Goal: Task Accomplishment & Management: Use online tool/utility

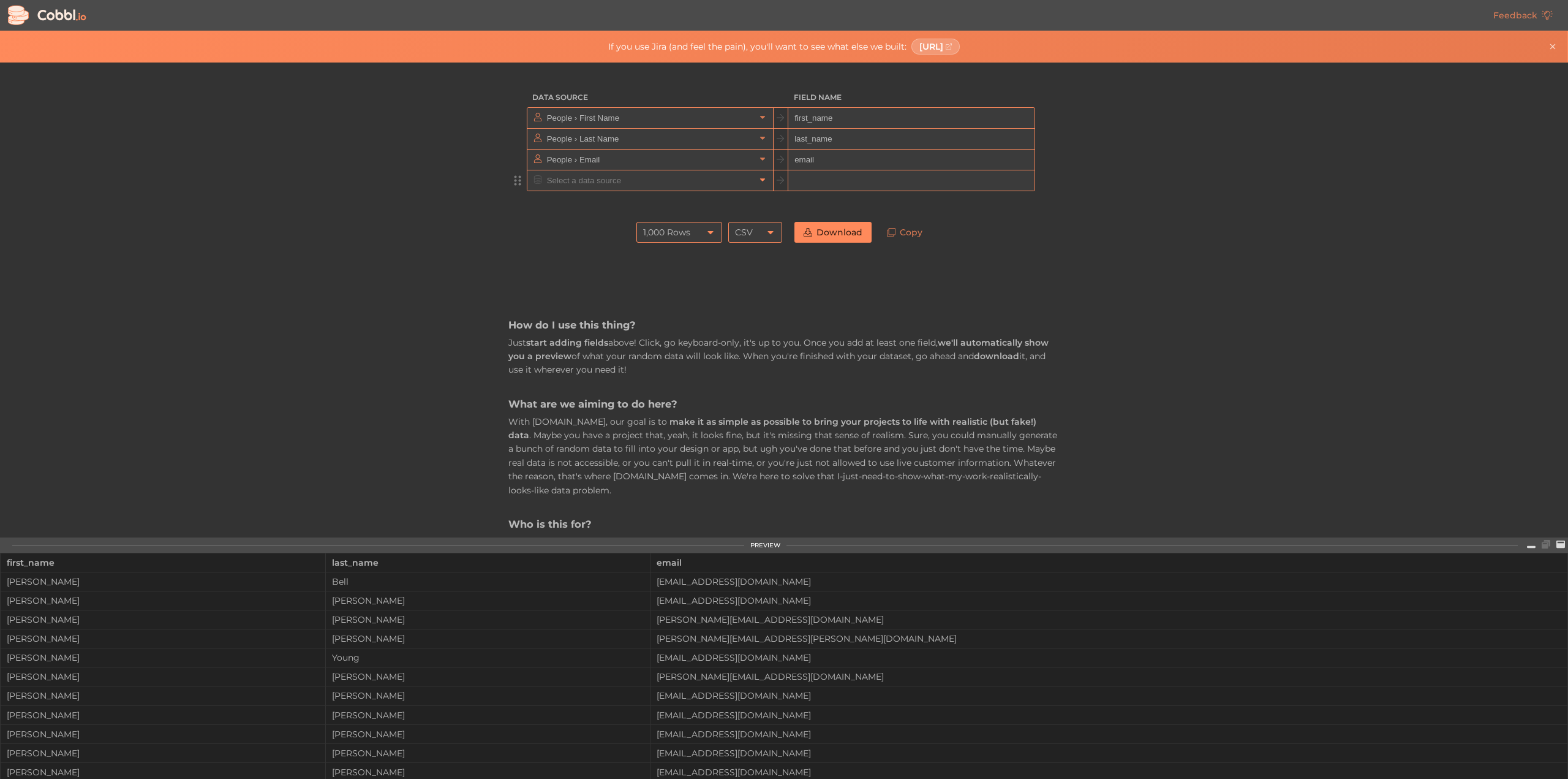
click at [760, 176] on icon at bounding box center [762, 179] width 9 height 9
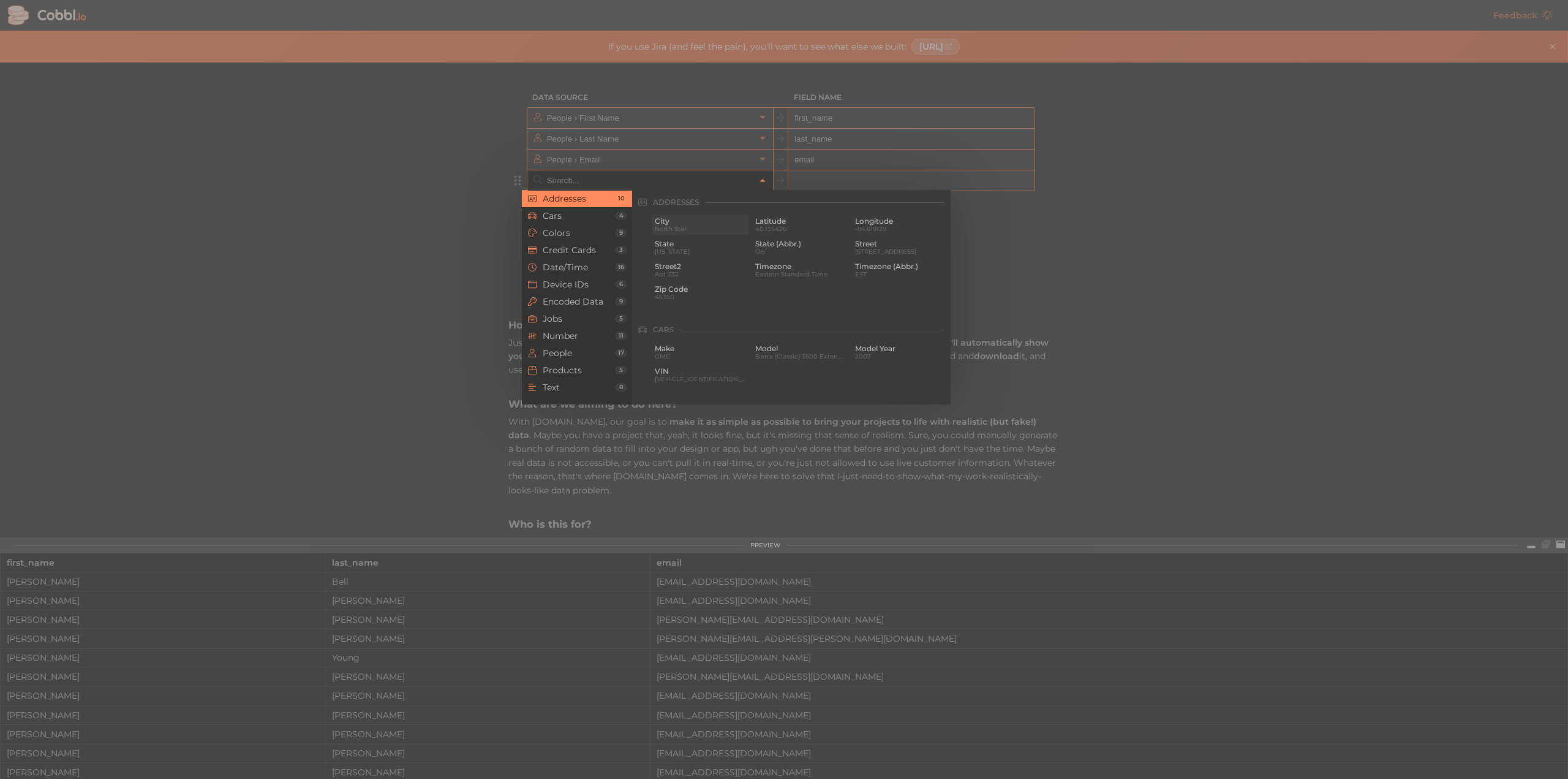
click at [669, 226] on span "North Star" at bounding box center [700, 228] width 91 height 6
type input "Addresses › City"
type input "city"
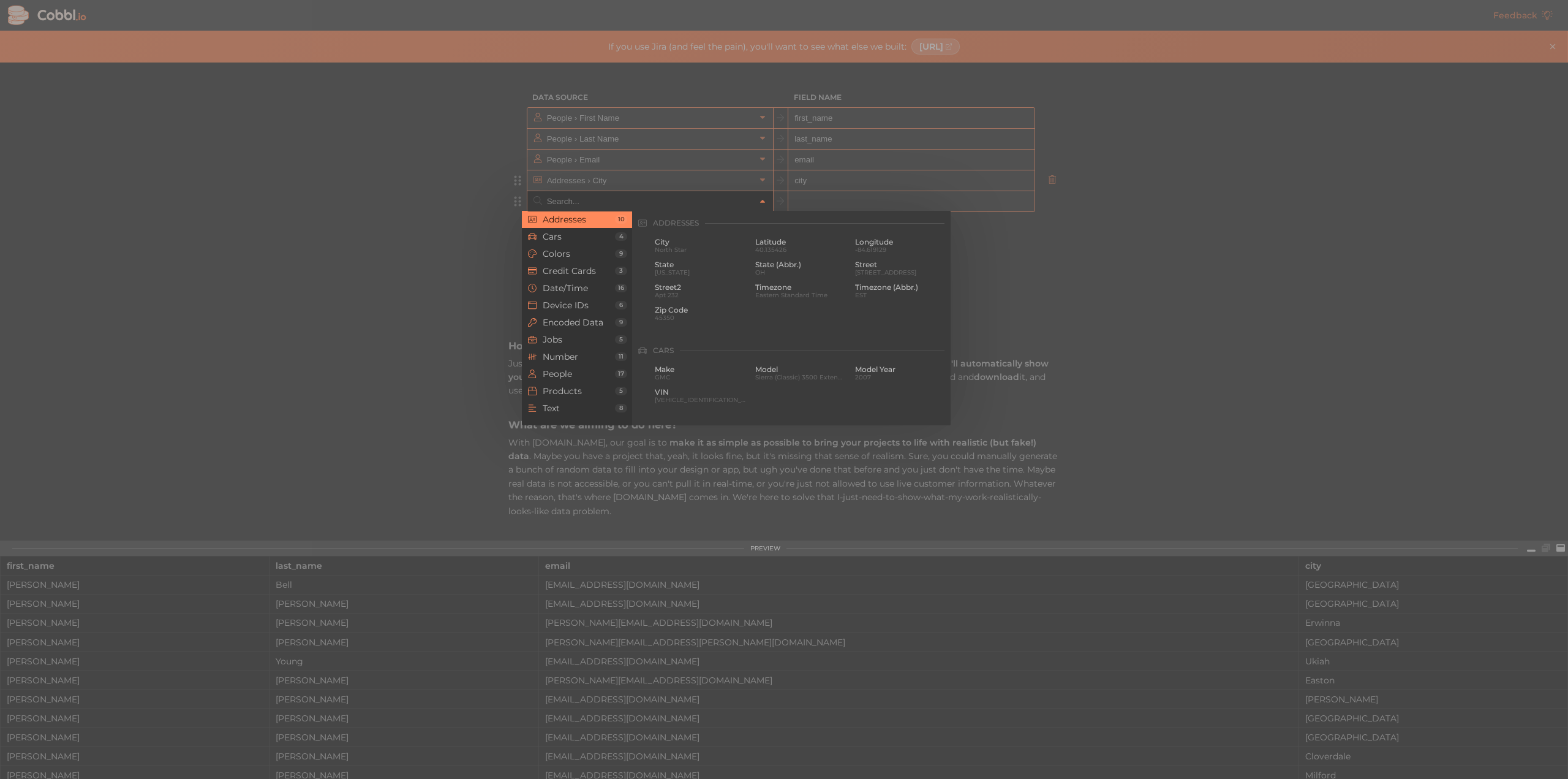
click at [674, 204] on input "text" at bounding box center [650, 201] width 211 height 20
click at [665, 264] on span "State" at bounding box center [700, 265] width 91 height 9
type input "Addresses › State"
type input "state"
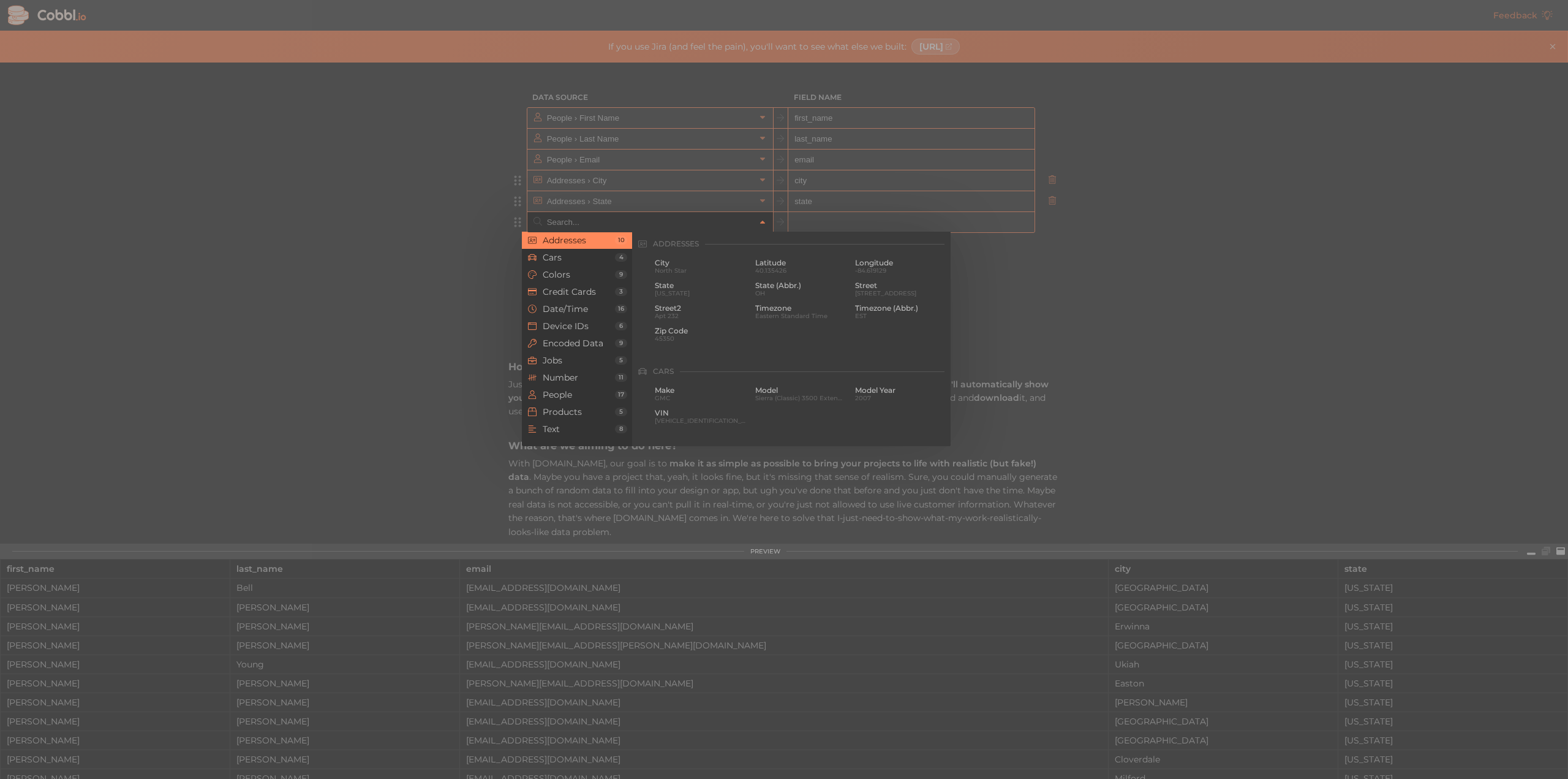
click at [662, 223] on input "text" at bounding box center [650, 222] width 211 height 20
click at [662, 330] on span "Zip Code" at bounding box center [700, 331] width 91 height 9
type input "Addresses › Zip Code"
type input "zip"
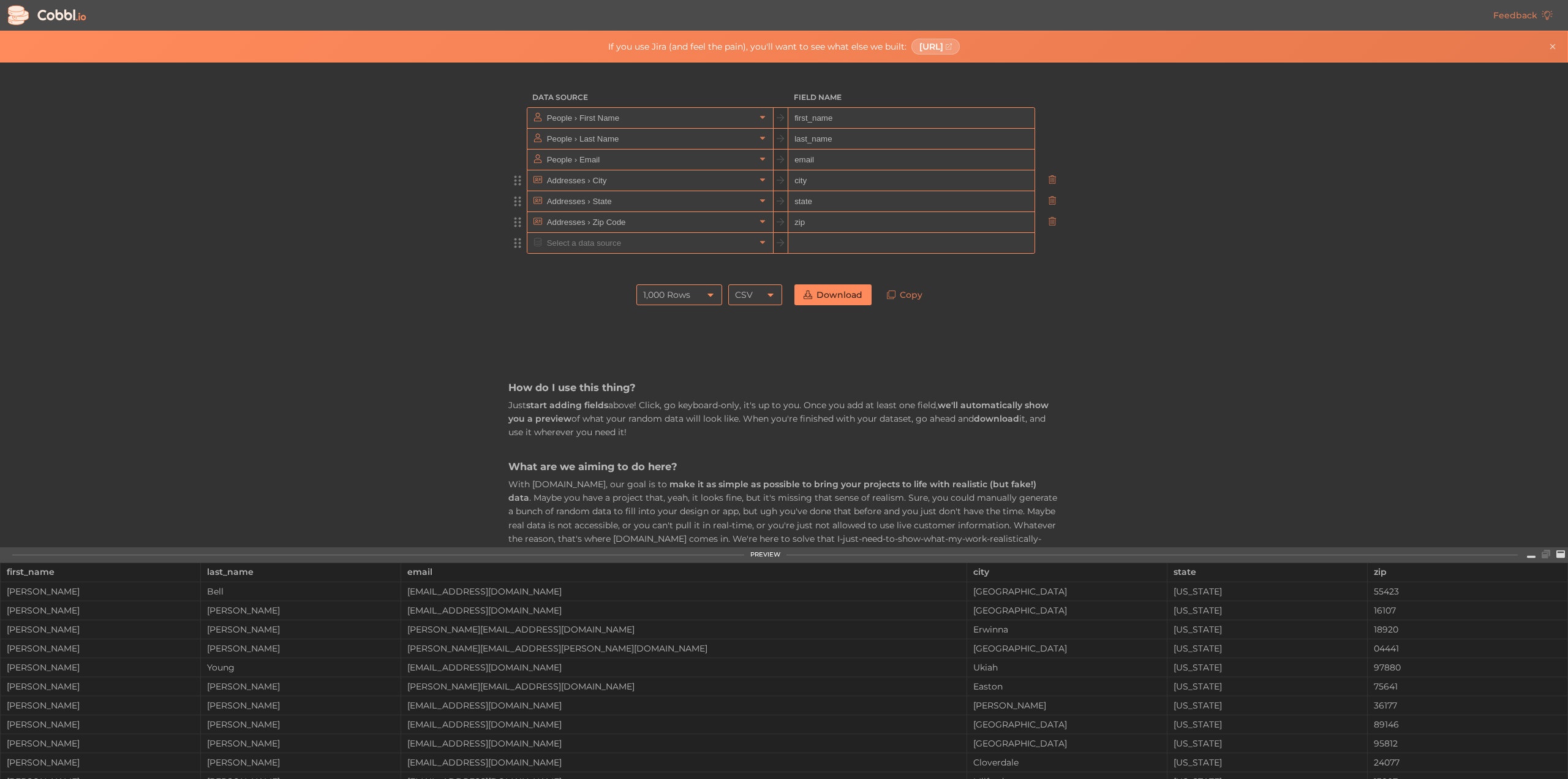
click at [648, 238] on input "text" at bounding box center [650, 243] width 211 height 20
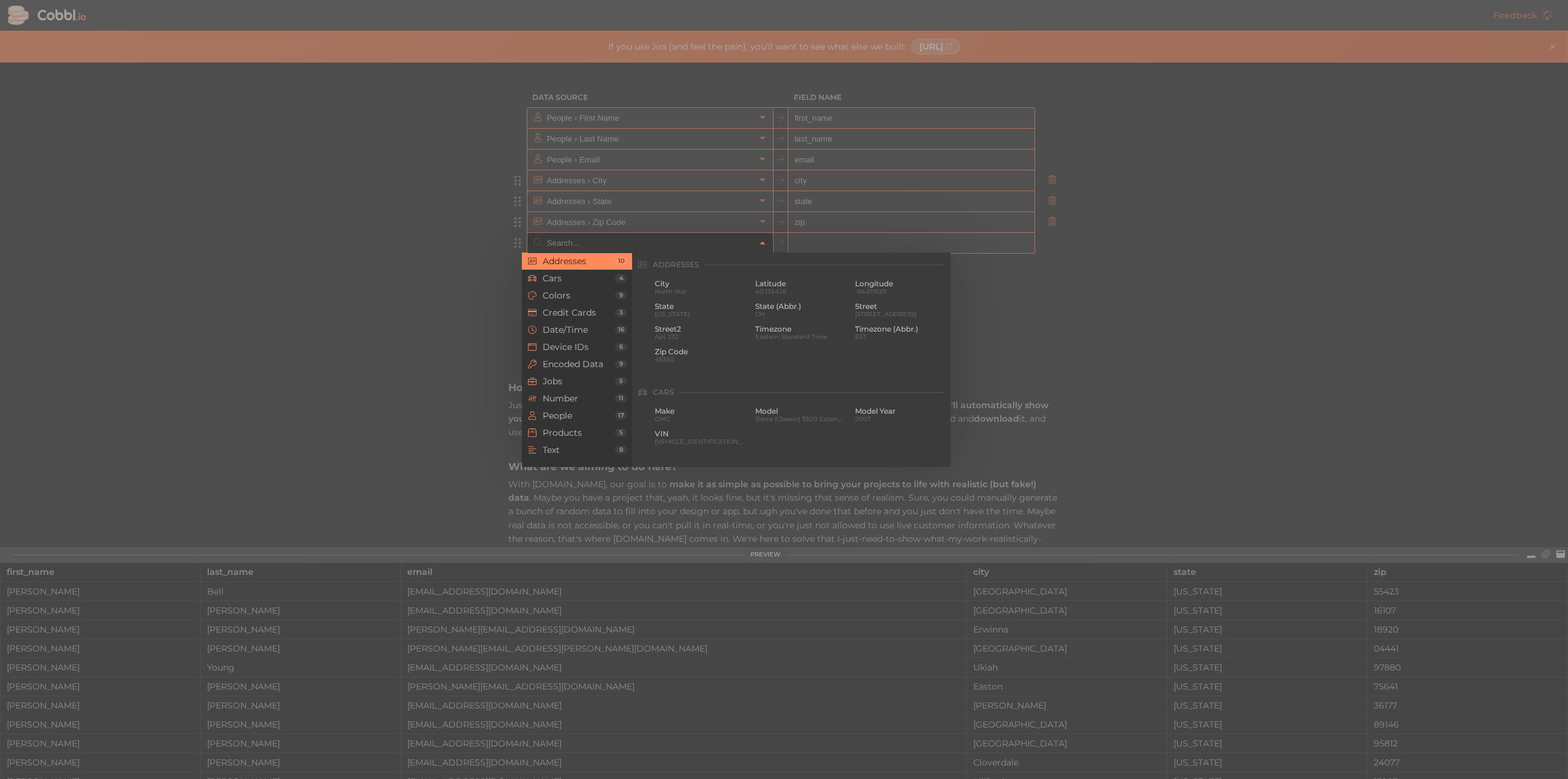
click at [591, 195] on div at bounding box center [784, 390] width 1568 height 779
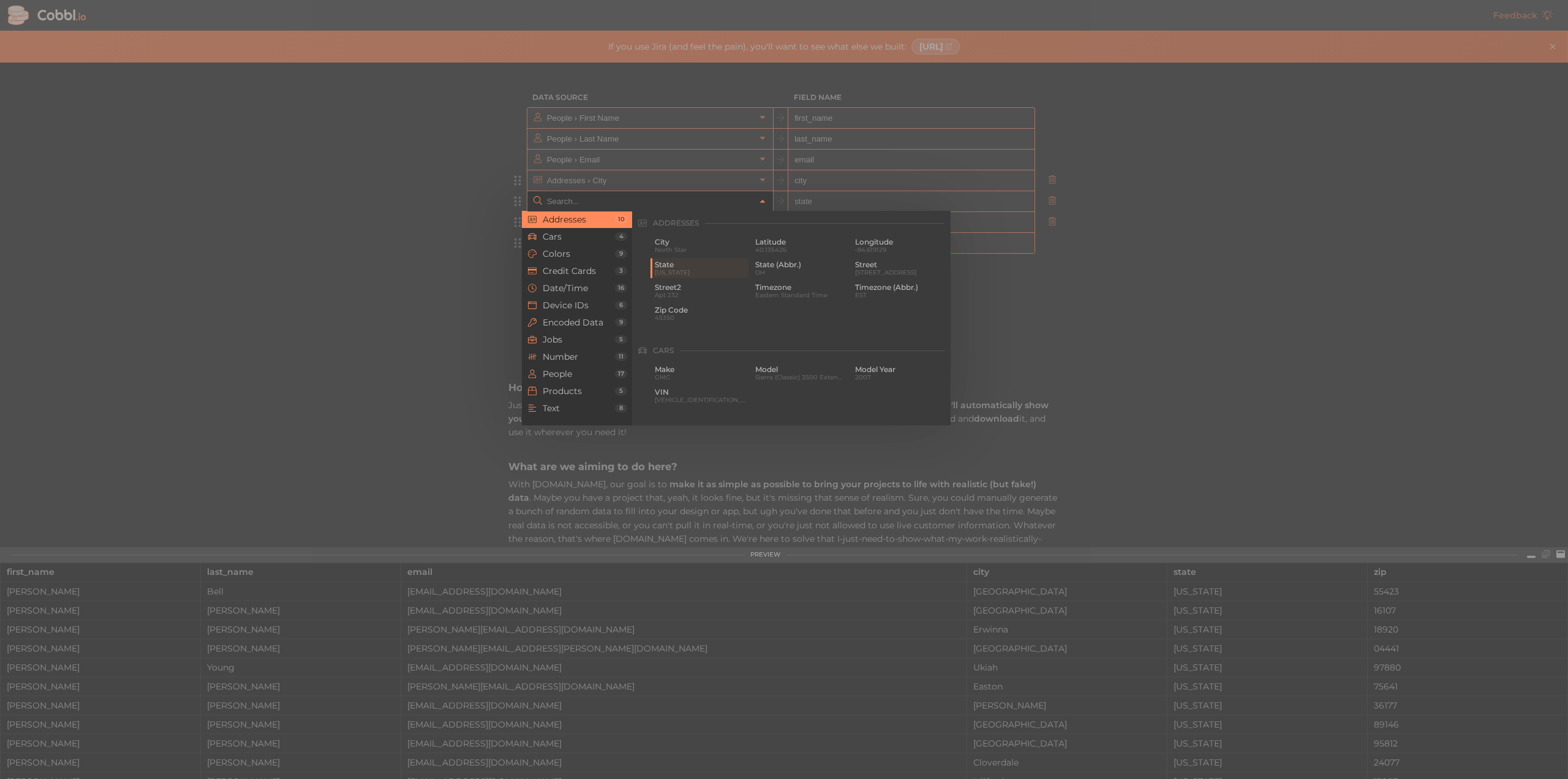
click at [605, 199] on input "text" at bounding box center [650, 201] width 211 height 20
click at [767, 261] on span "State (Abbr.)" at bounding box center [801, 265] width 91 height 9
type input "Addresses › State (Abbr.)"
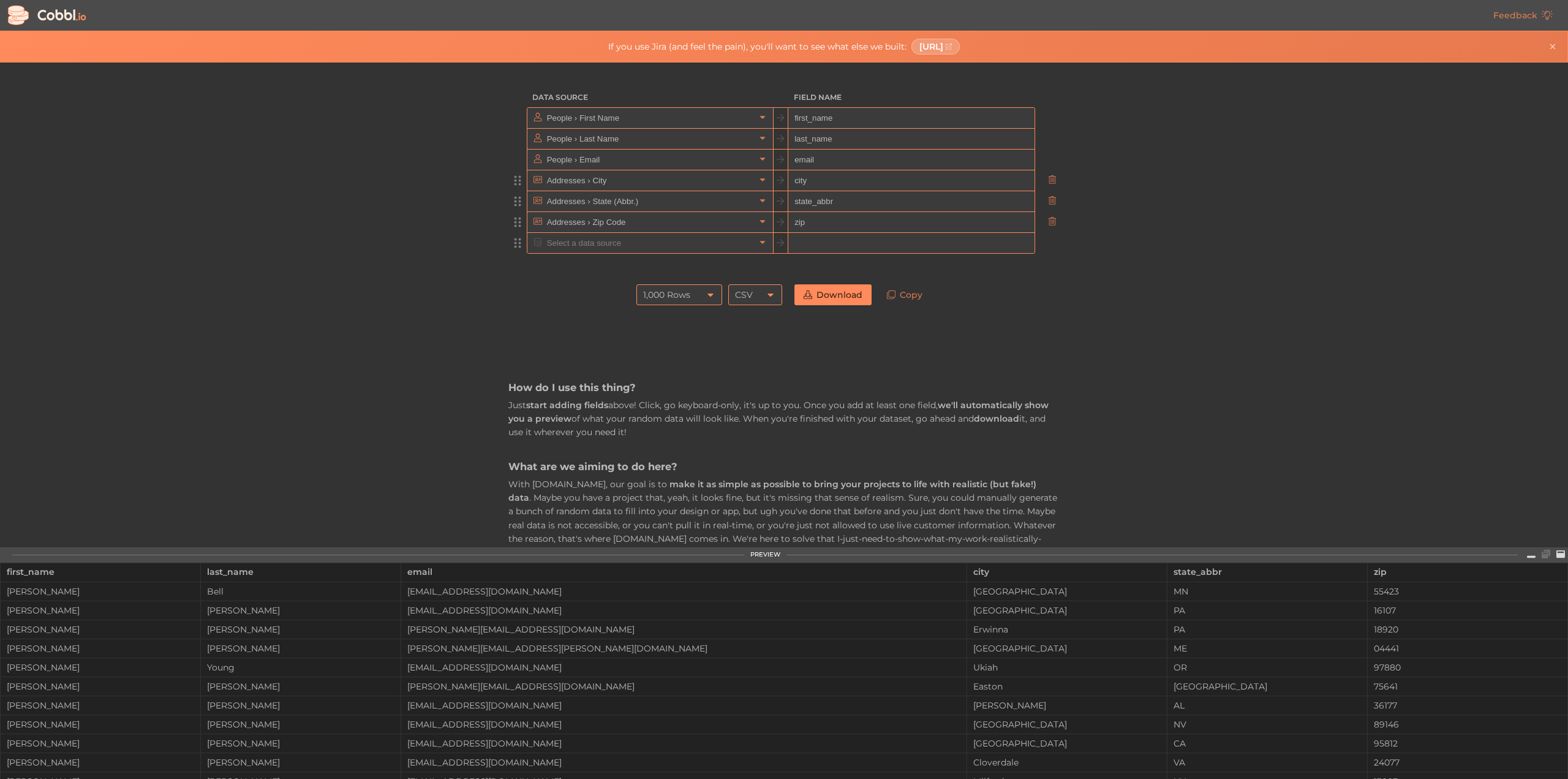
click at [970, 272] on div at bounding box center [784, 266] width 551 height 25
click at [829, 198] on input "state_abbr" at bounding box center [911, 201] width 245 height 21
type input "state"
click at [1035, 316] on div "How do I use this thing? Just start adding fields above! Click, go keyboard-onl…" at bounding box center [784, 694] width 551 height 766
click at [603, 241] on input "text" at bounding box center [650, 243] width 211 height 20
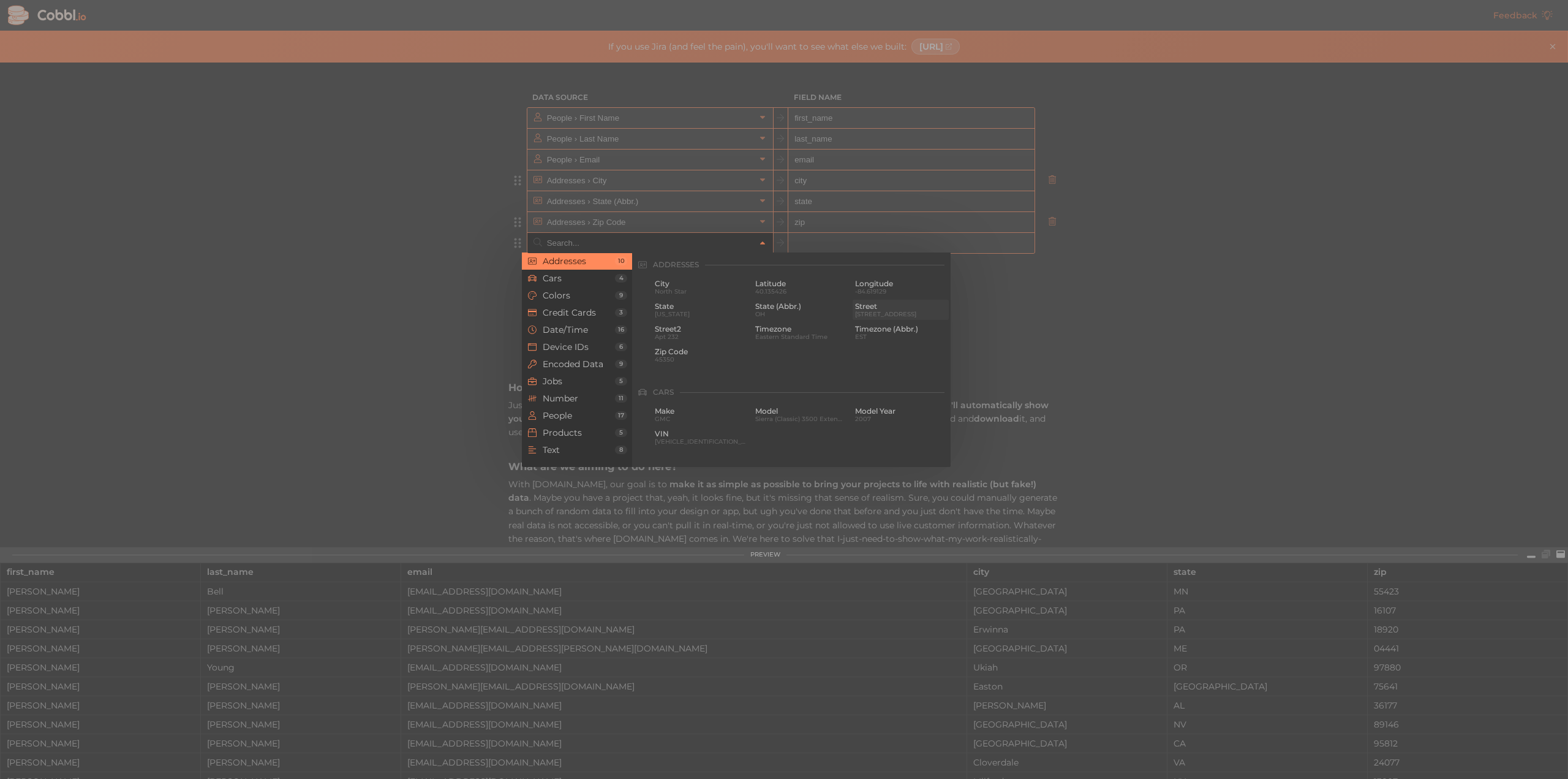
click at [864, 310] on span "Street" at bounding box center [900, 306] width 91 height 9
type input "Addresses › Street"
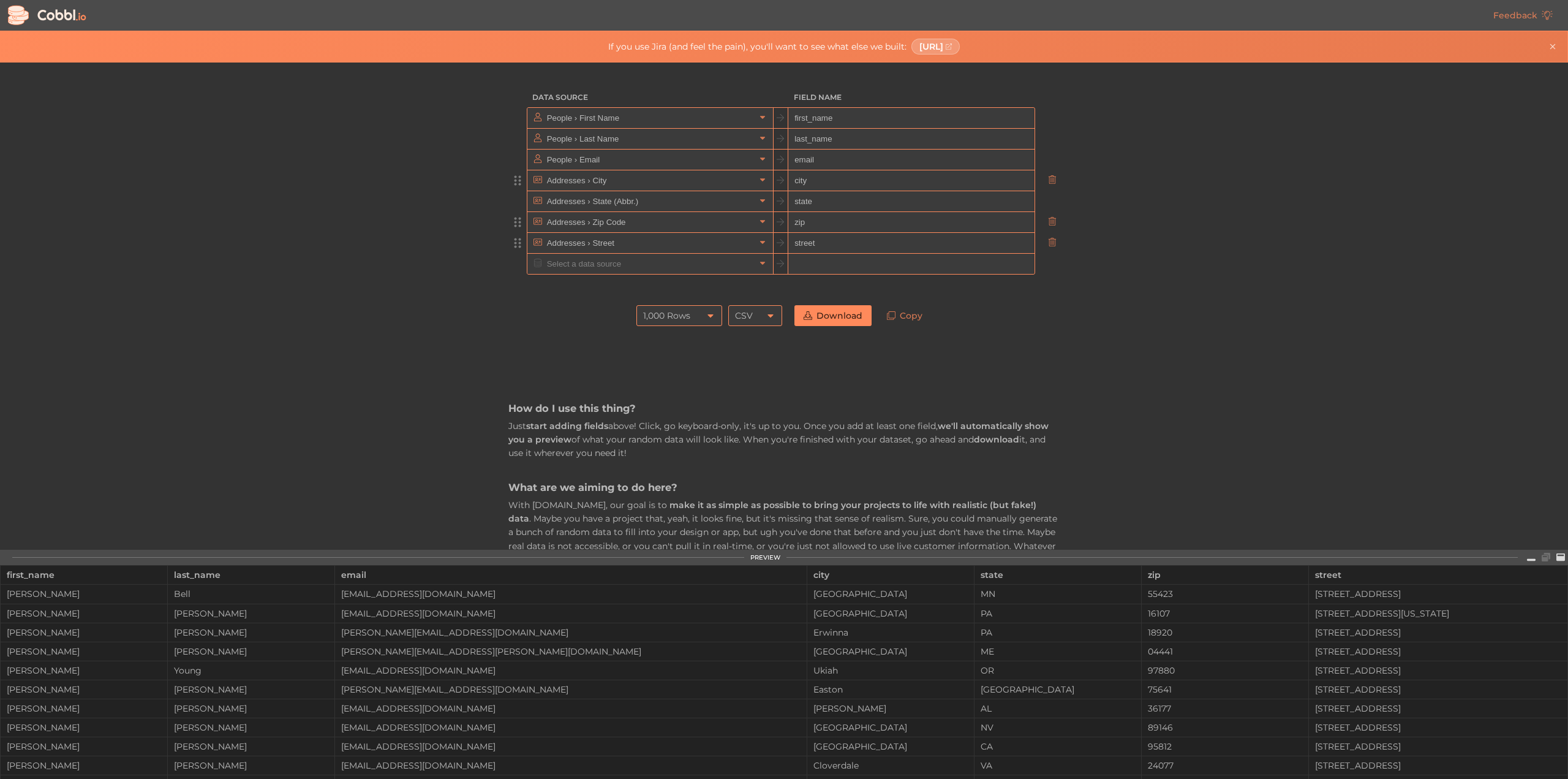
click at [820, 227] on input "zip" at bounding box center [911, 222] width 245 height 21
click at [819, 241] on input "street" at bounding box center [911, 243] width 245 height 21
type input "address"
click at [709, 318] on icon at bounding box center [711, 316] width 10 height 10
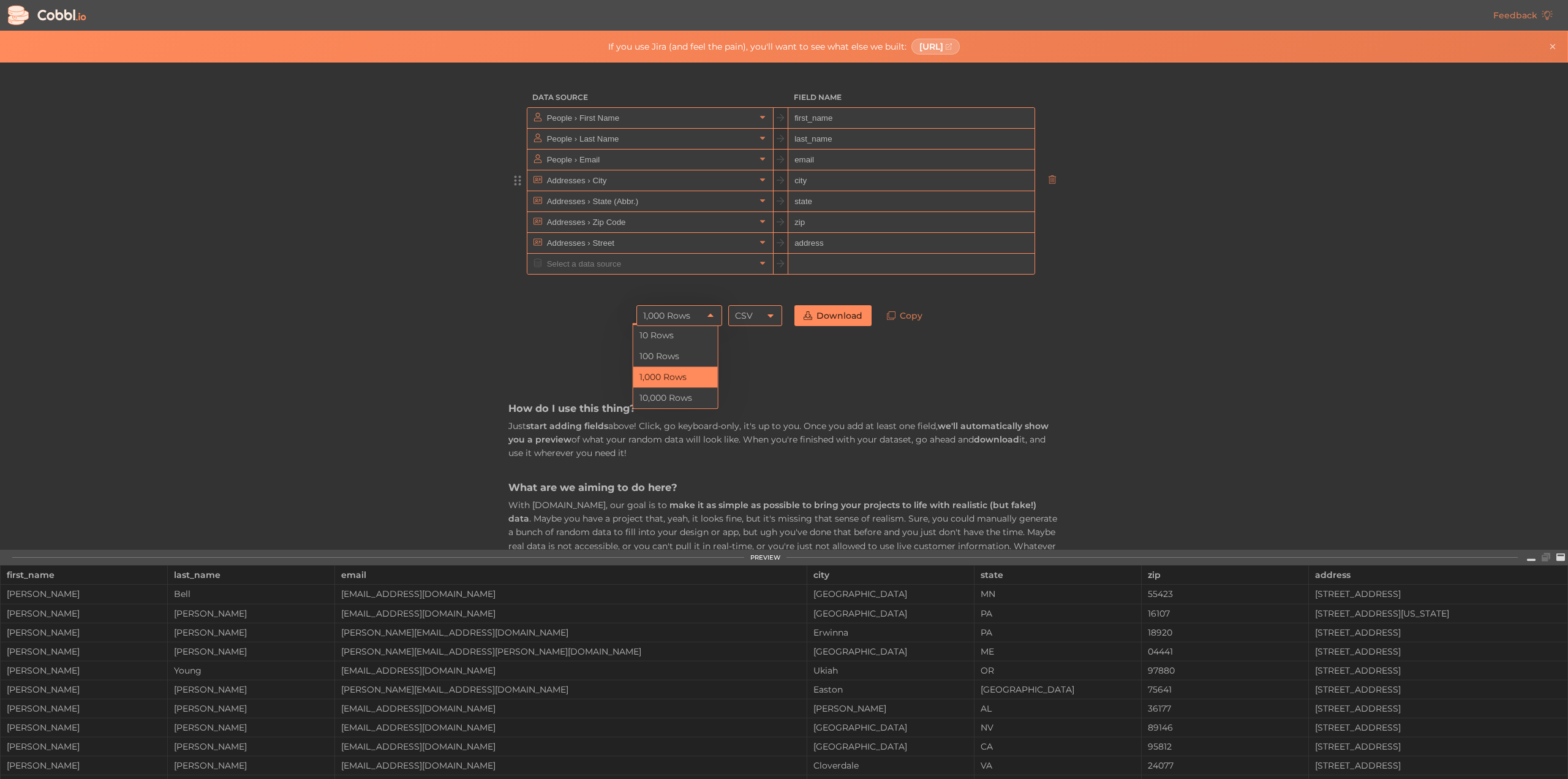
click at [709, 318] on icon at bounding box center [711, 316] width 10 height 10
click at [819, 387] on div "How do I use this thing? Just start adding fields above! Click, go keyboard-onl…" at bounding box center [784, 714] width 551 height 766
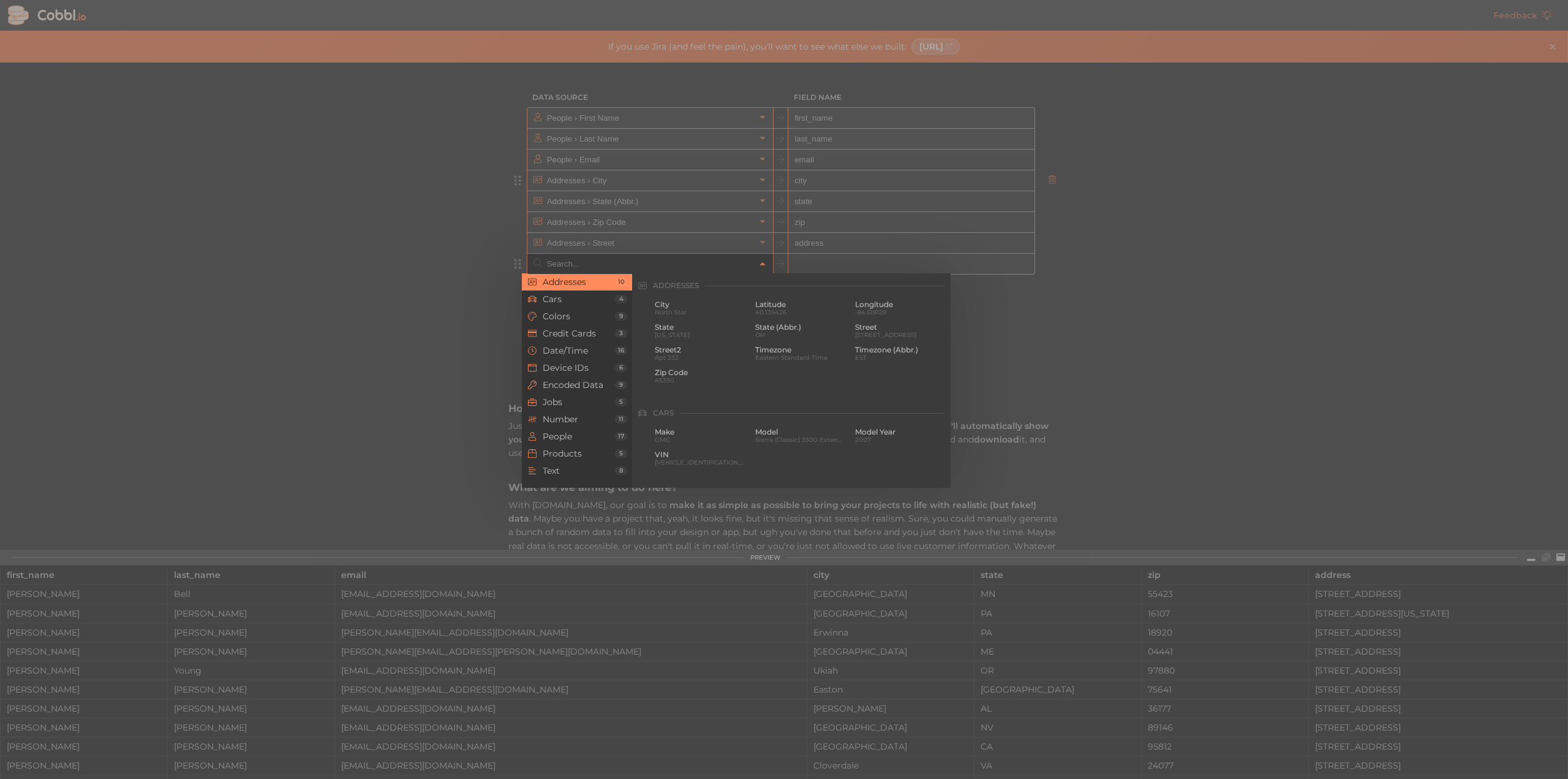
click at [621, 257] on input "text" at bounding box center [650, 264] width 211 height 20
drag, startPoint x: 568, startPoint y: 356, endPoint x: 569, endPoint y: 321, distance: 35.0
click at [568, 343] on li "Date/Time 16" at bounding box center [577, 350] width 110 height 17
click at [872, 359] on span "[DATE]" at bounding box center [900, 355] width 91 height 6
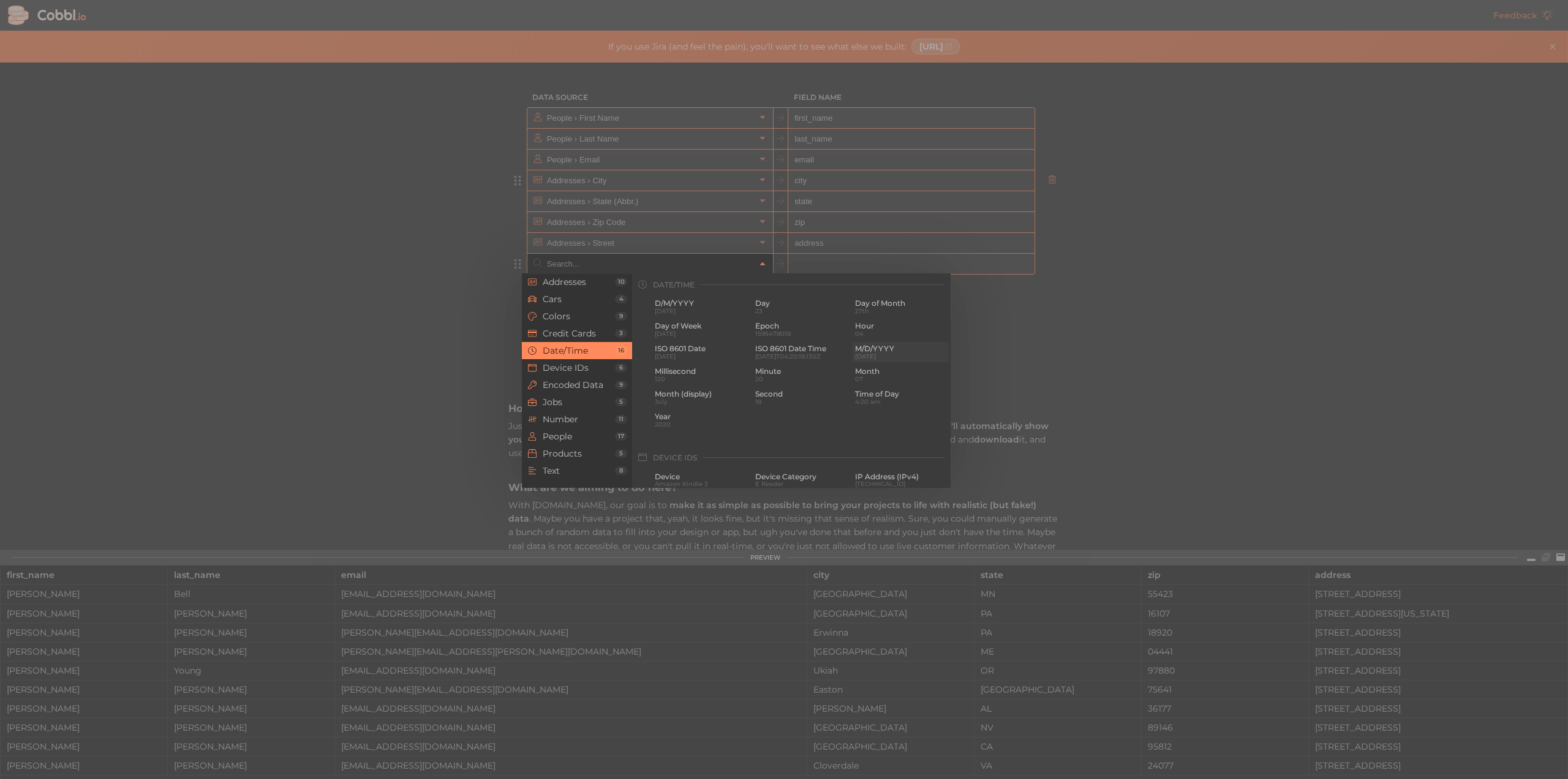
type input "Date/Time › M/D/YYYY"
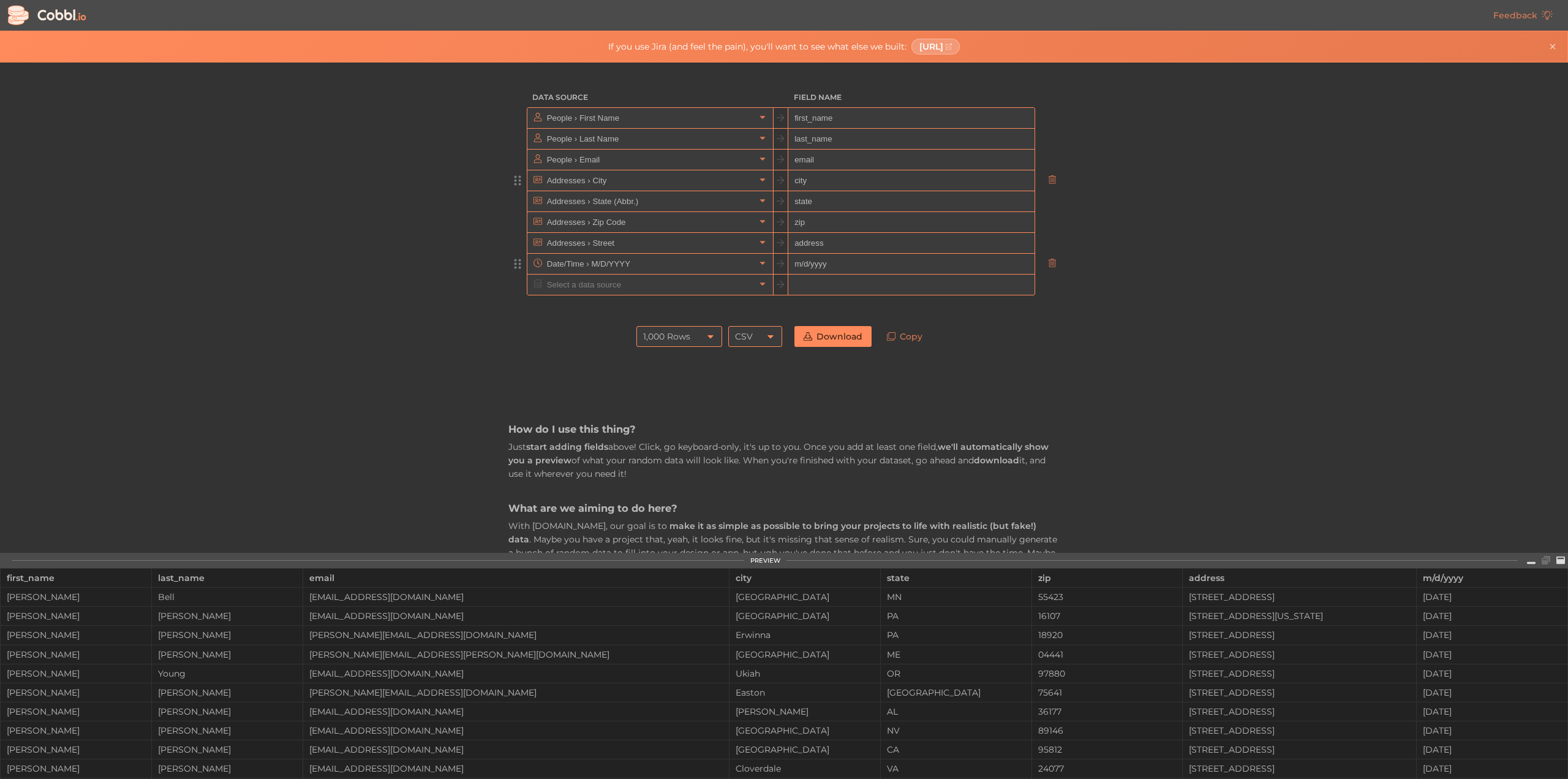
click at [825, 259] on input "m/d/yyyy" at bounding box center [911, 264] width 245 height 21
type input "dob"
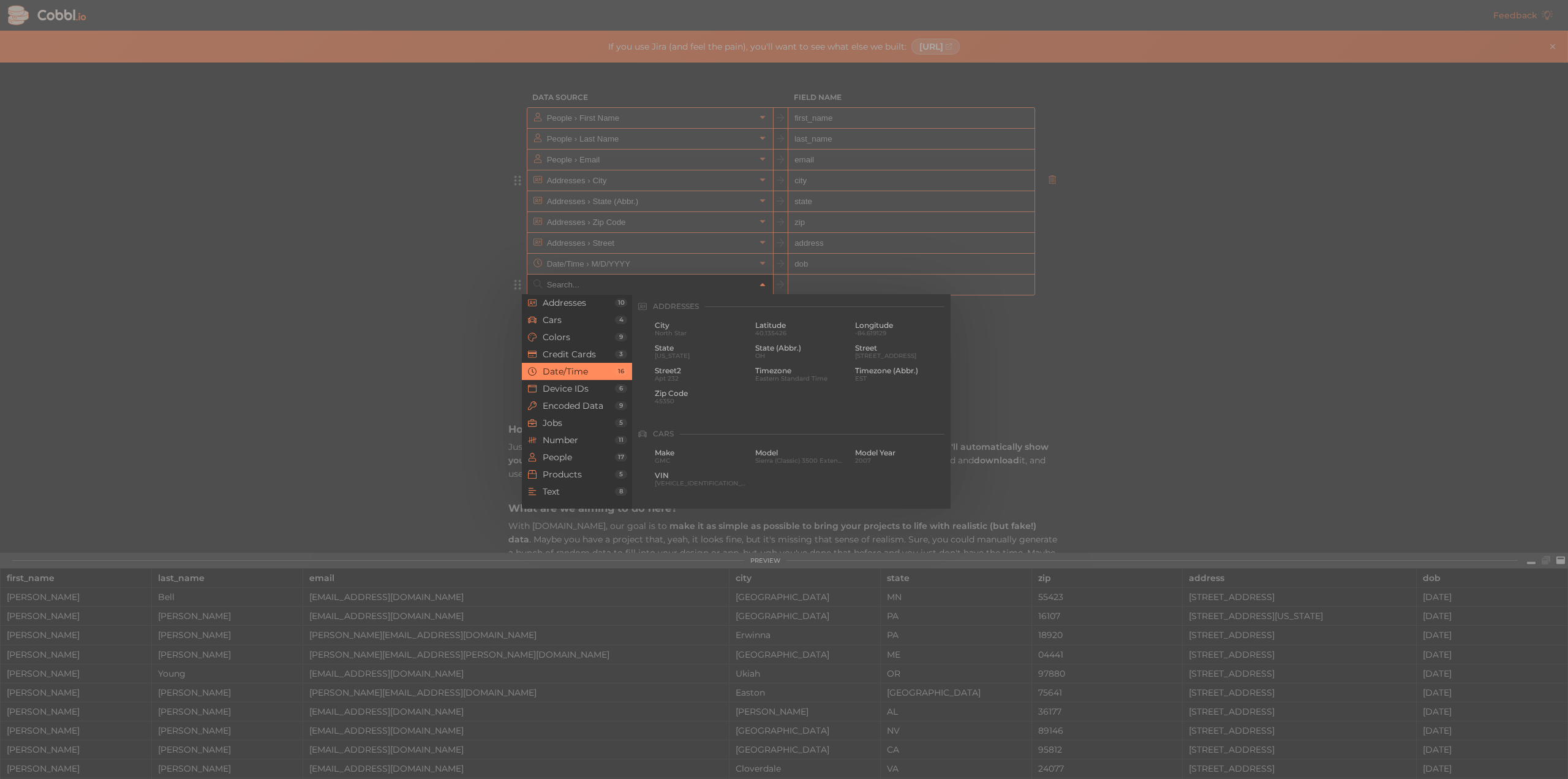
click at [713, 281] on input "text" at bounding box center [650, 284] width 211 height 20
click at [578, 323] on span "Cars" at bounding box center [579, 320] width 72 height 10
click at [569, 419] on span "Jobs" at bounding box center [579, 423] width 72 height 10
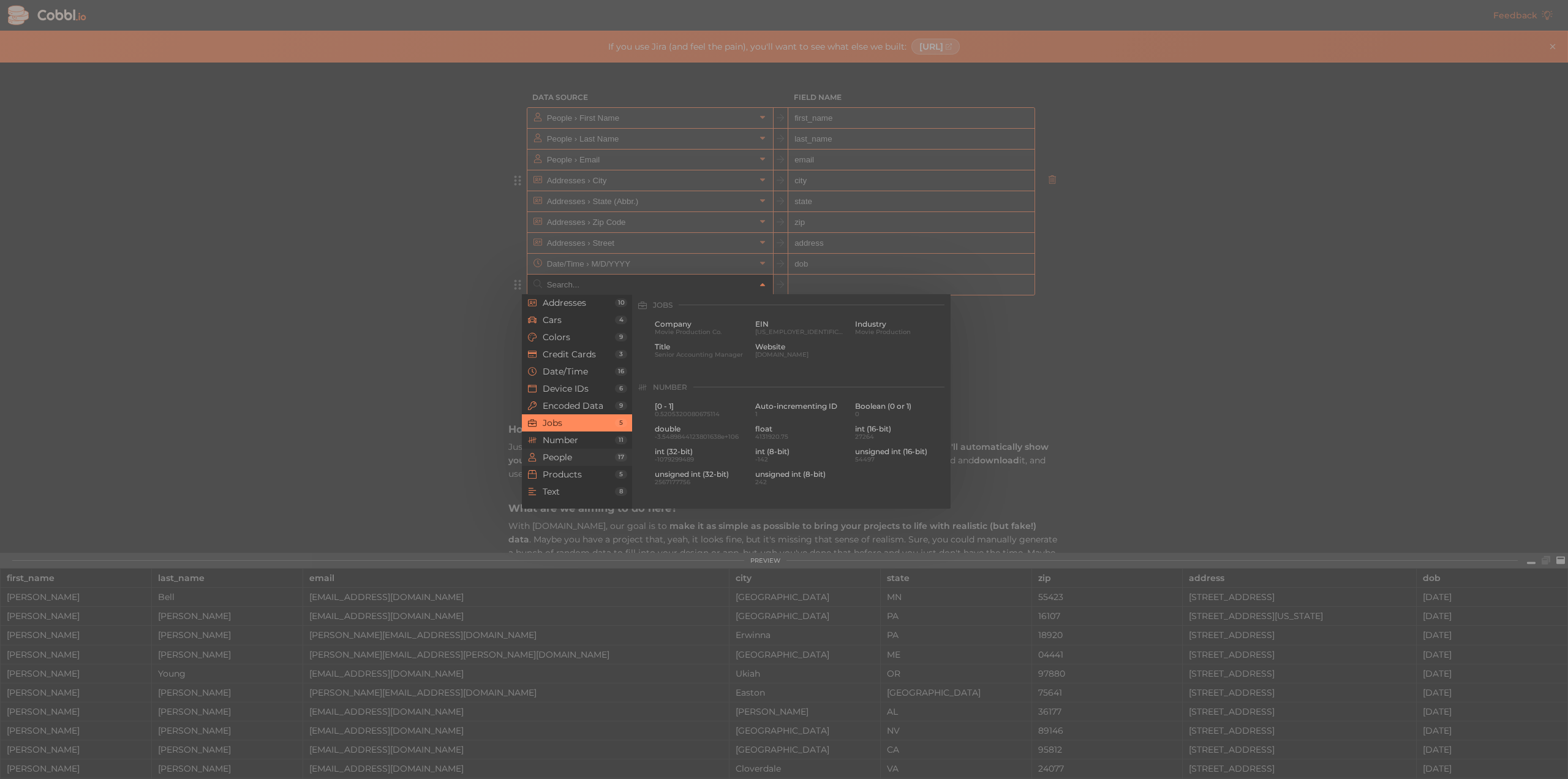
click at [567, 458] on span "People" at bounding box center [579, 457] width 72 height 10
click at [861, 350] on span "Gender (Abbr.)" at bounding box center [900, 347] width 91 height 9
type input "People › Gender (Abbr.)"
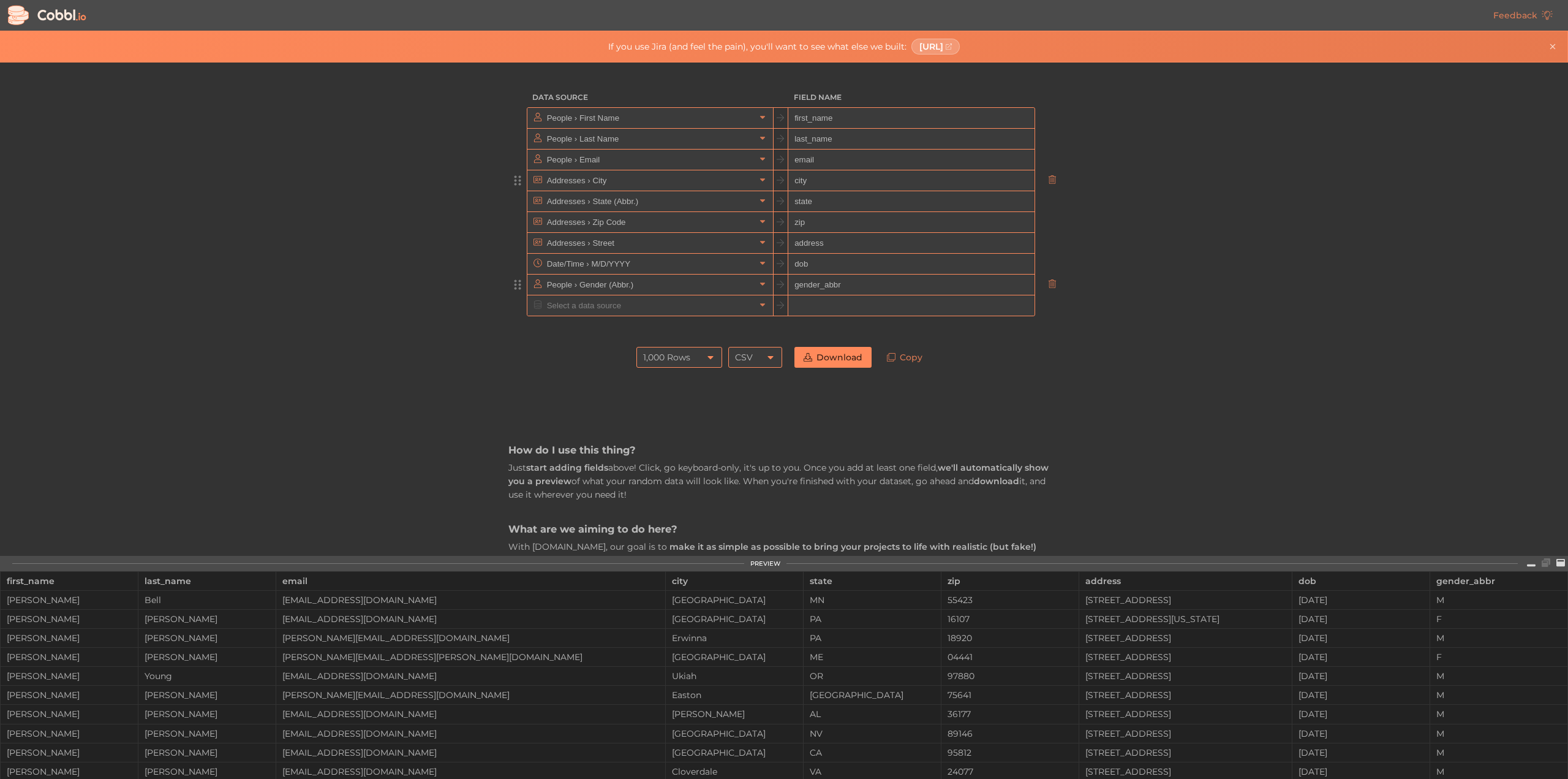
click at [850, 280] on input "gender_abbr" at bounding box center [911, 284] width 245 height 21
type input "gender"
click at [612, 306] on input "text" at bounding box center [650, 305] width 211 height 20
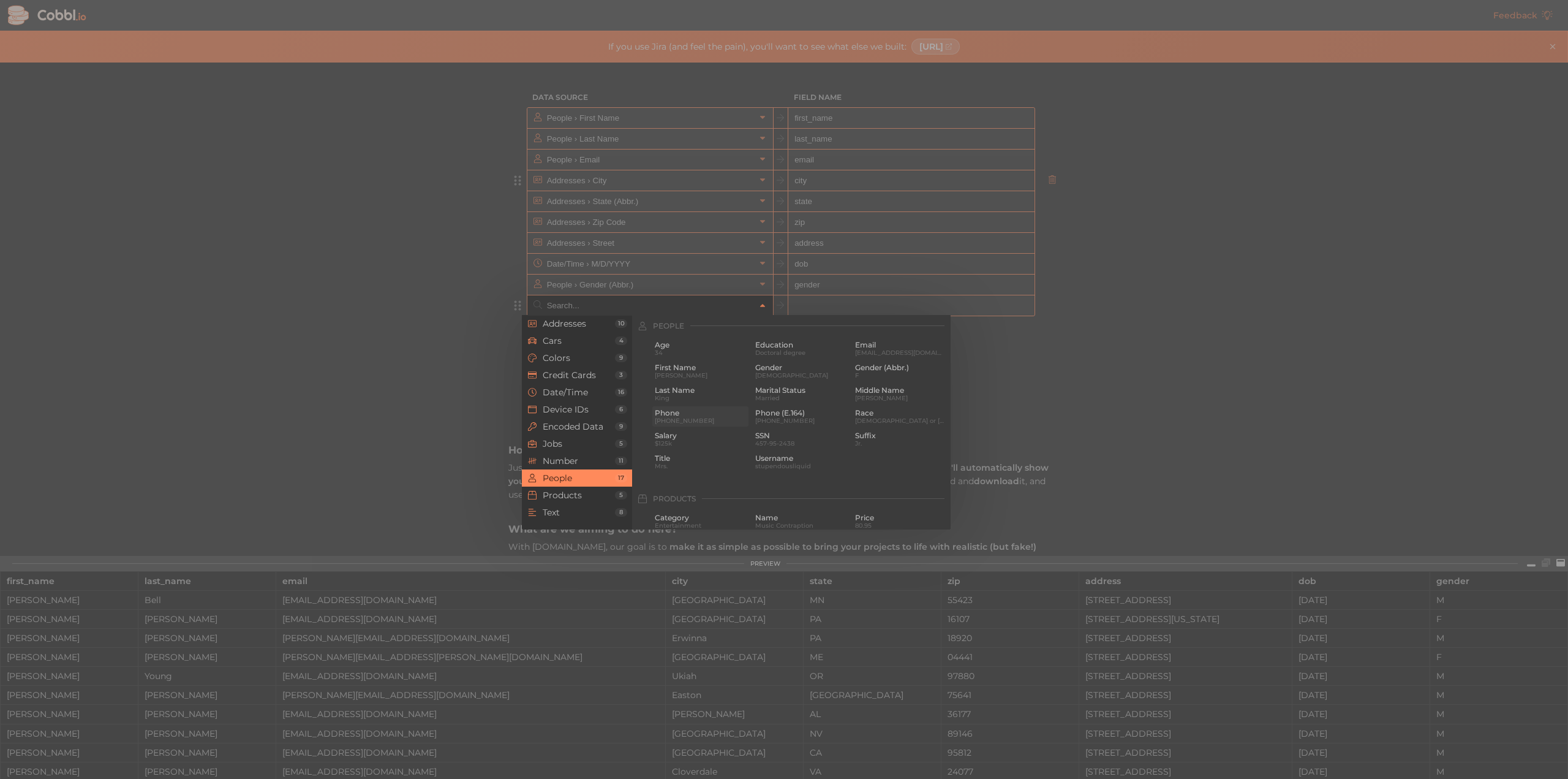
click at [682, 421] on span "[PHONE_NUMBER]" at bounding box center [700, 420] width 91 height 6
type input "People › Phone"
type input "phone"
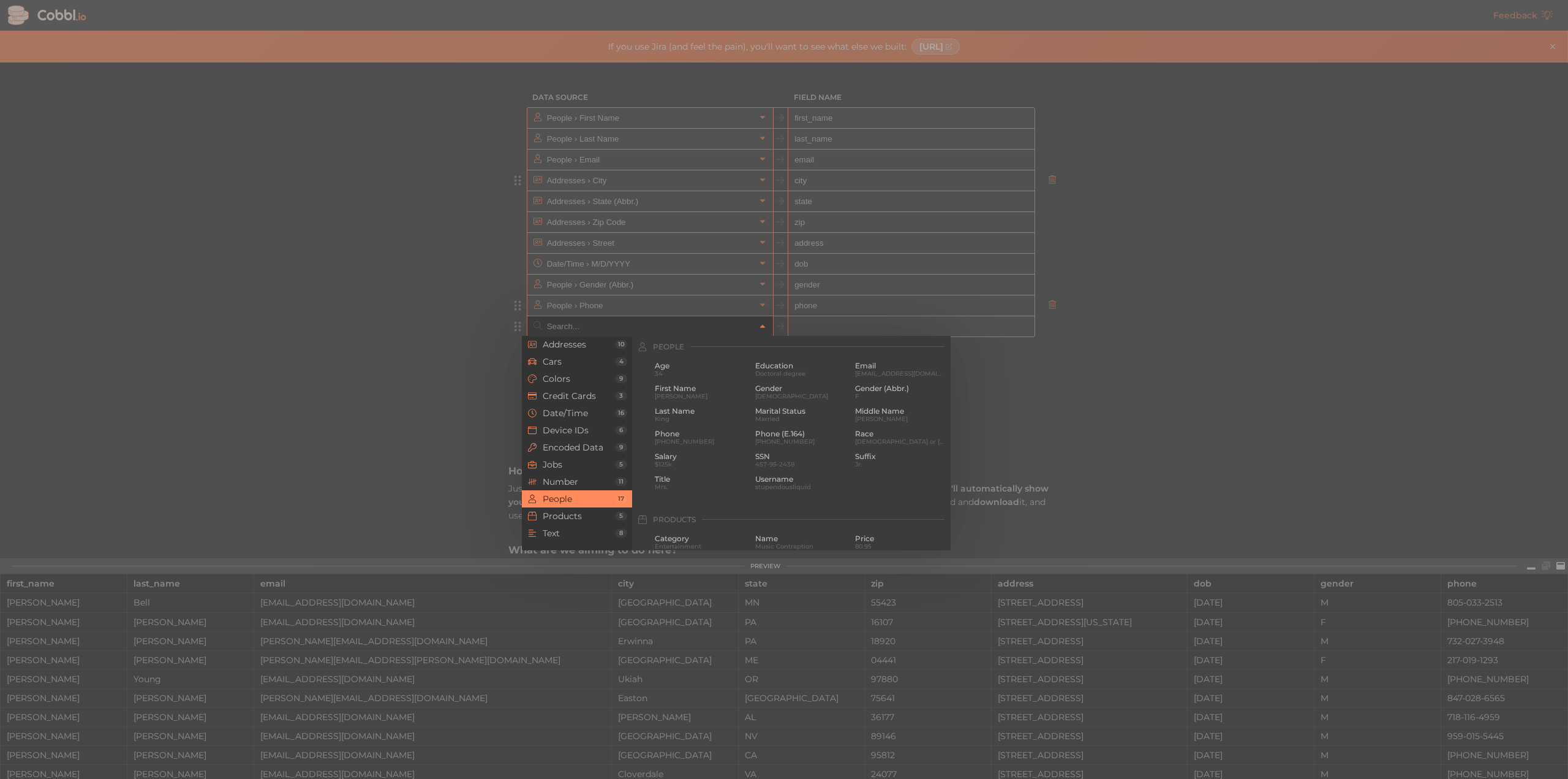
click at [600, 326] on input "text" at bounding box center [650, 326] width 211 height 20
click at [571, 534] on span "Text" at bounding box center [579, 533] width 72 height 10
click at [567, 445] on span "Encoded Data" at bounding box center [579, 447] width 72 height 10
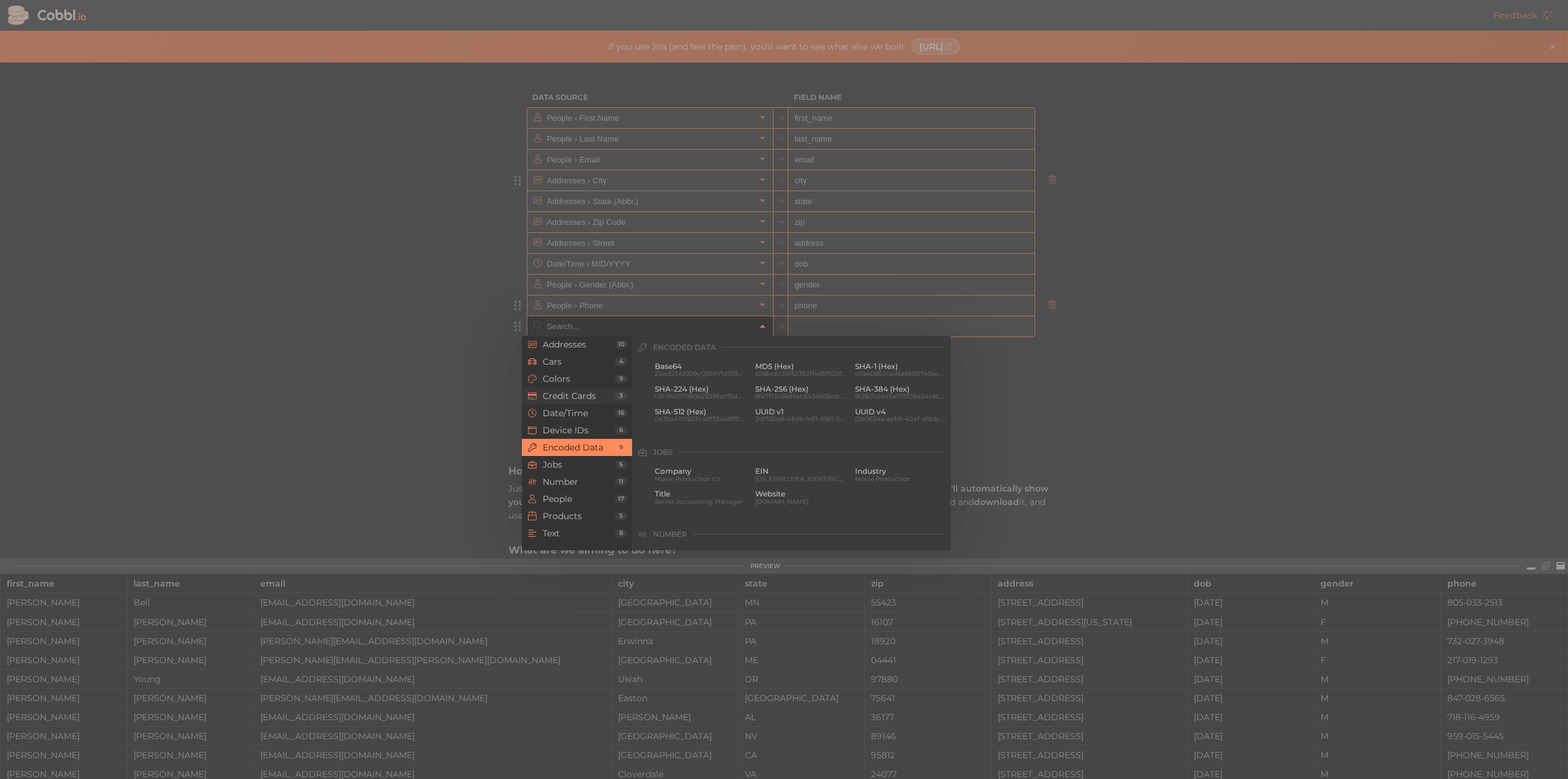
click at [573, 394] on span "Credit Cards" at bounding box center [579, 396] width 72 height 10
click at [573, 375] on span "Colors" at bounding box center [579, 379] width 72 height 10
click at [585, 361] on span "Cars" at bounding box center [579, 362] width 72 height 10
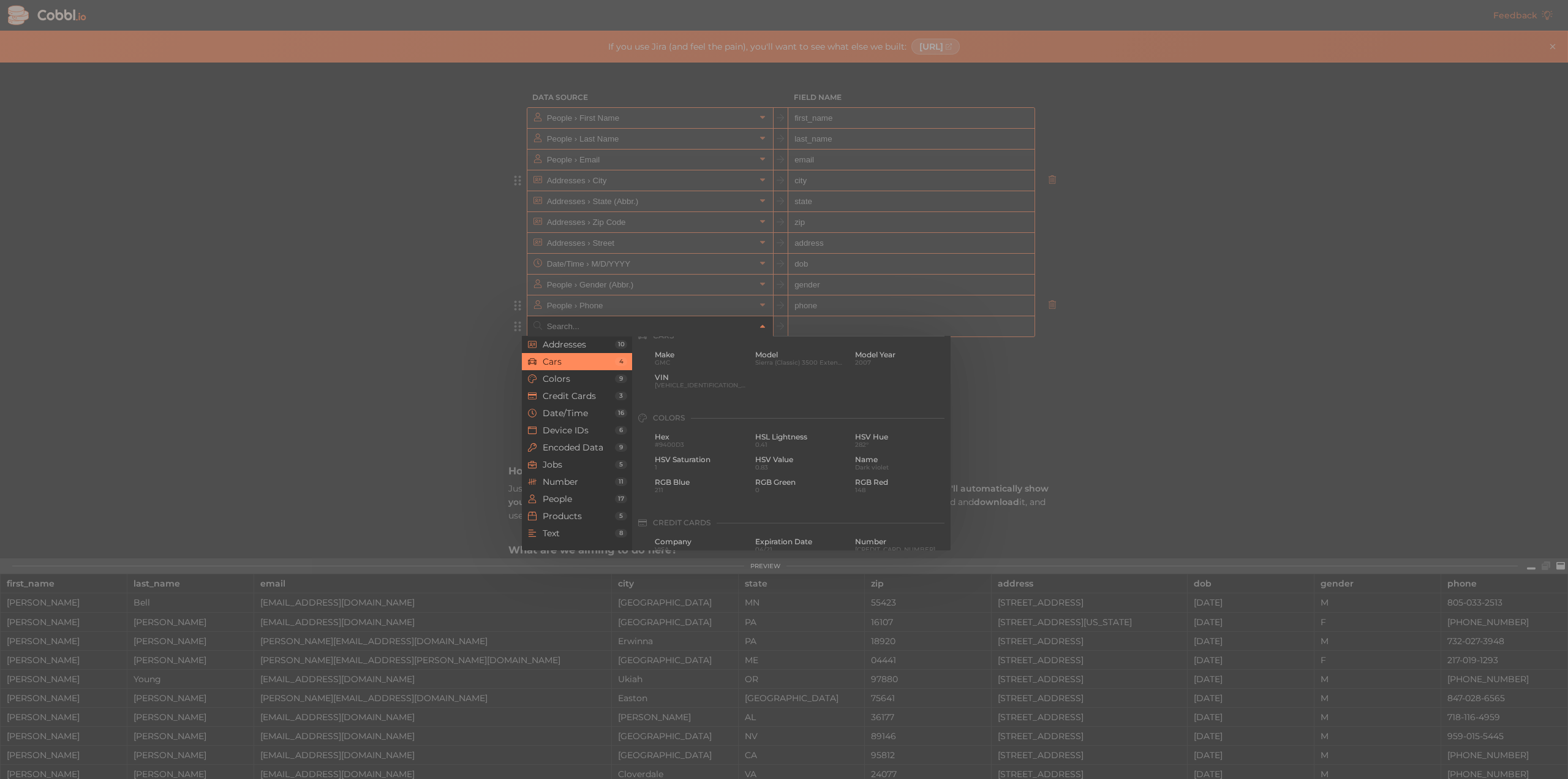
scroll to position [128, 0]
click at [567, 465] on span "Jobs" at bounding box center [579, 465] width 72 height 10
click at [567, 481] on span "Number" at bounding box center [579, 482] width 72 height 10
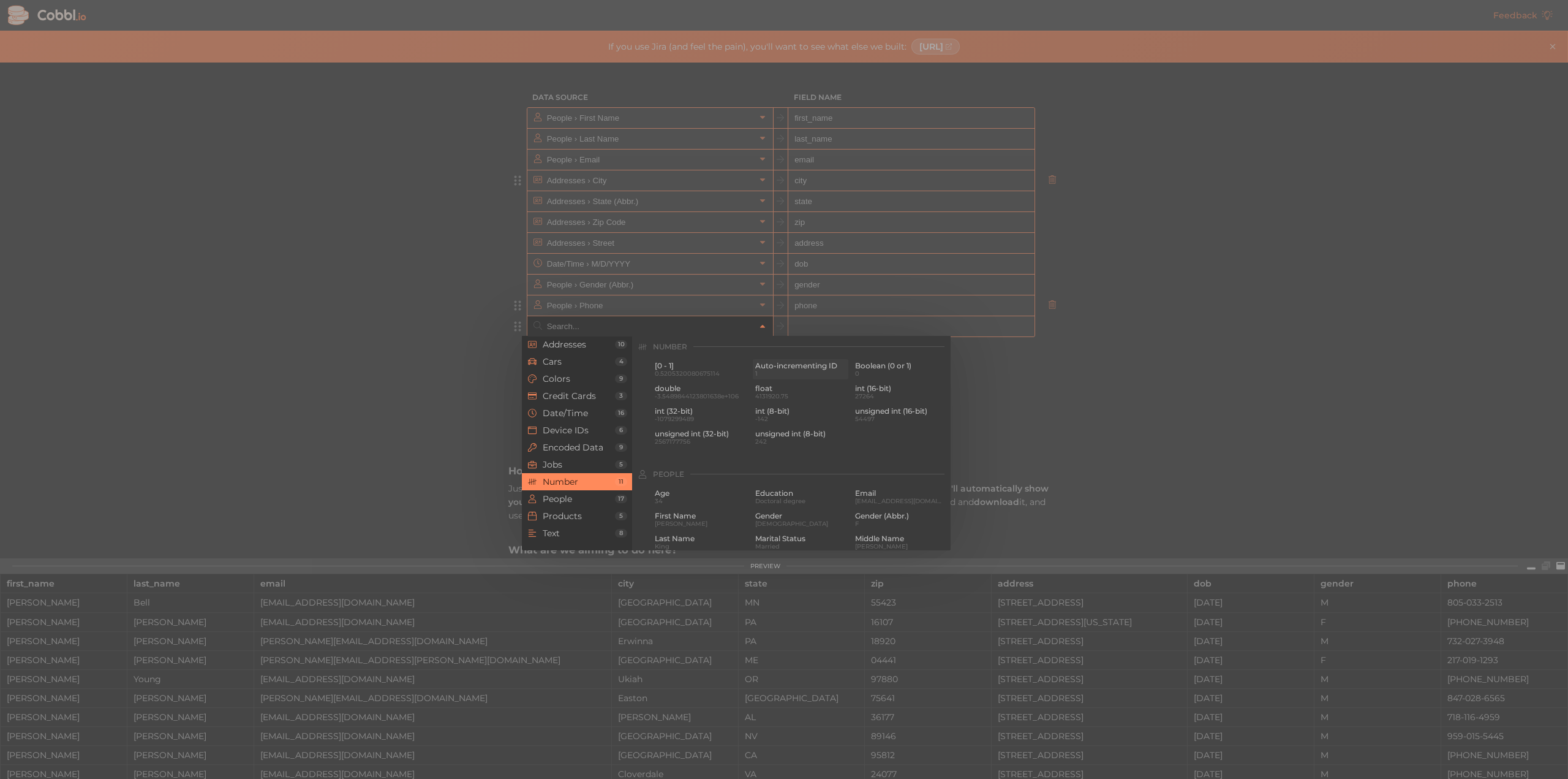
click at [771, 368] on span "Auto-incrementing ID" at bounding box center [801, 365] width 91 height 9
type input "Number › Auto-incrementing ID"
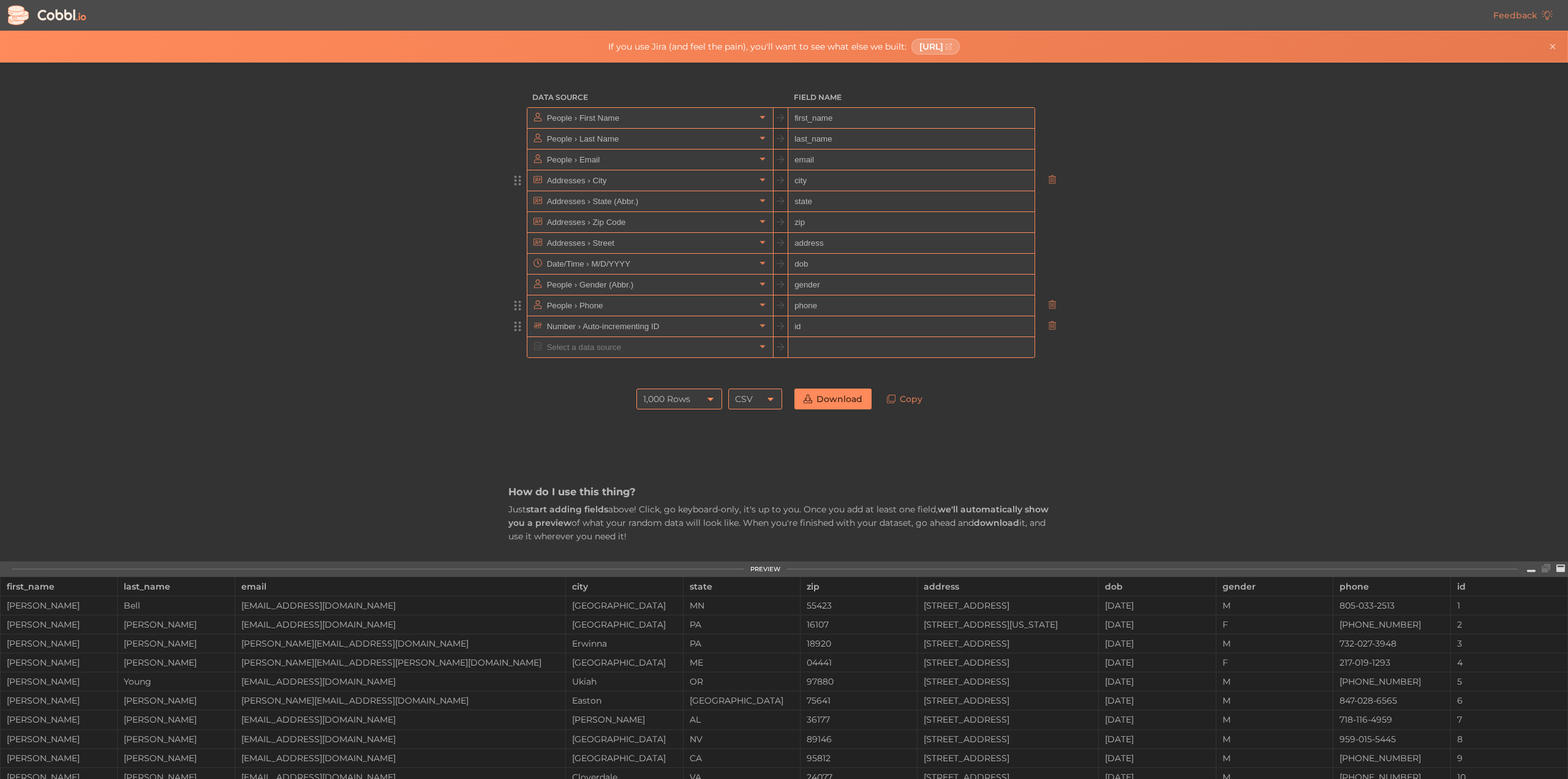
click at [803, 326] on input "id" at bounding box center [911, 326] width 245 height 21
type input "idnumber"
click at [699, 330] on input "text" at bounding box center [650, 326] width 211 height 20
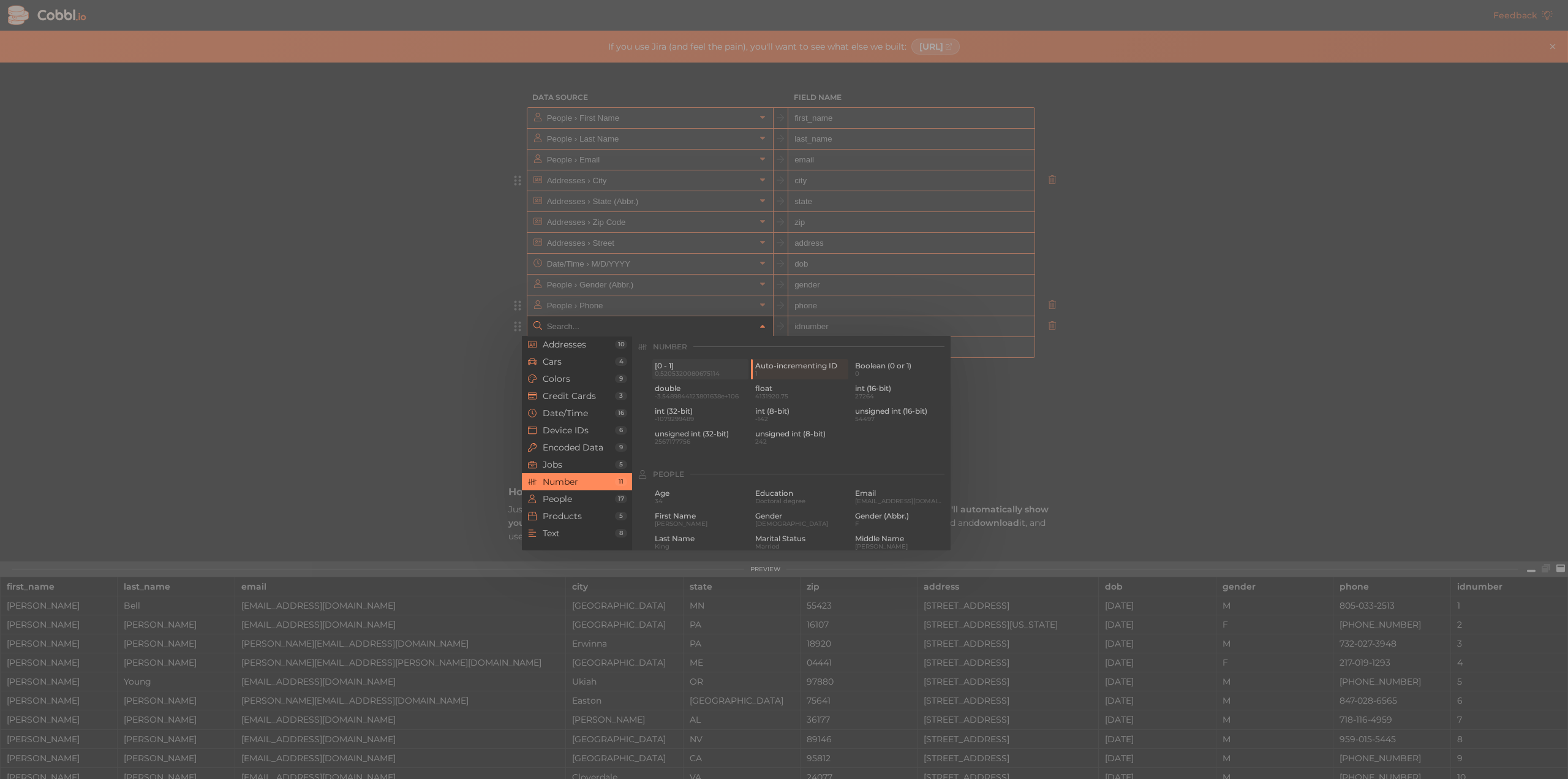
click at [686, 377] on span "0.5205320080675114" at bounding box center [700, 373] width 91 height 6
type input "Number › [0 - 1]"
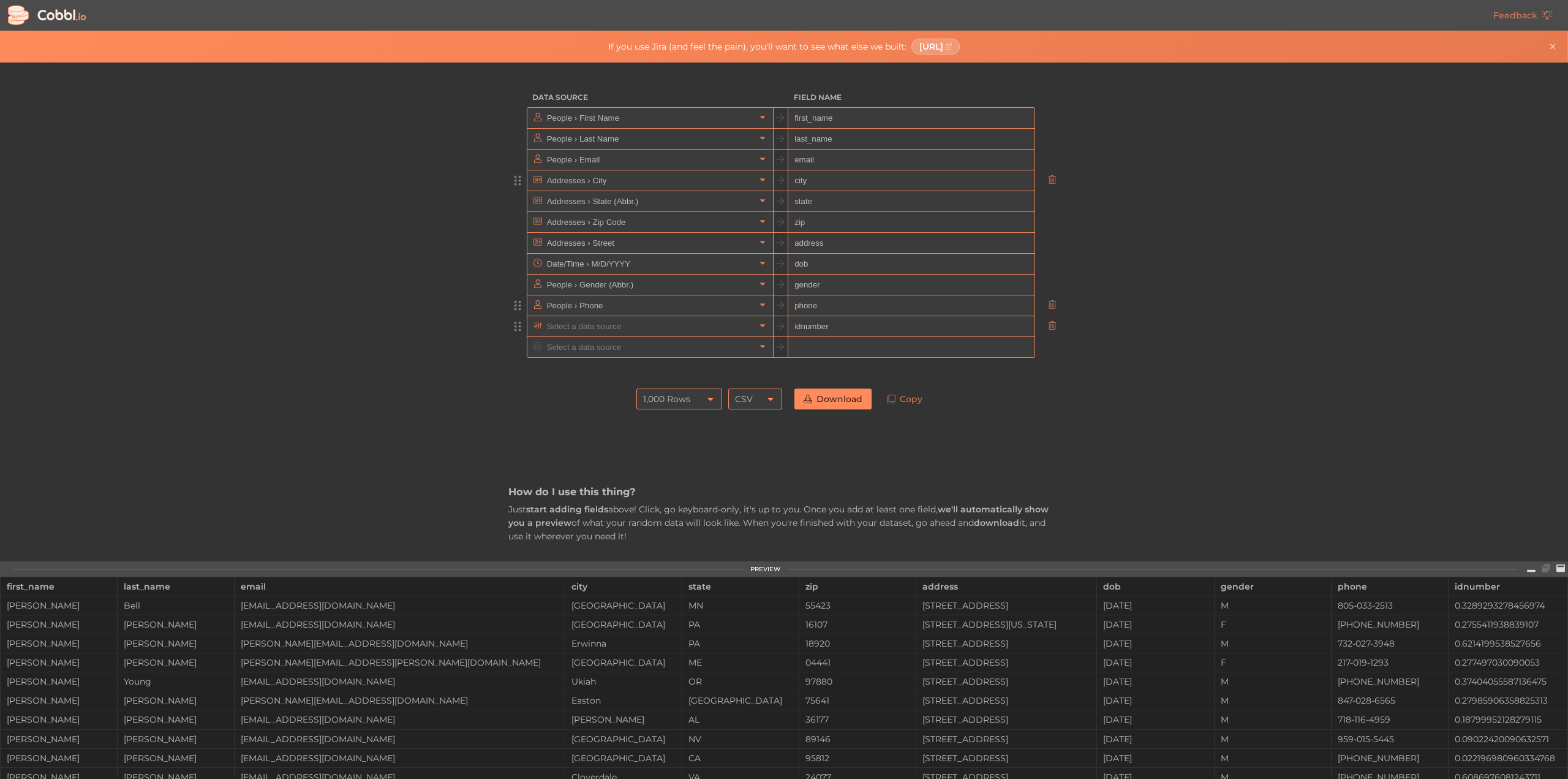
click at [608, 324] on input "text" at bounding box center [650, 326] width 211 height 20
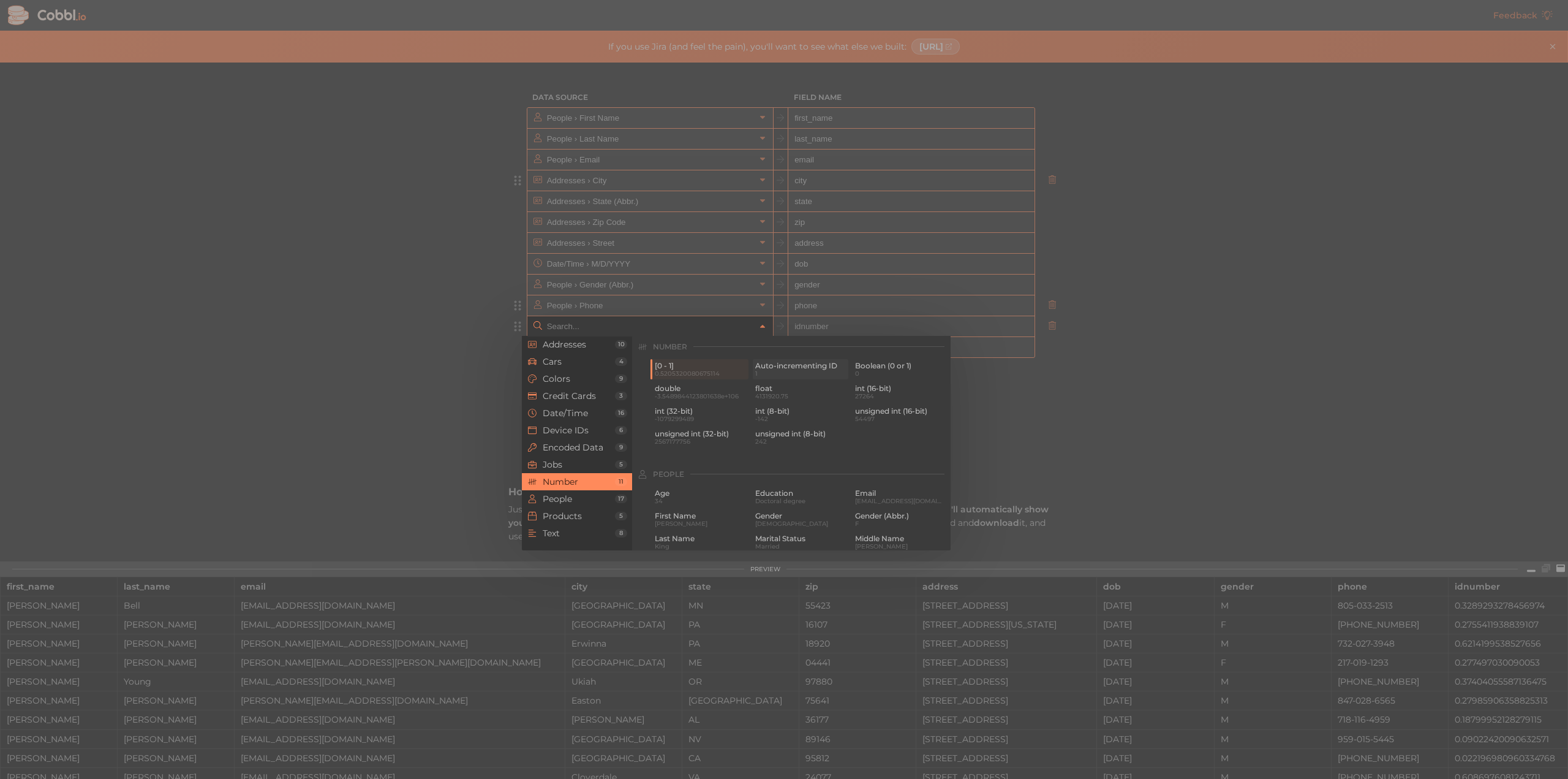
click at [773, 367] on span "Auto-incrementing ID" at bounding box center [801, 365] width 91 height 9
type input "Number › Auto-incrementing ID"
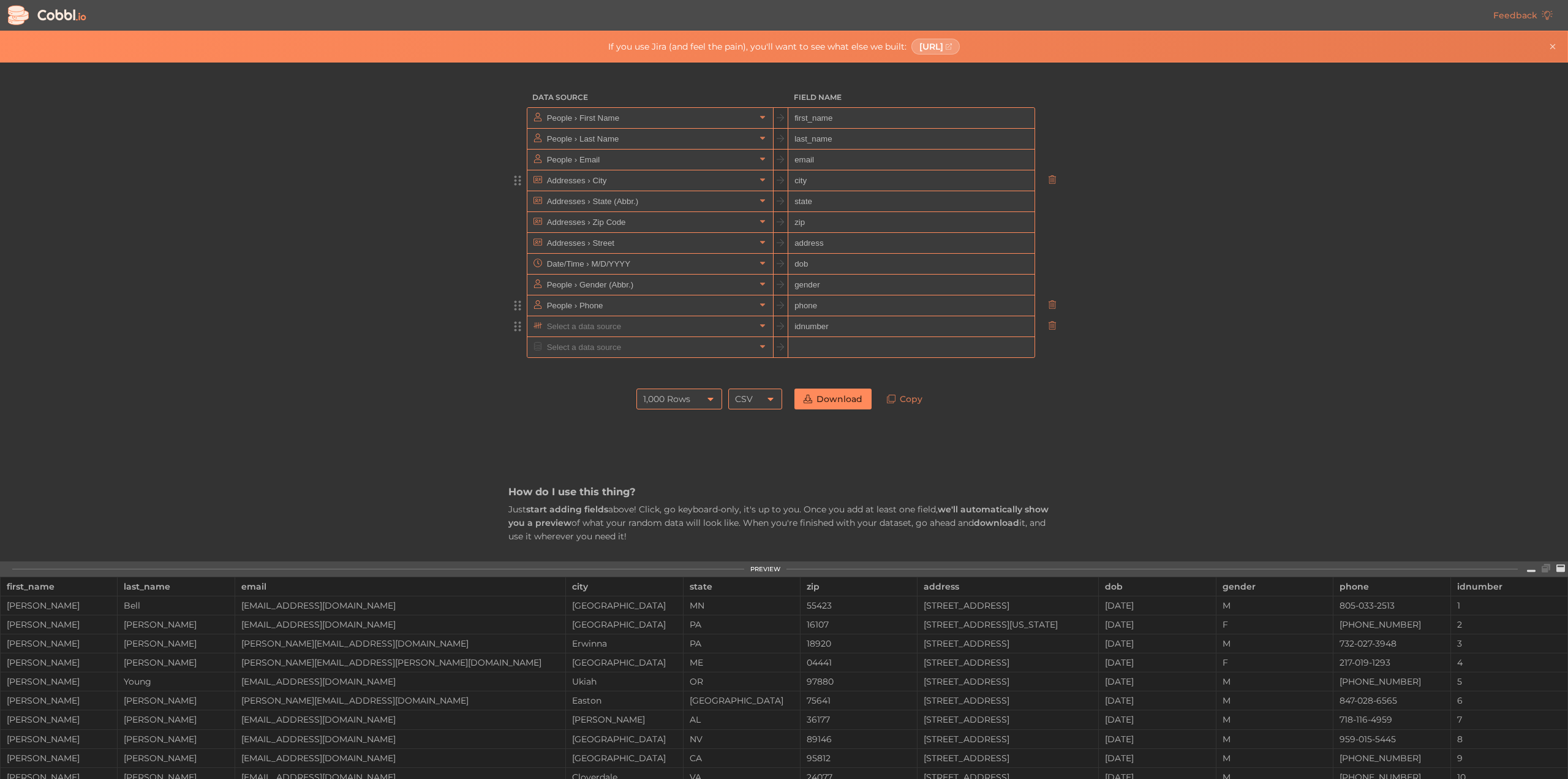
click at [639, 330] on input "text" at bounding box center [650, 326] width 211 height 20
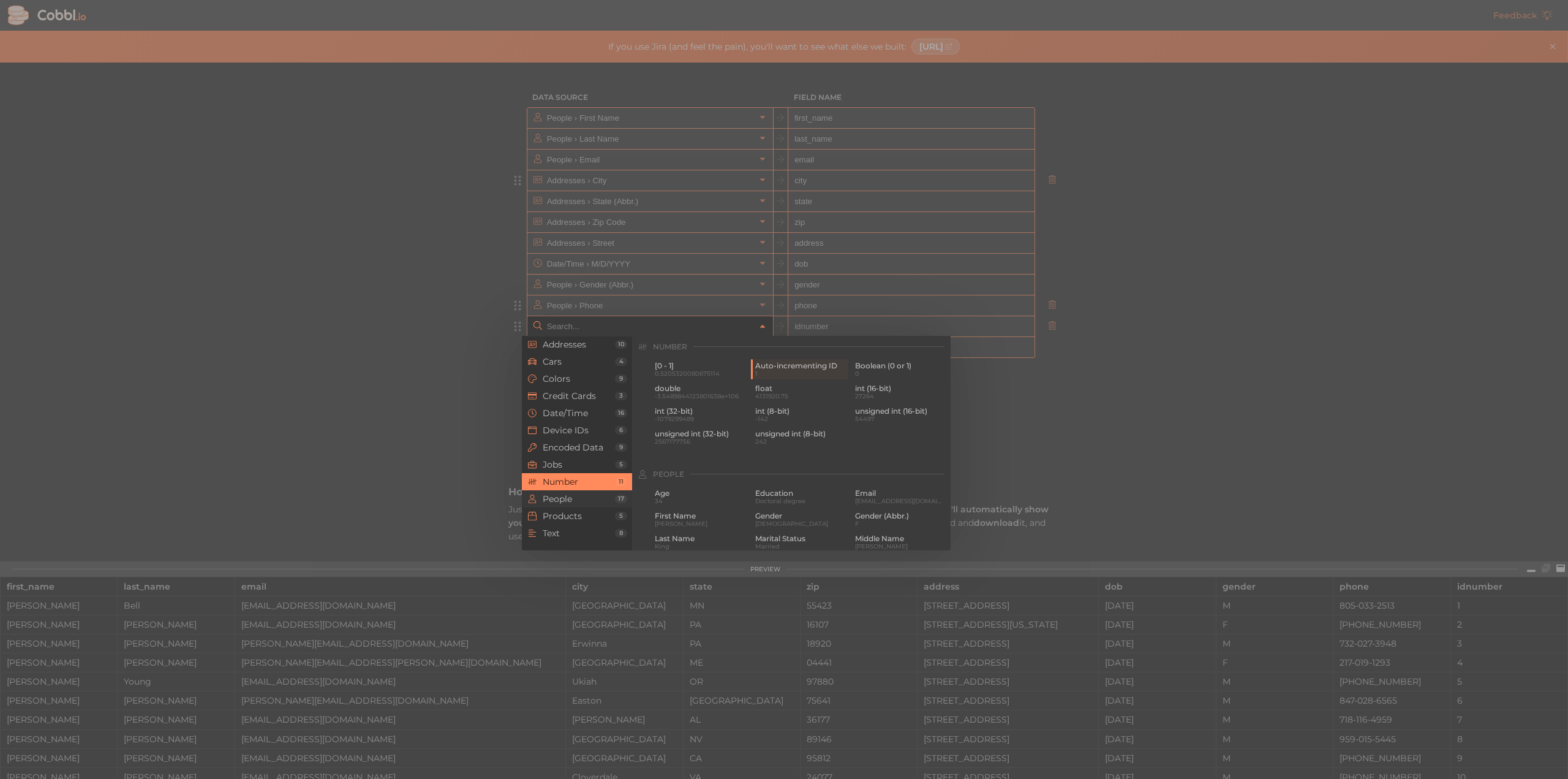
click at [557, 495] on span "People" at bounding box center [579, 499] width 72 height 10
click at [774, 460] on span "SSN" at bounding box center [801, 456] width 91 height 9
type input "People › SSN"
click at [689, 334] on input "text" at bounding box center [650, 326] width 211 height 20
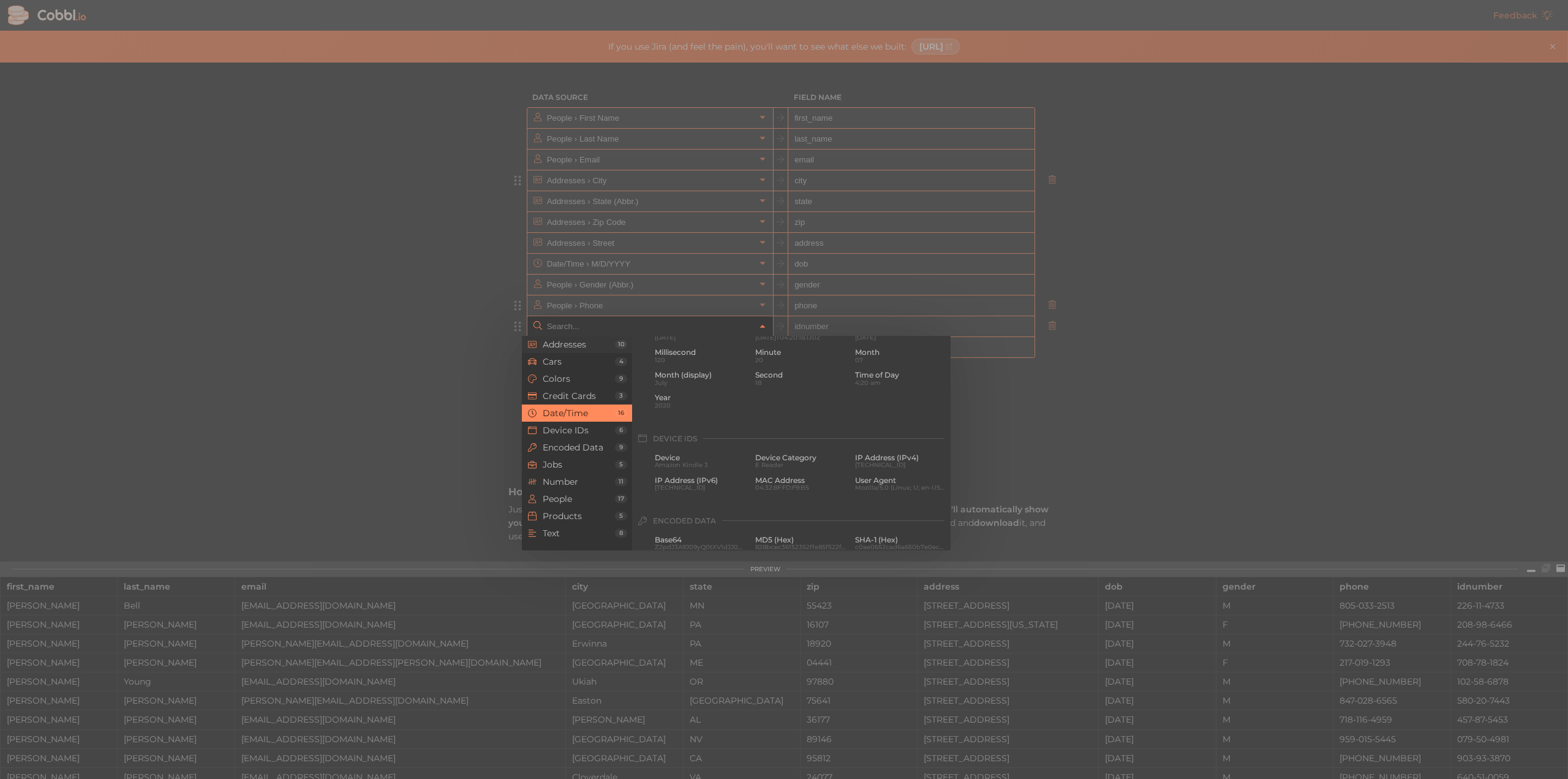
scroll to position [455, 0]
click at [599, 326] on input "text" at bounding box center [650, 326] width 211 height 20
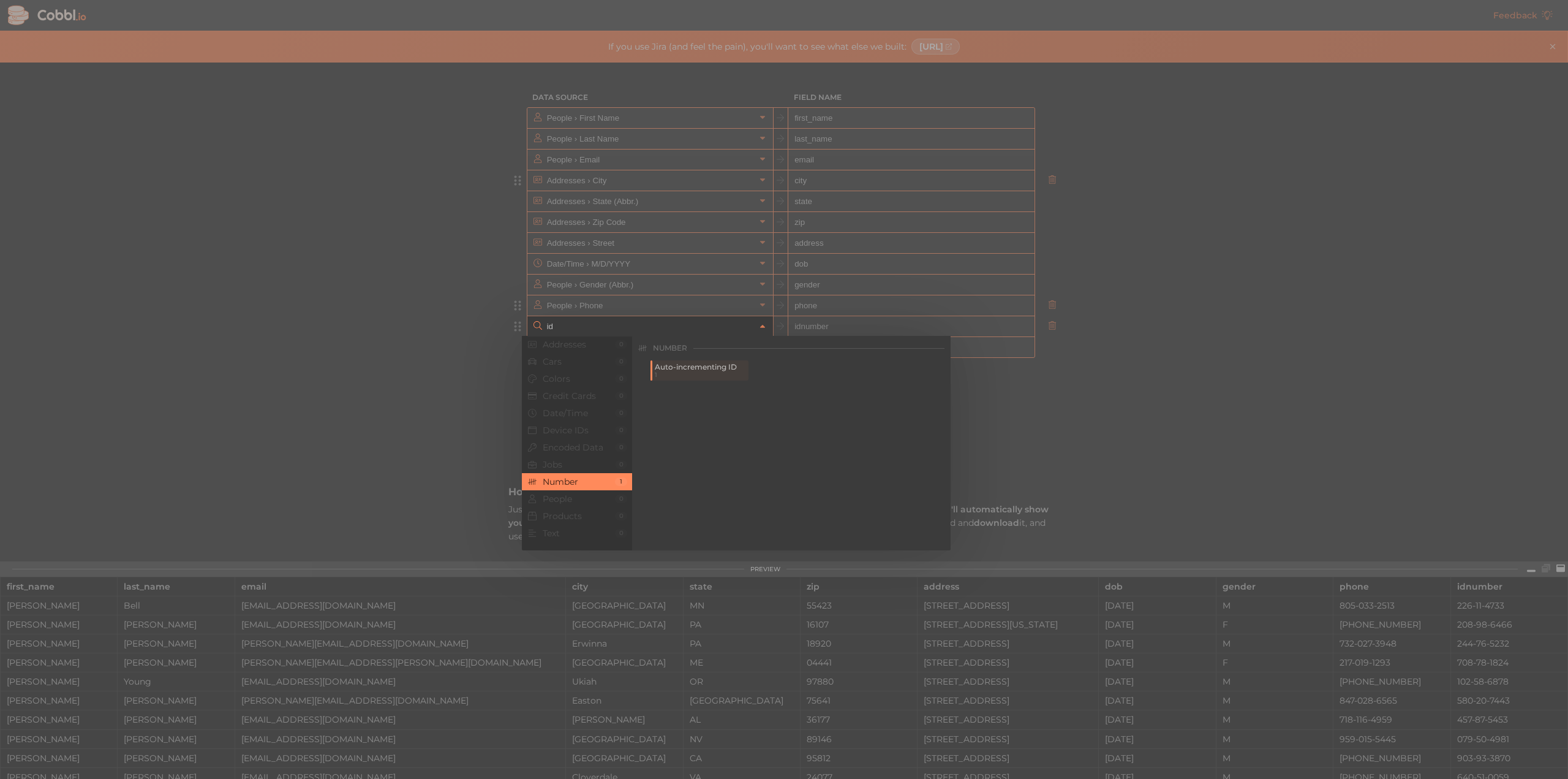
type input "i"
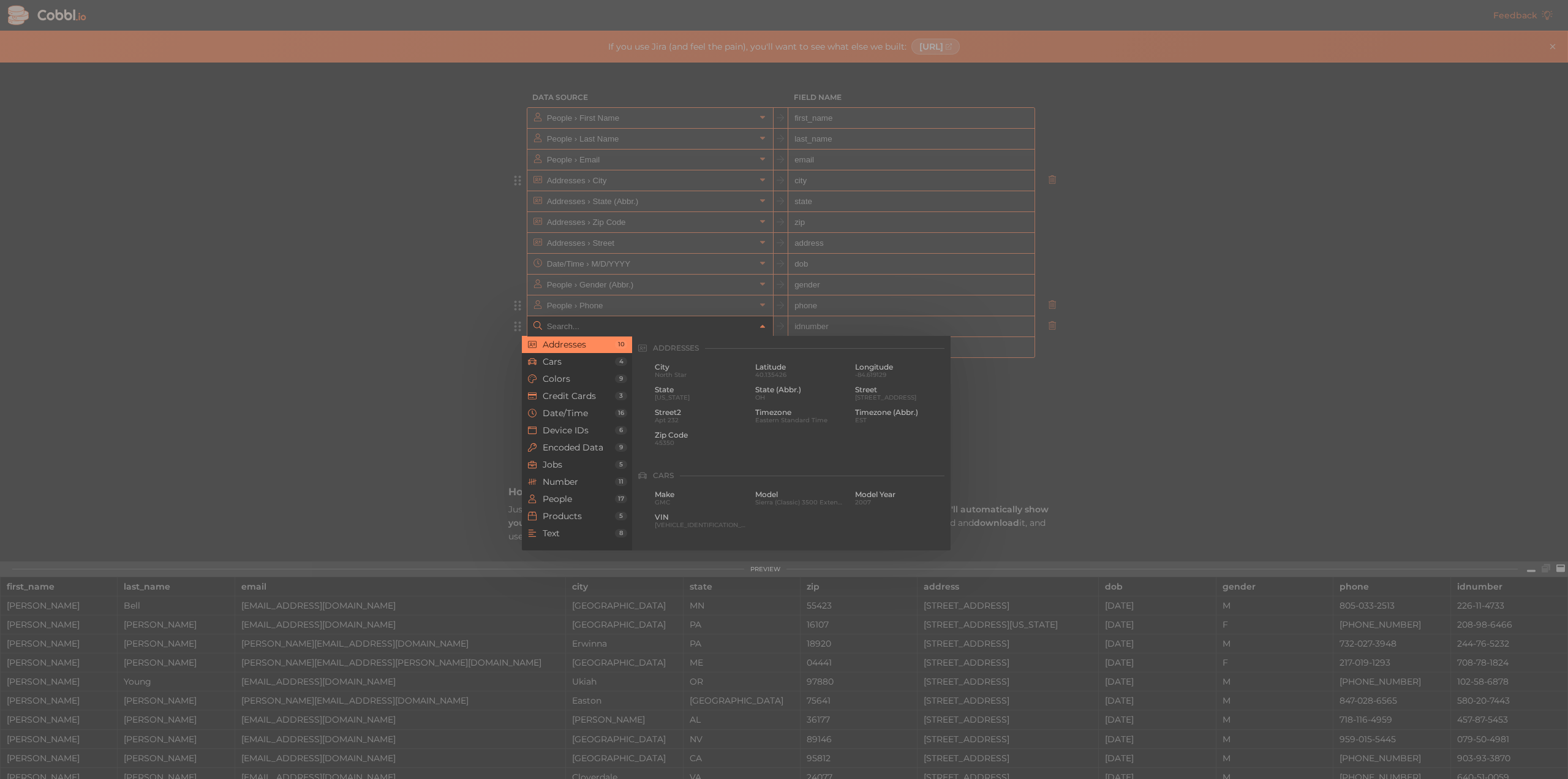
click at [1214, 362] on div at bounding box center [784, 390] width 1568 height 779
type input "People › SSN"
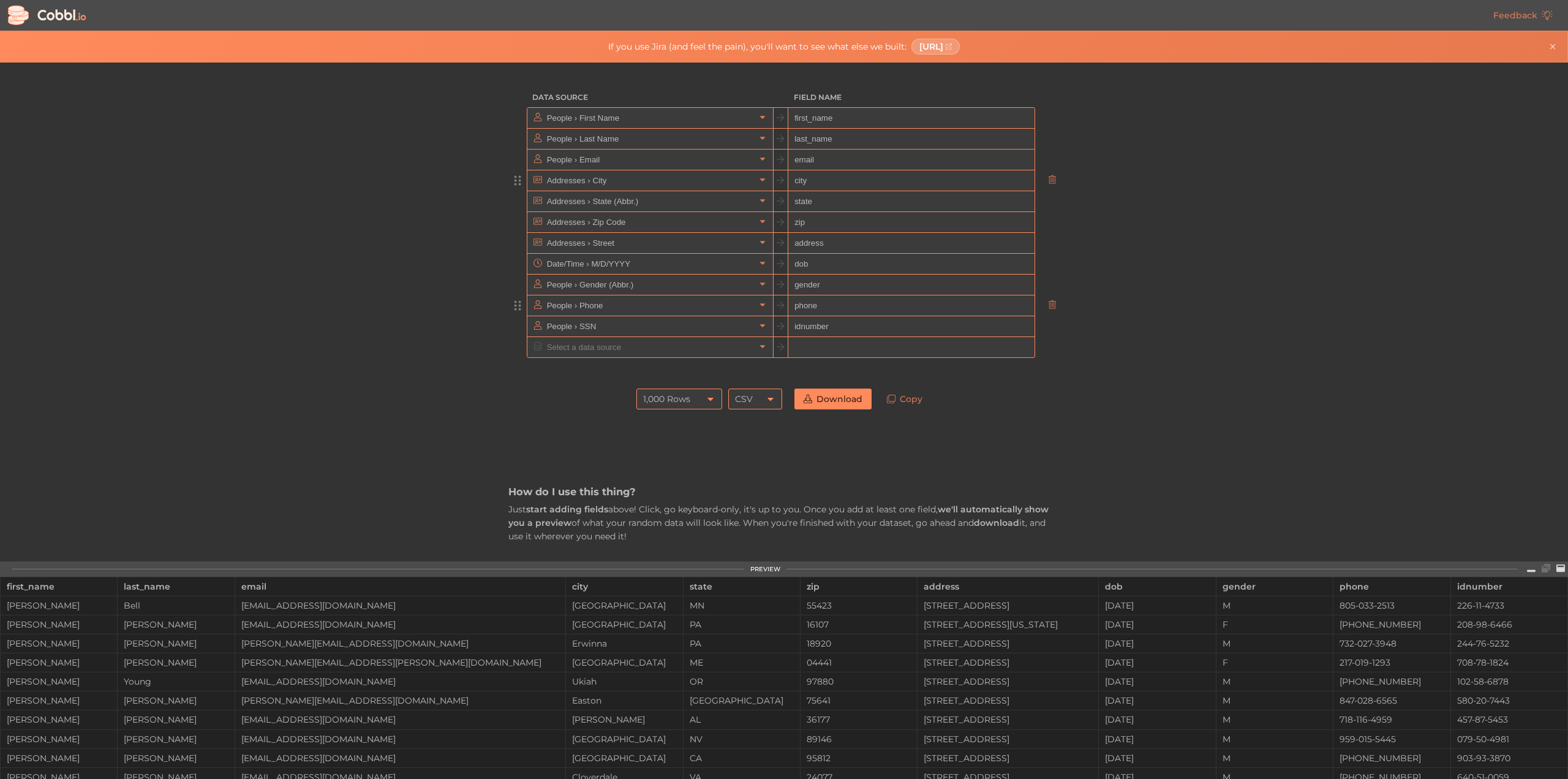
click at [711, 397] on icon at bounding box center [711, 399] width 10 height 10
click at [697, 482] on li "10,000 Rows" at bounding box center [675, 480] width 84 height 21
click at [819, 402] on link "Download" at bounding box center [833, 398] width 77 height 21
click at [707, 405] on div "10,000 Rows" at bounding box center [679, 398] width 86 height 21
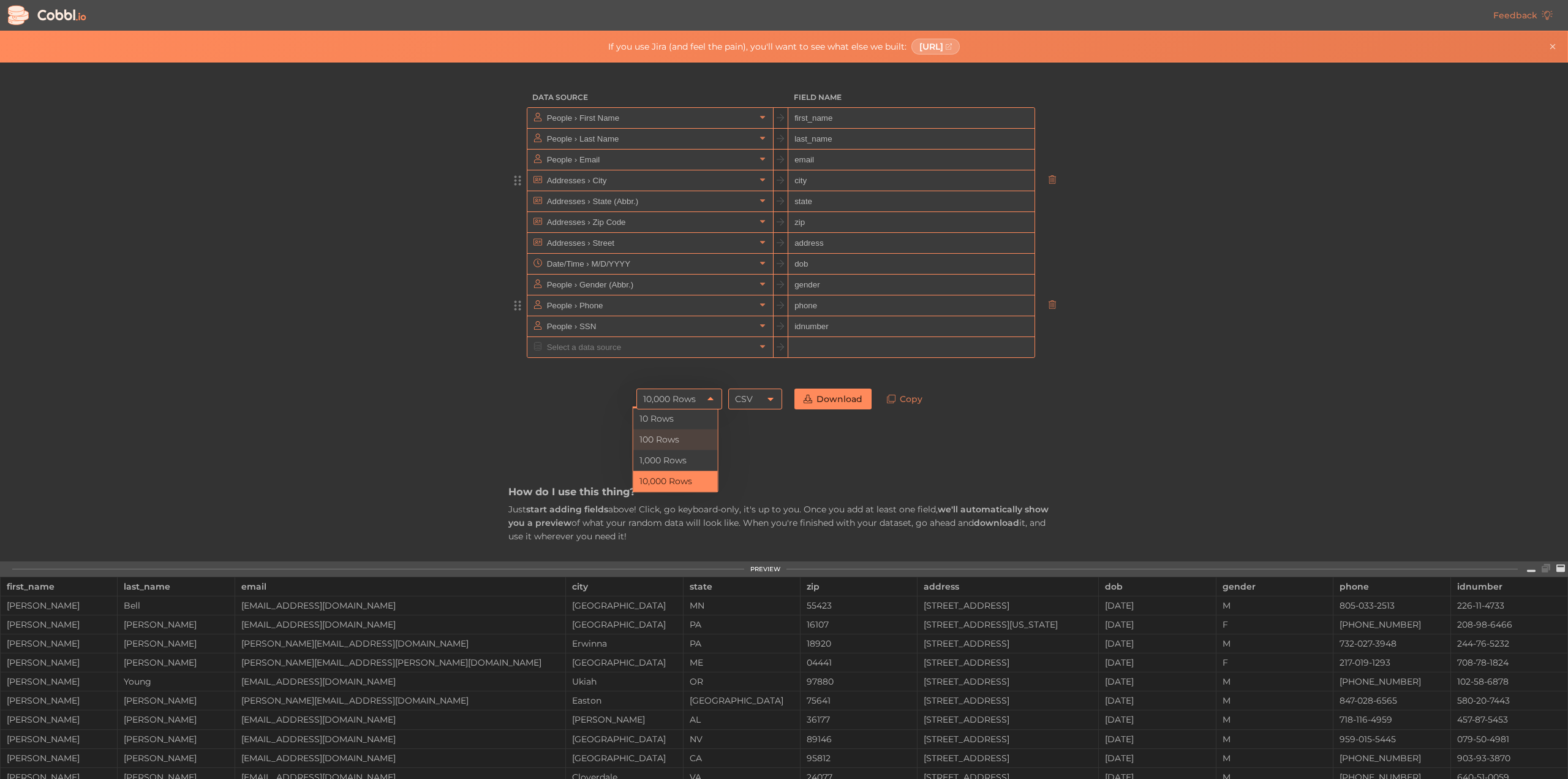
click at [676, 441] on li "100 Rows" at bounding box center [675, 438] width 84 height 21
click at [675, 402] on div "100 Rows" at bounding box center [663, 398] width 40 height 21
click at [671, 477] on li "10,000 Rows" at bounding box center [675, 480] width 84 height 21
click at [820, 400] on link "Download" at bounding box center [833, 398] width 77 height 21
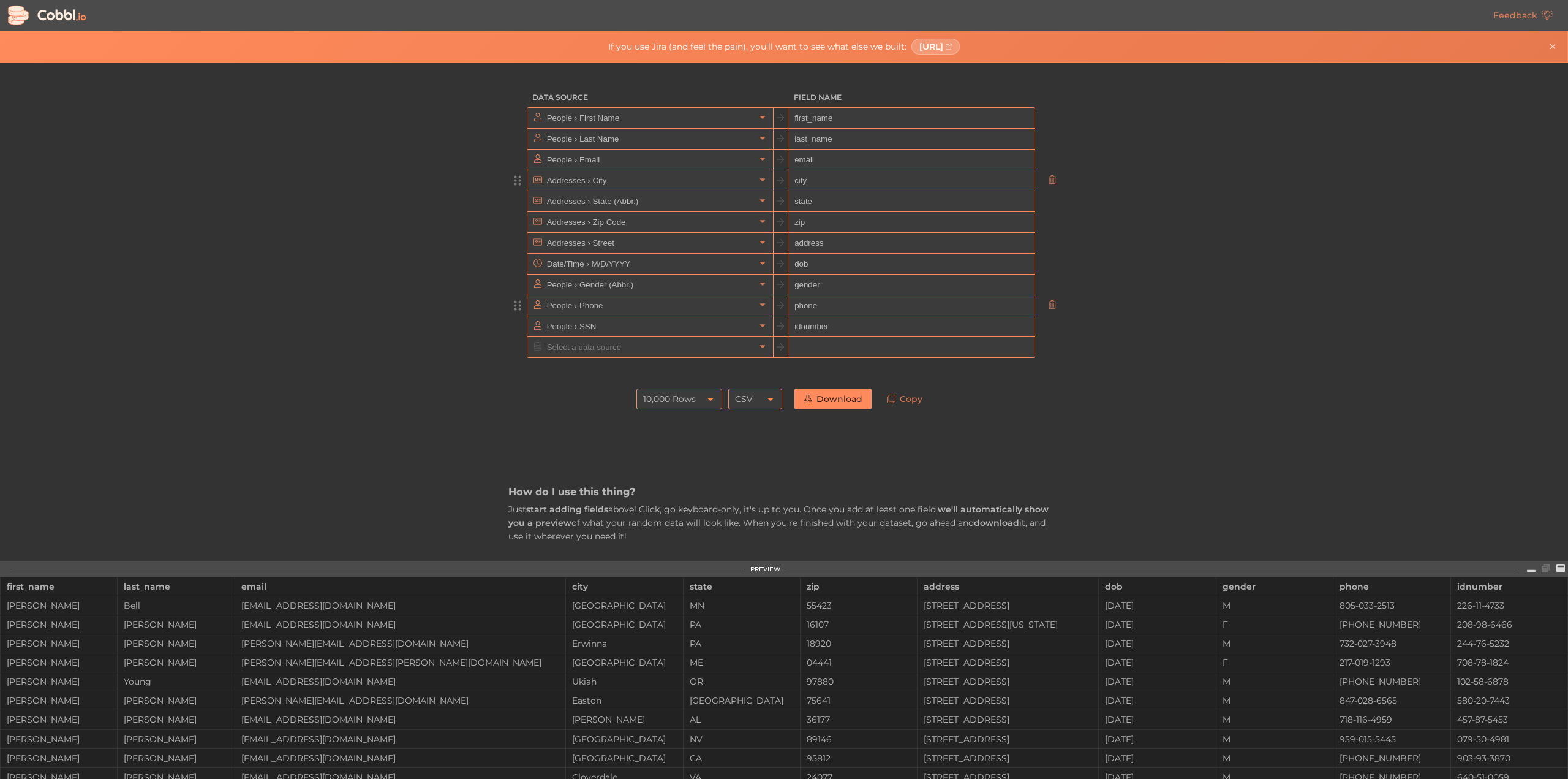
click at [41, 21] on icon at bounding box center [48, 15] width 82 height 23
click at [47, 13] on icon at bounding box center [48, 15] width 82 height 23
click at [761, 409] on div "10,000 Rows 10,000 Rows CSV CSV" at bounding box center [709, 399] width 158 height 33
click at [761, 404] on div "CSV" at bounding box center [755, 398] width 54 height 21
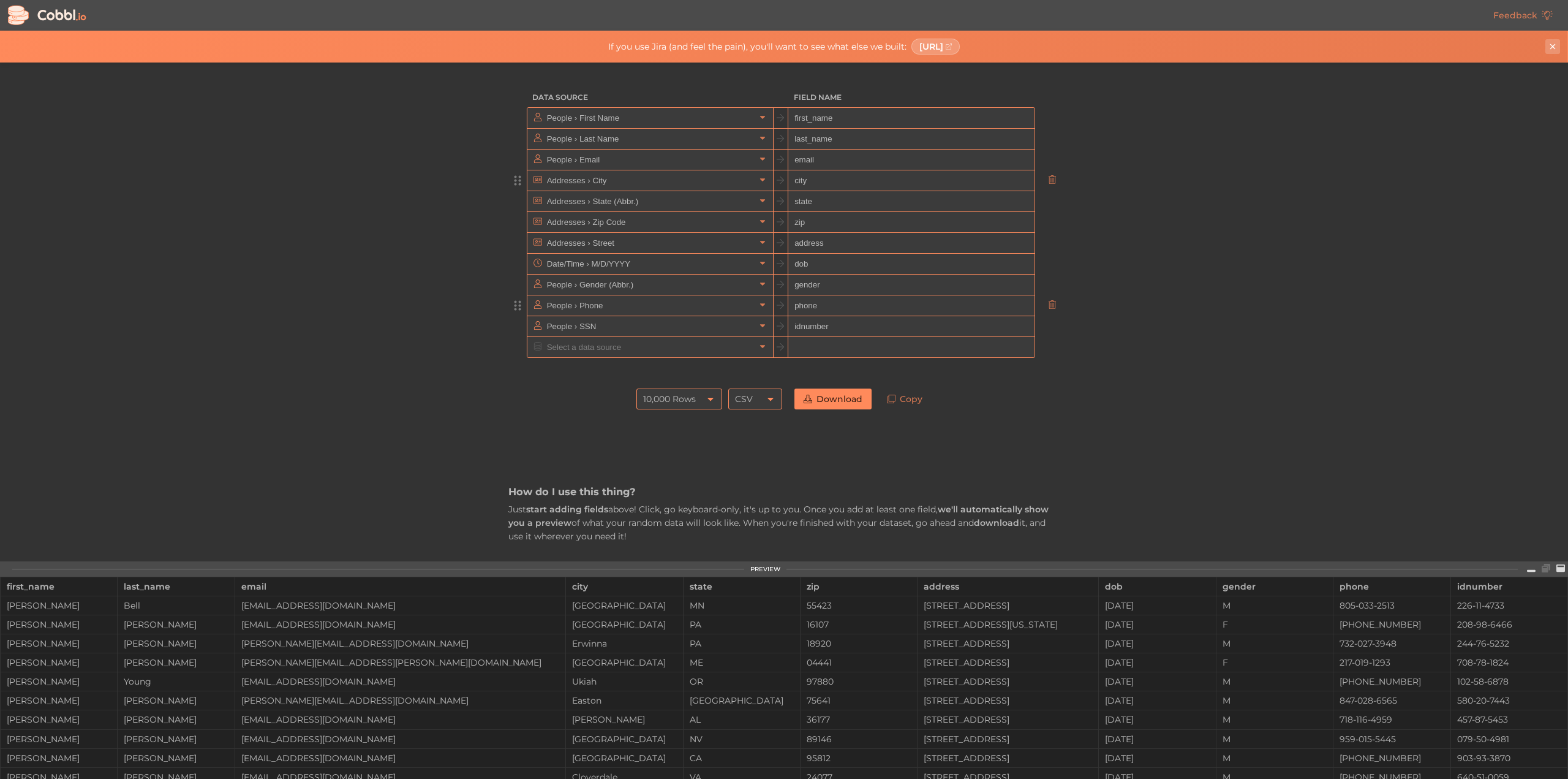
click at [1552, 50] on icon "Close banner" at bounding box center [1552, 47] width 9 height 9
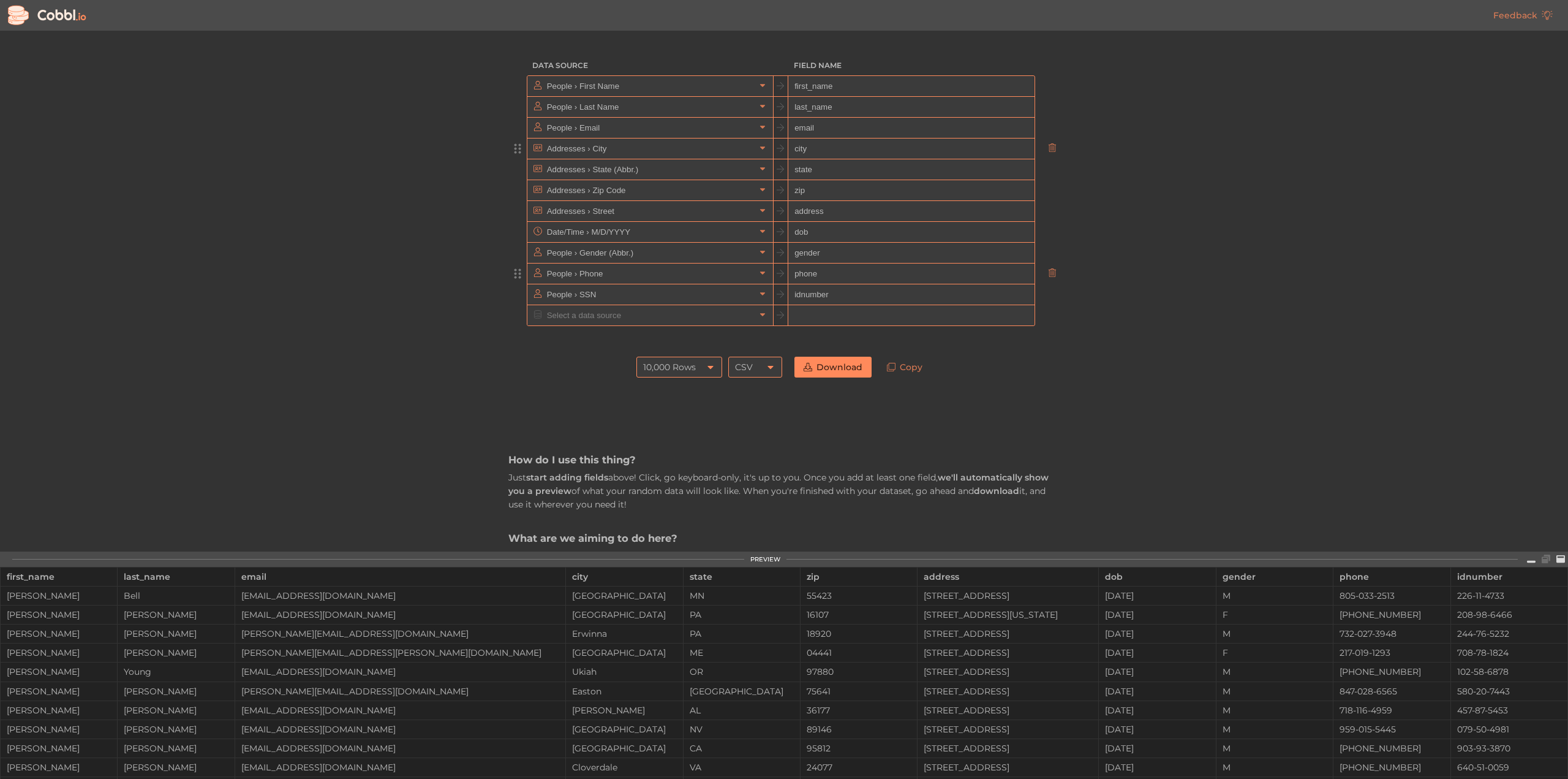
click at [69, 23] on icon at bounding box center [48, 15] width 82 height 23
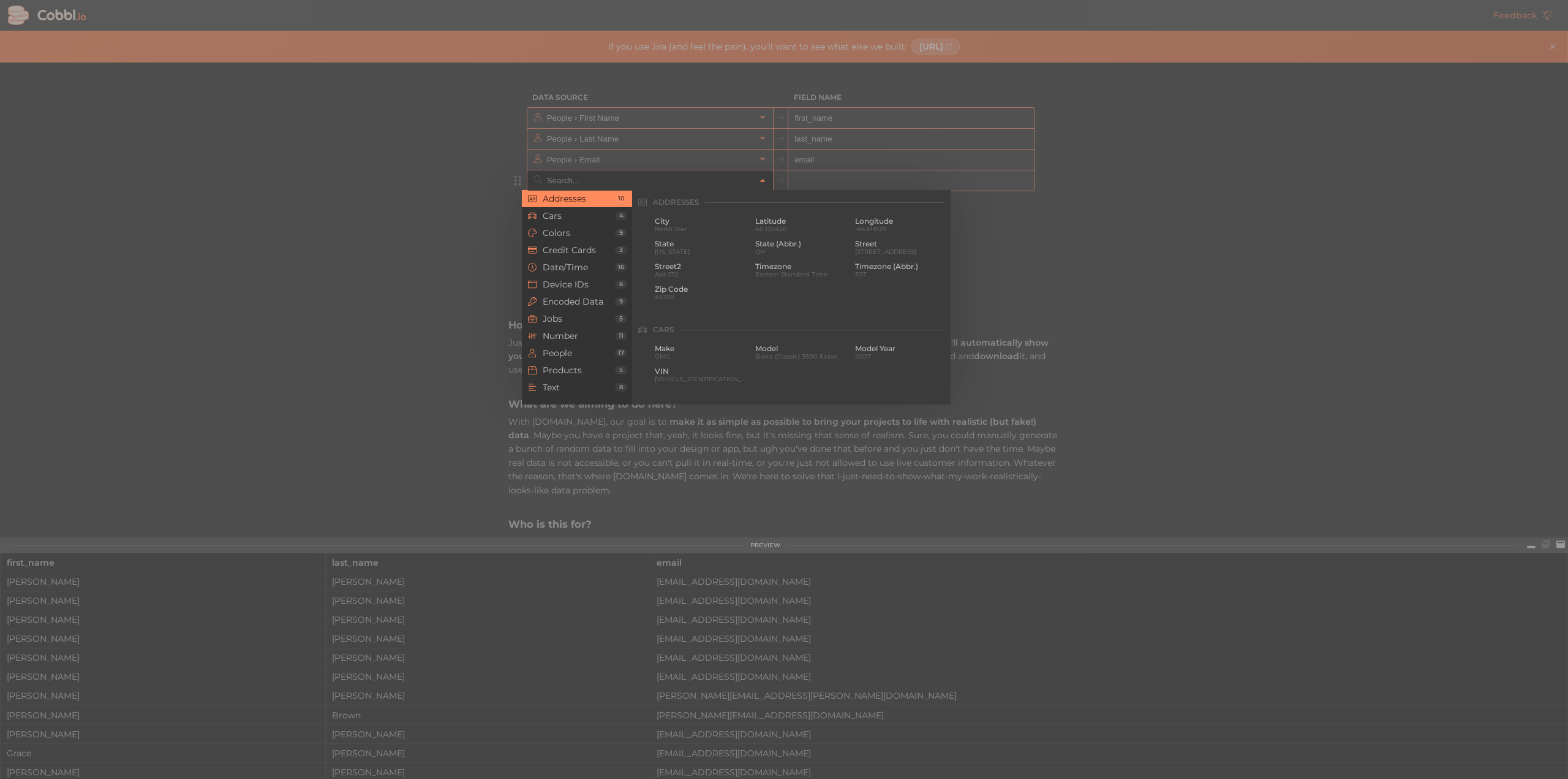
click at [647, 187] on input "text" at bounding box center [650, 180] width 211 height 20
click at [665, 221] on span "City" at bounding box center [700, 221] width 91 height 9
type input "Addresses › City"
type input "city"
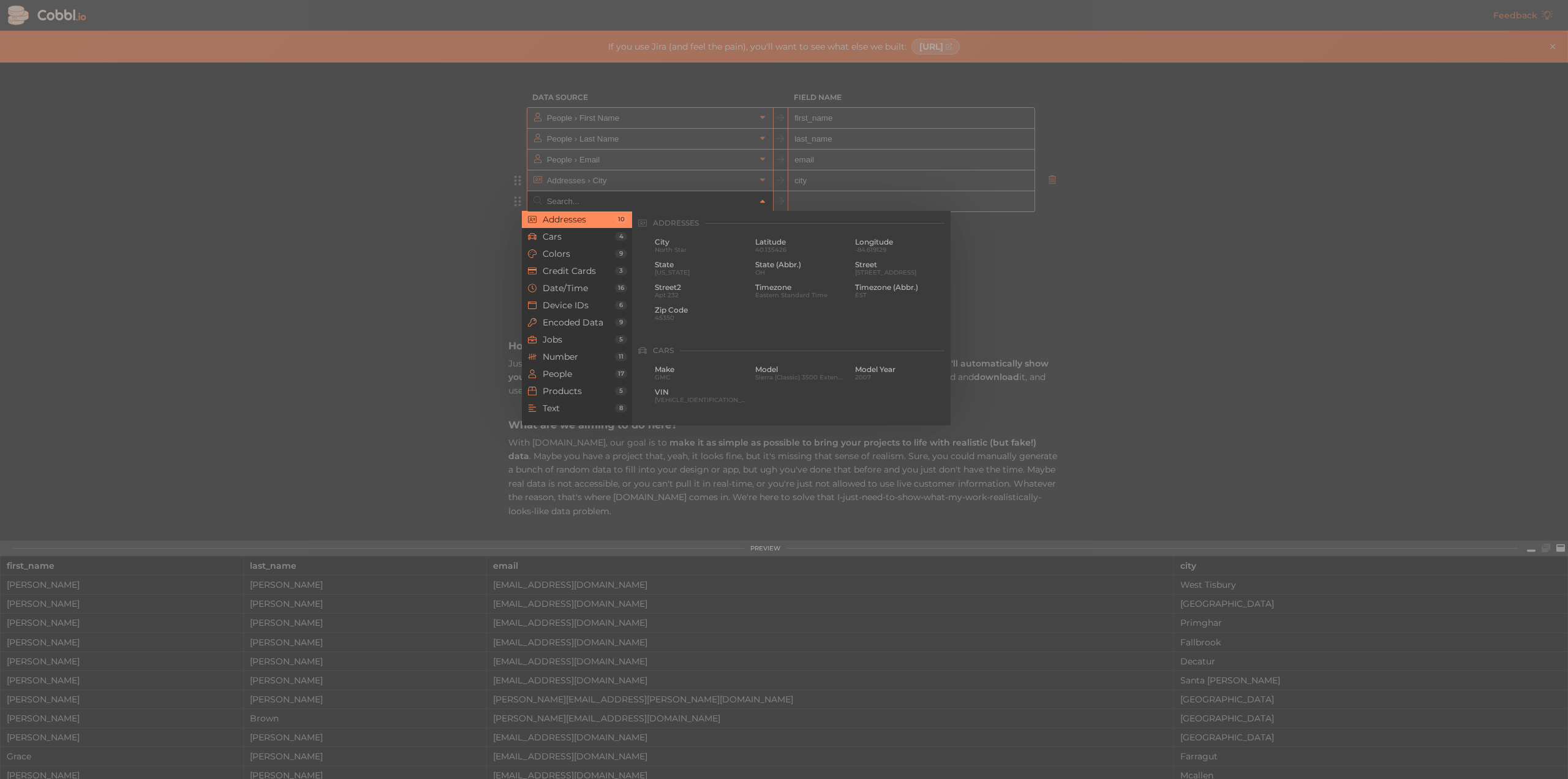
click at [676, 197] on input "text" at bounding box center [650, 201] width 211 height 20
click at [761, 266] on span "State (Abbr.)" at bounding box center [801, 265] width 91 height 9
type input "Addresses › State (Abbr.)"
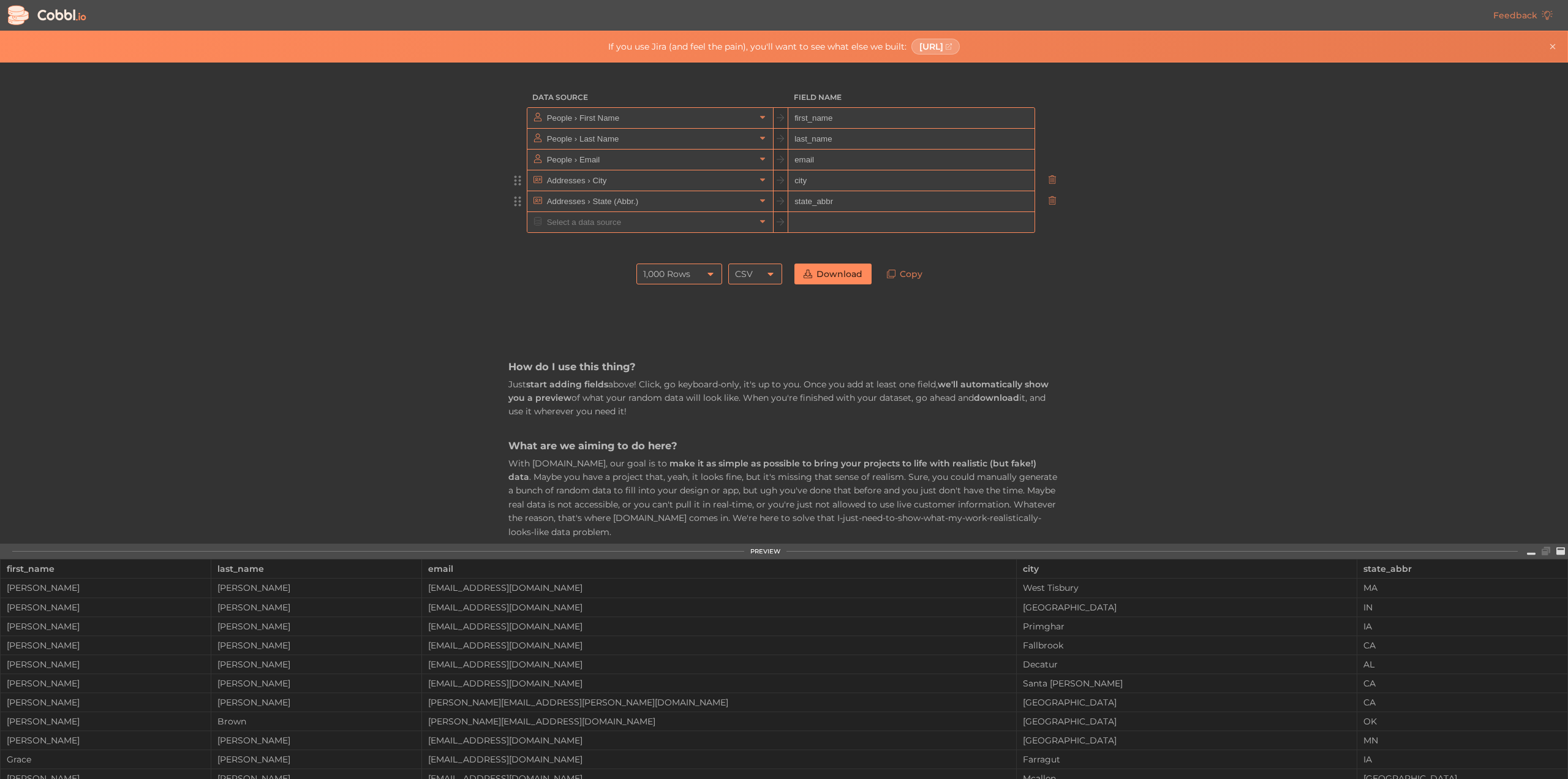
click at [834, 195] on input "state_abbr" at bounding box center [911, 201] width 245 height 21
type input "state"
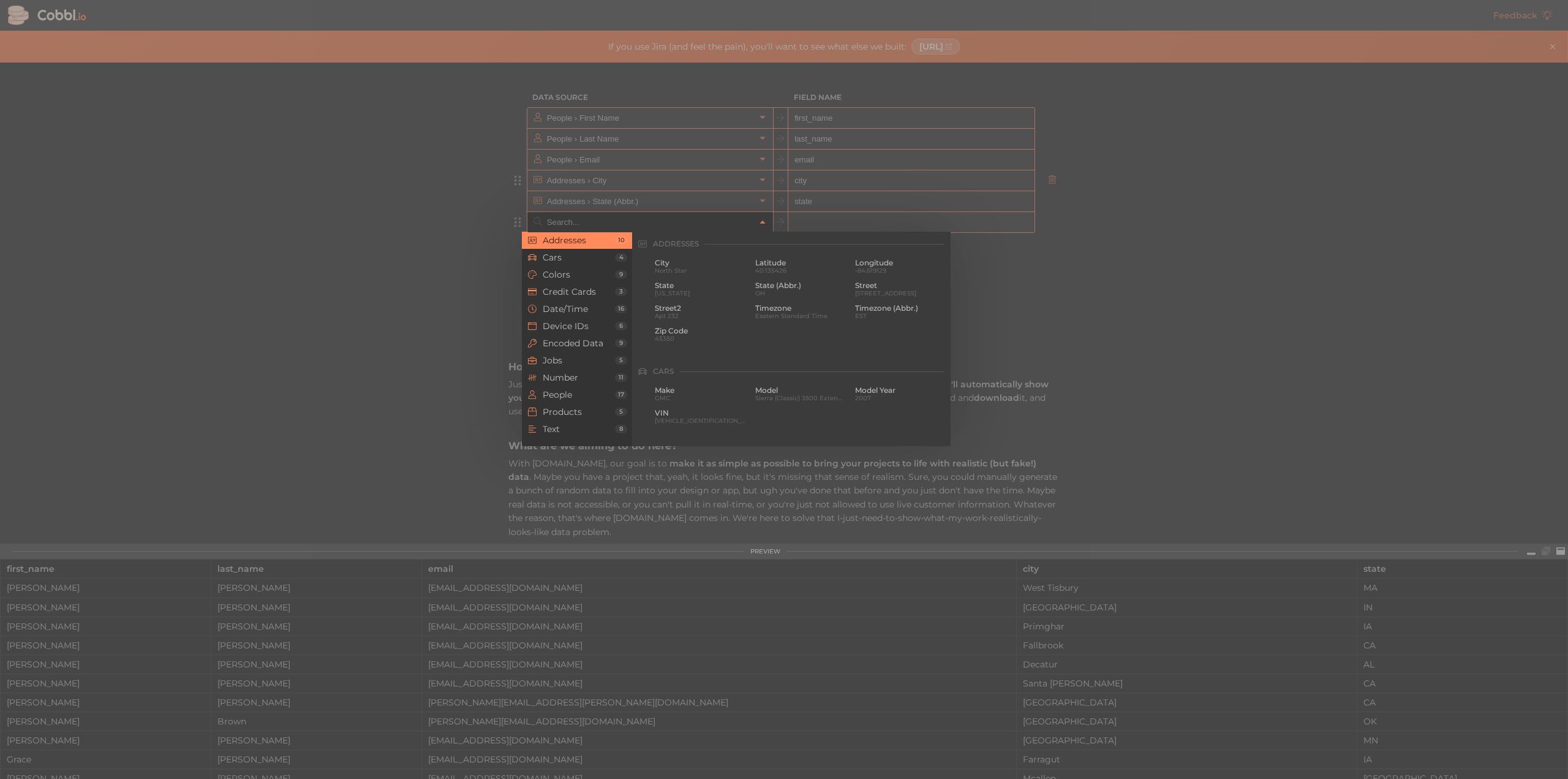
click at [649, 223] on input "text" at bounding box center [650, 222] width 211 height 20
click at [852, 263] on div "Zip Code 45350" at bounding box center [901, 266] width 96 height 20
type input "Addresses › Zip Code"
type input "zip"
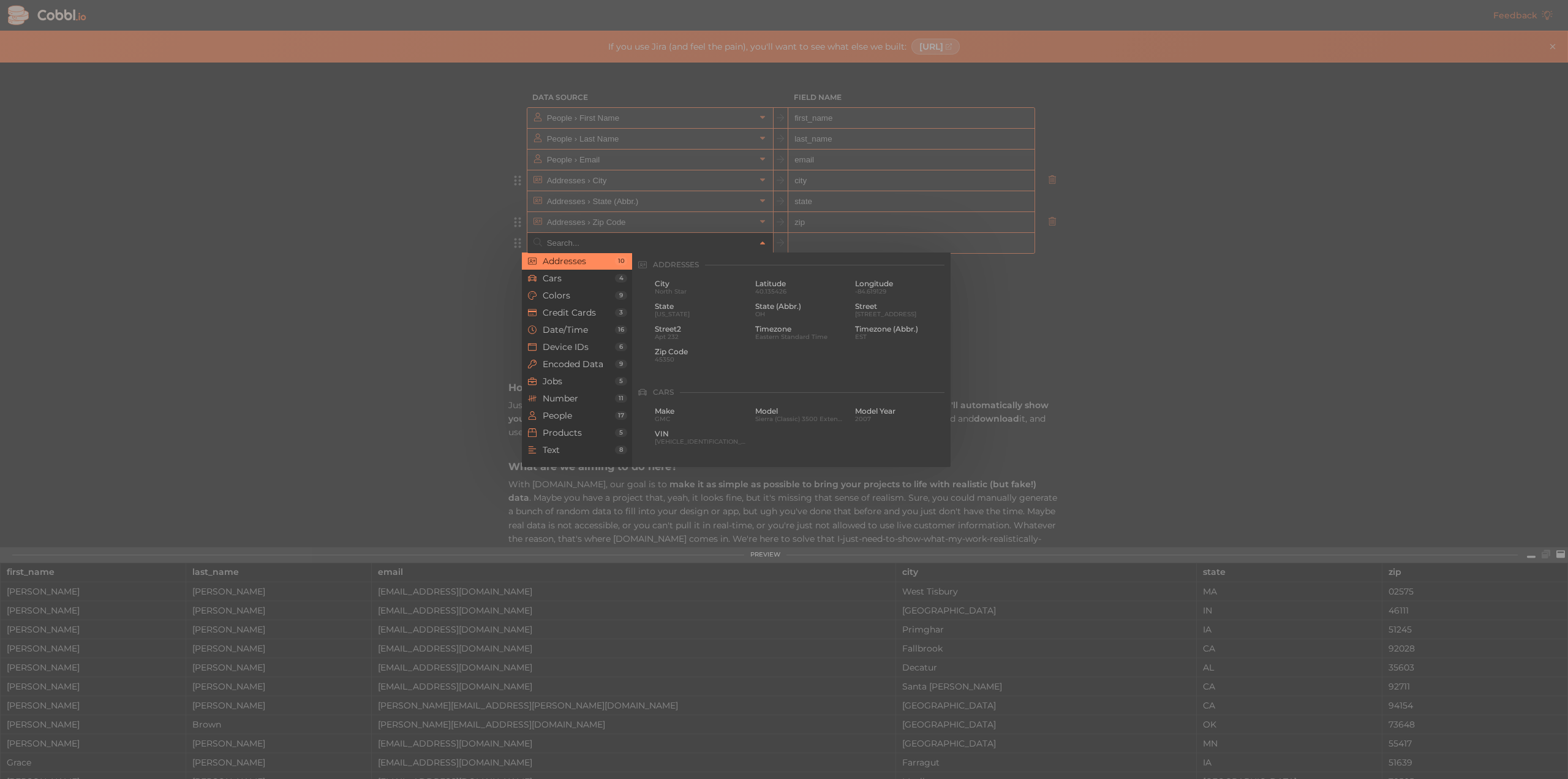
click at [704, 243] on input "text" at bounding box center [650, 243] width 211 height 20
click at [860, 315] on span "[STREET_ADDRESS]" at bounding box center [900, 314] width 91 height 6
type input "Addresses › Street"
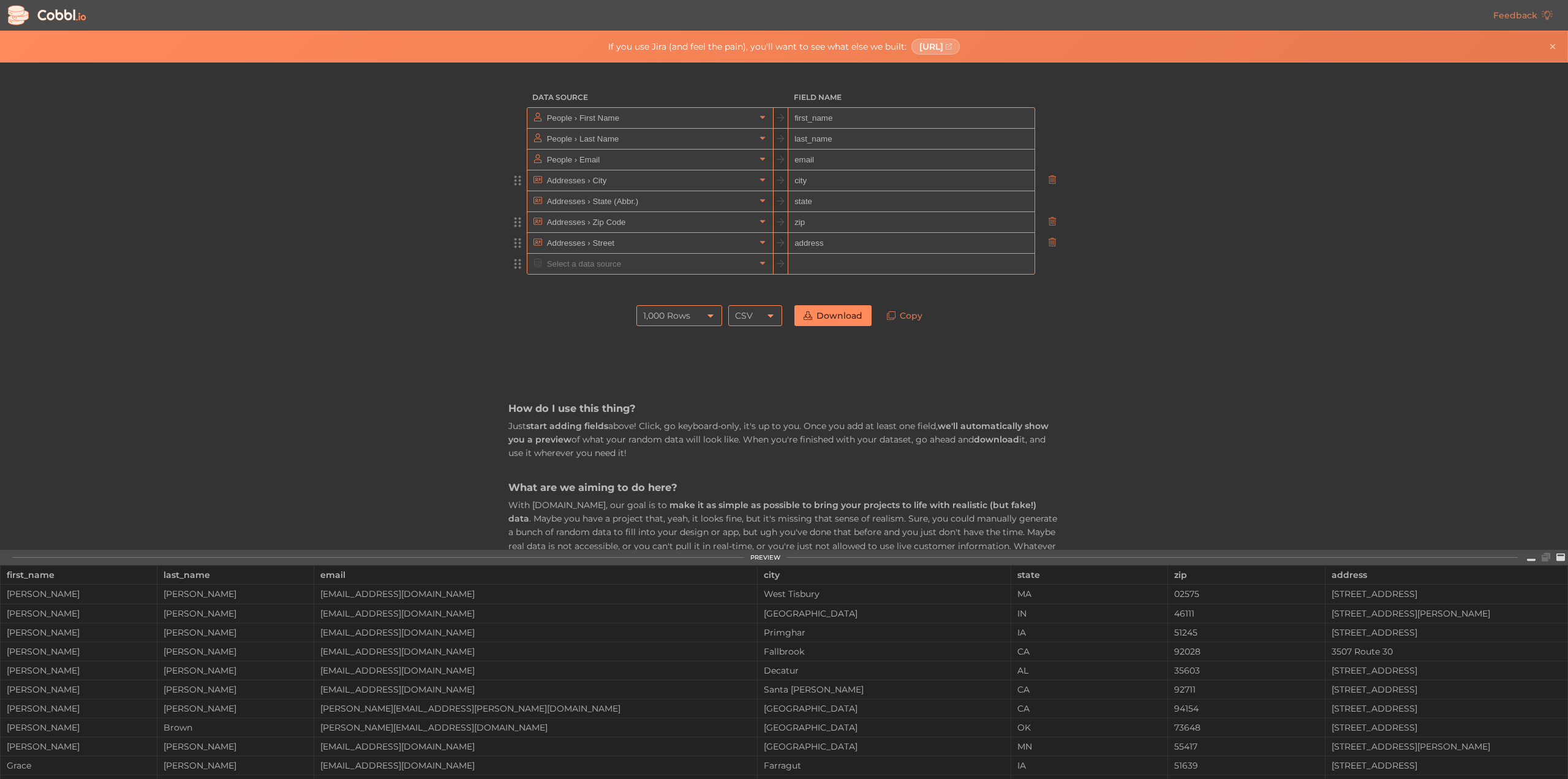
type input "address"
click at [665, 263] on input "text" at bounding box center [650, 264] width 211 height 20
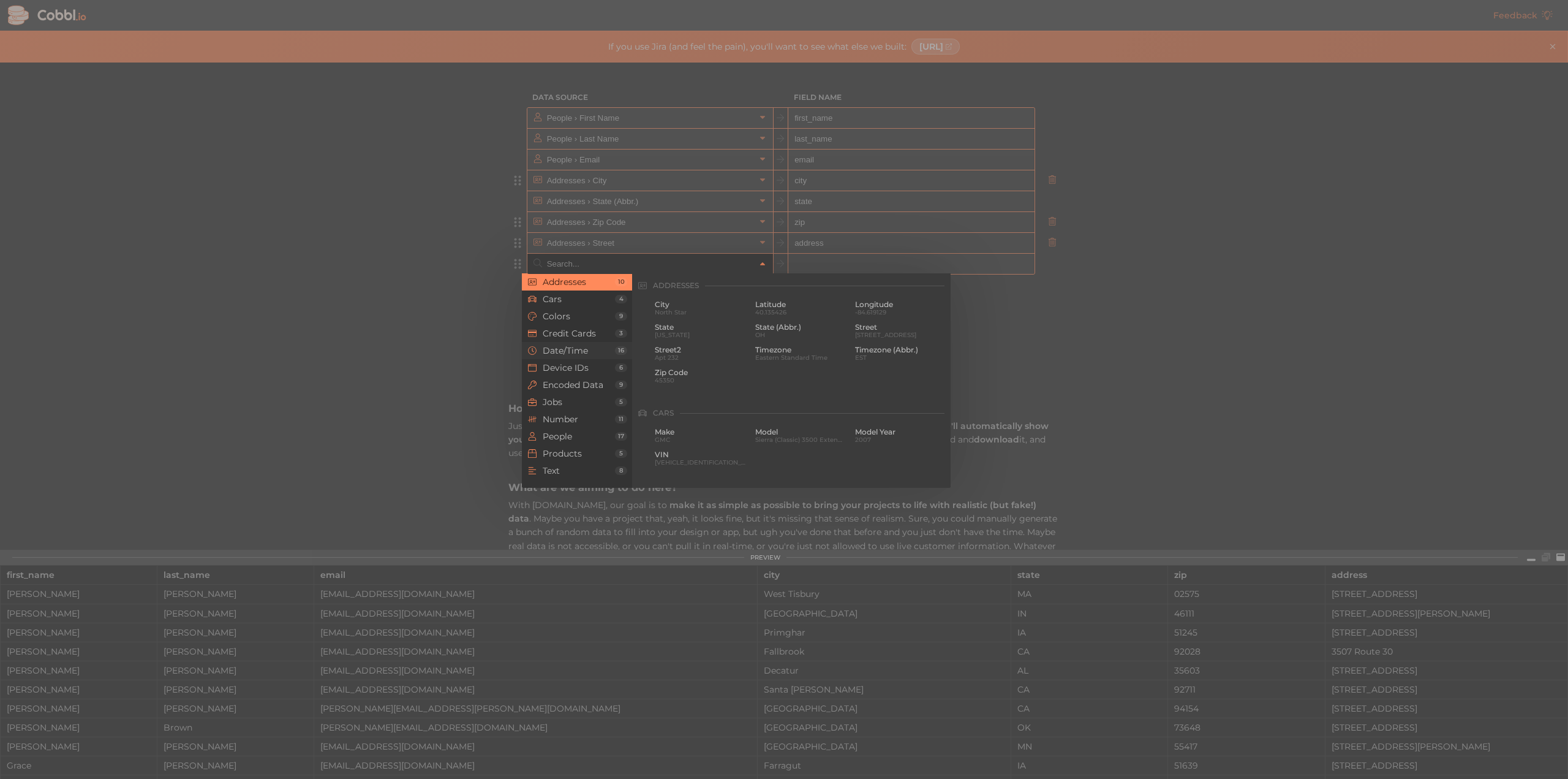
click at [579, 350] on span "Date/Time" at bounding box center [579, 350] width 72 height 10
click at [856, 355] on span "[DATE]" at bounding box center [900, 355] width 91 height 6
type input "Date/Time › M/D/YYYY"
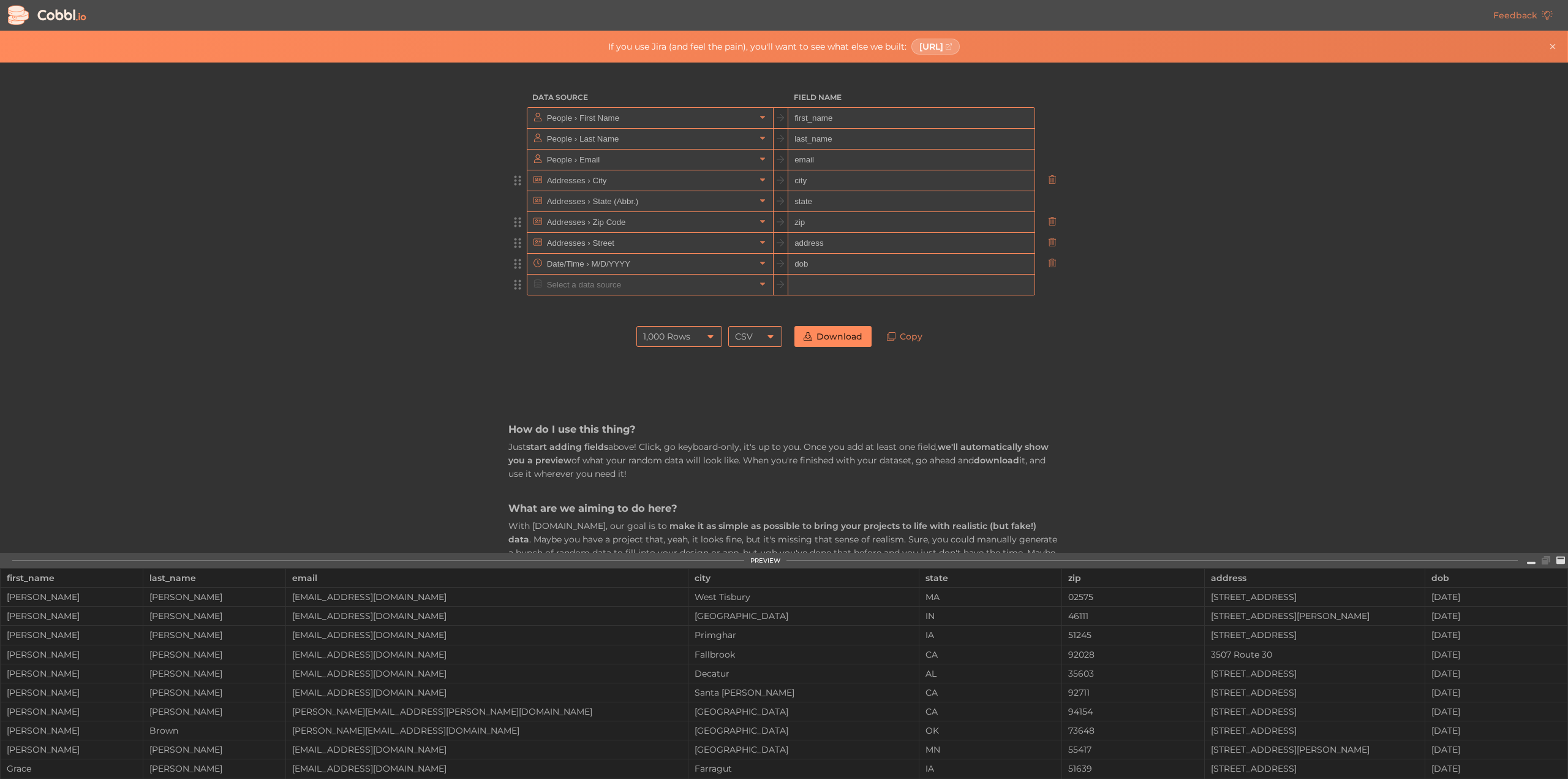
type input "dob"
click at [637, 278] on input "text" at bounding box center [650, 284] width 211 height 20
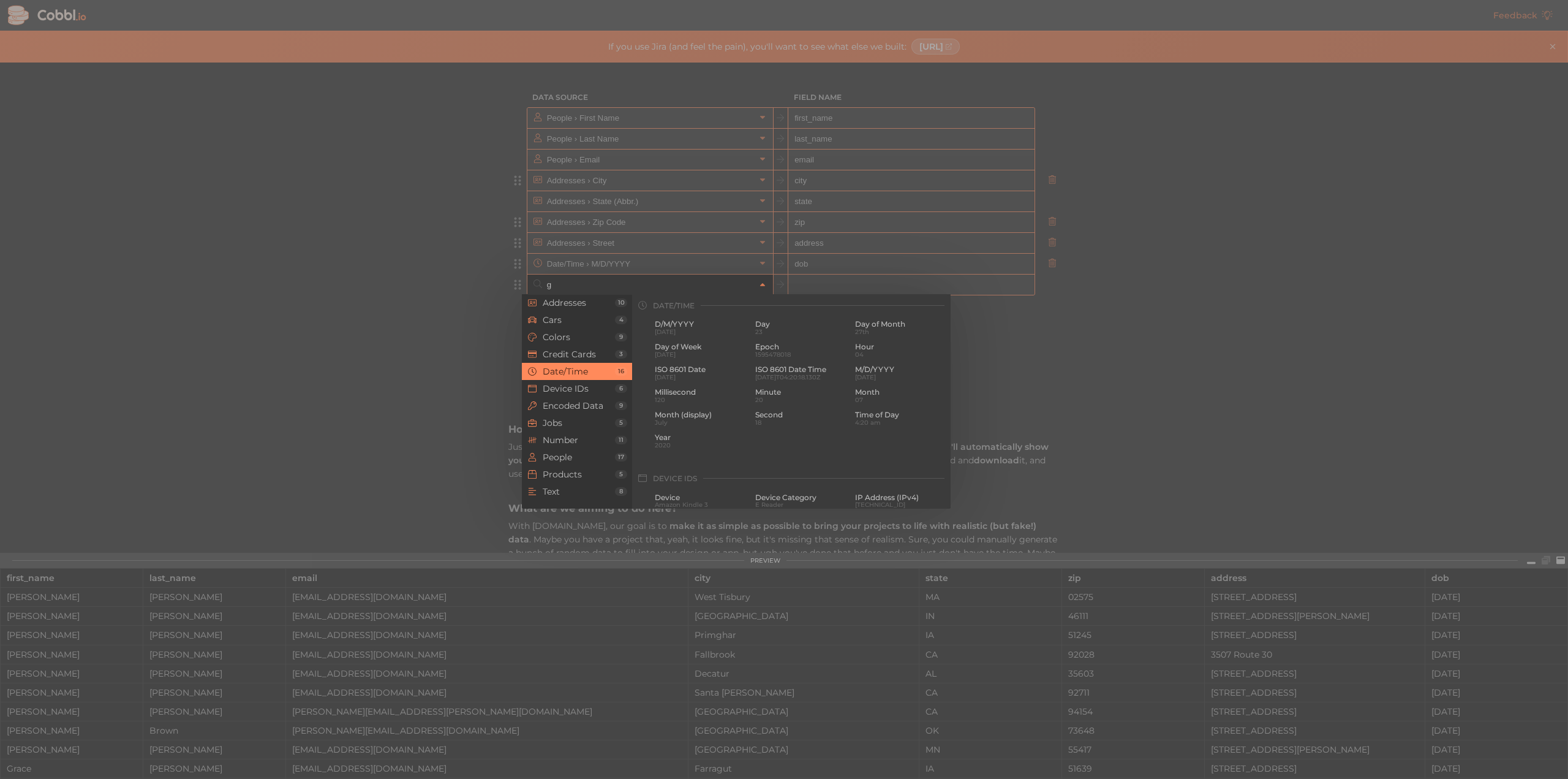
scroll to position [0, 0]
click at [867, 385] on span "Gender (Abbr.)" at bounding box center [900, 385] width 91 height 9
type input "People › Gender (Abbr.)"
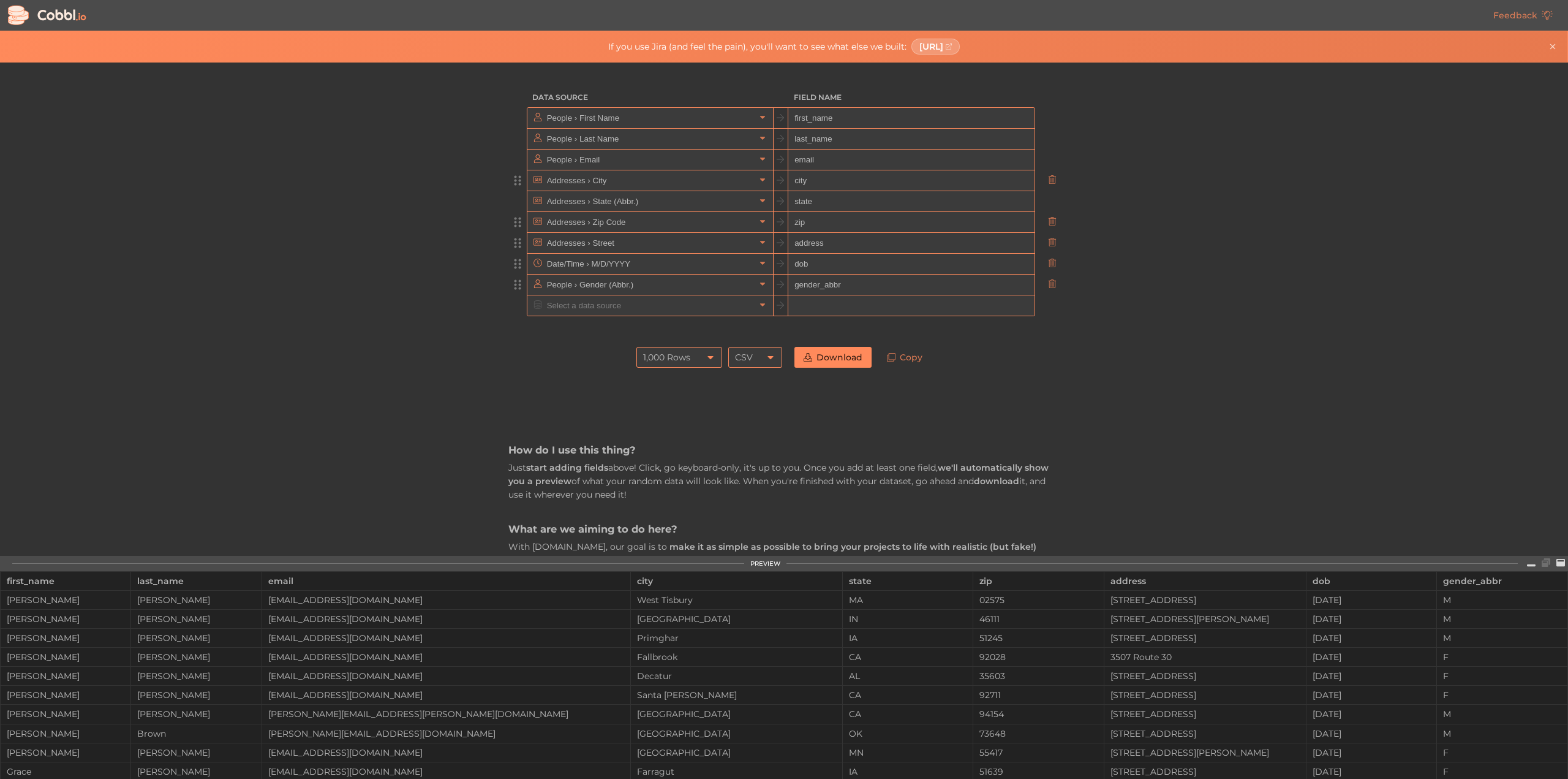
click at [838, 279] on input "gender_abbr" at bounding box center [911, 284] width 245 height 21
type input "gender"
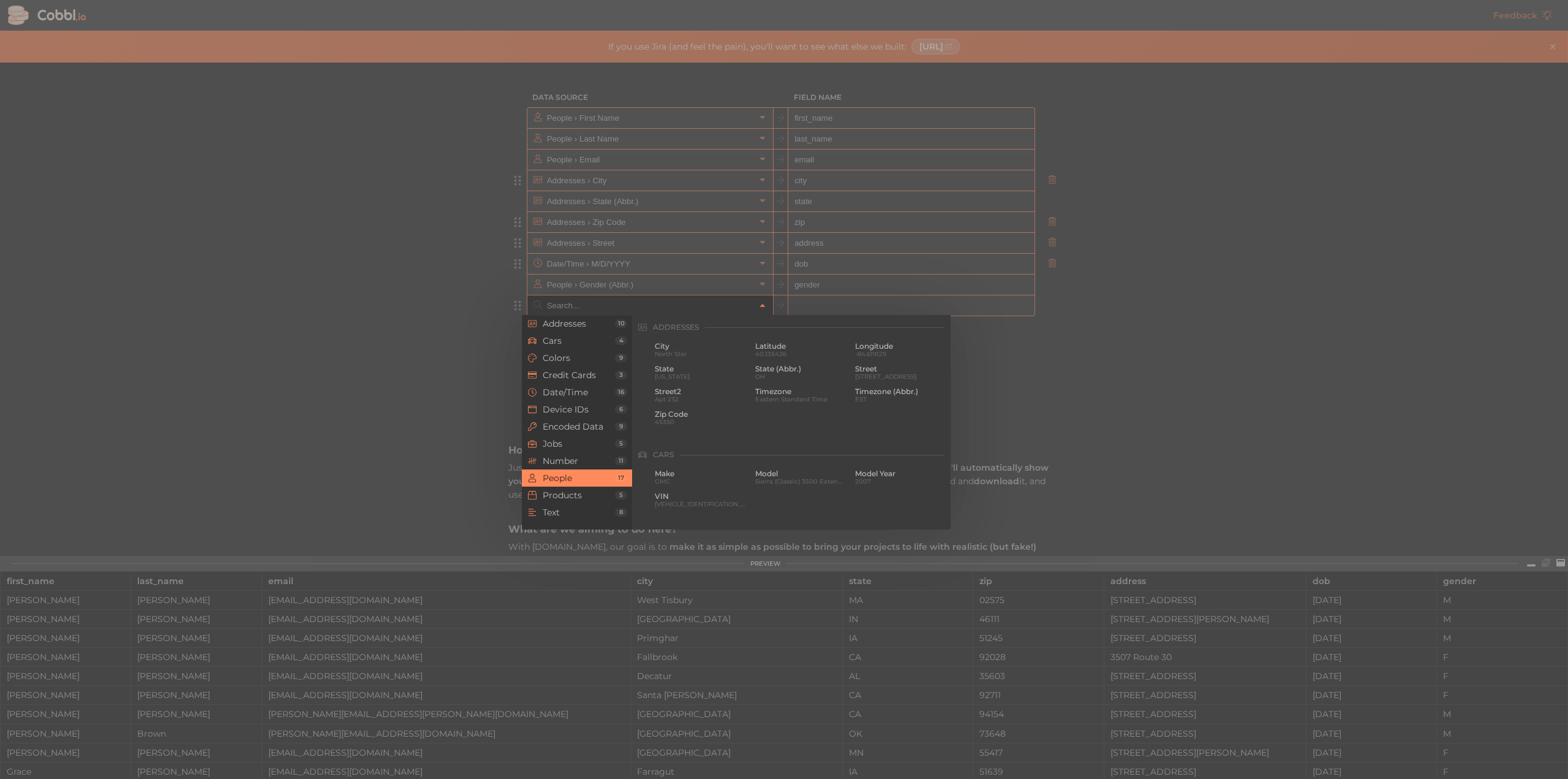
click at [663, 309] on input "text" at bounding box center [650, 305] width 211 height 20
click at [696, 348] on span "Phone" at bounding box center [700, 346] width 91 height 9
type input "People › Phone"
type input "phone"
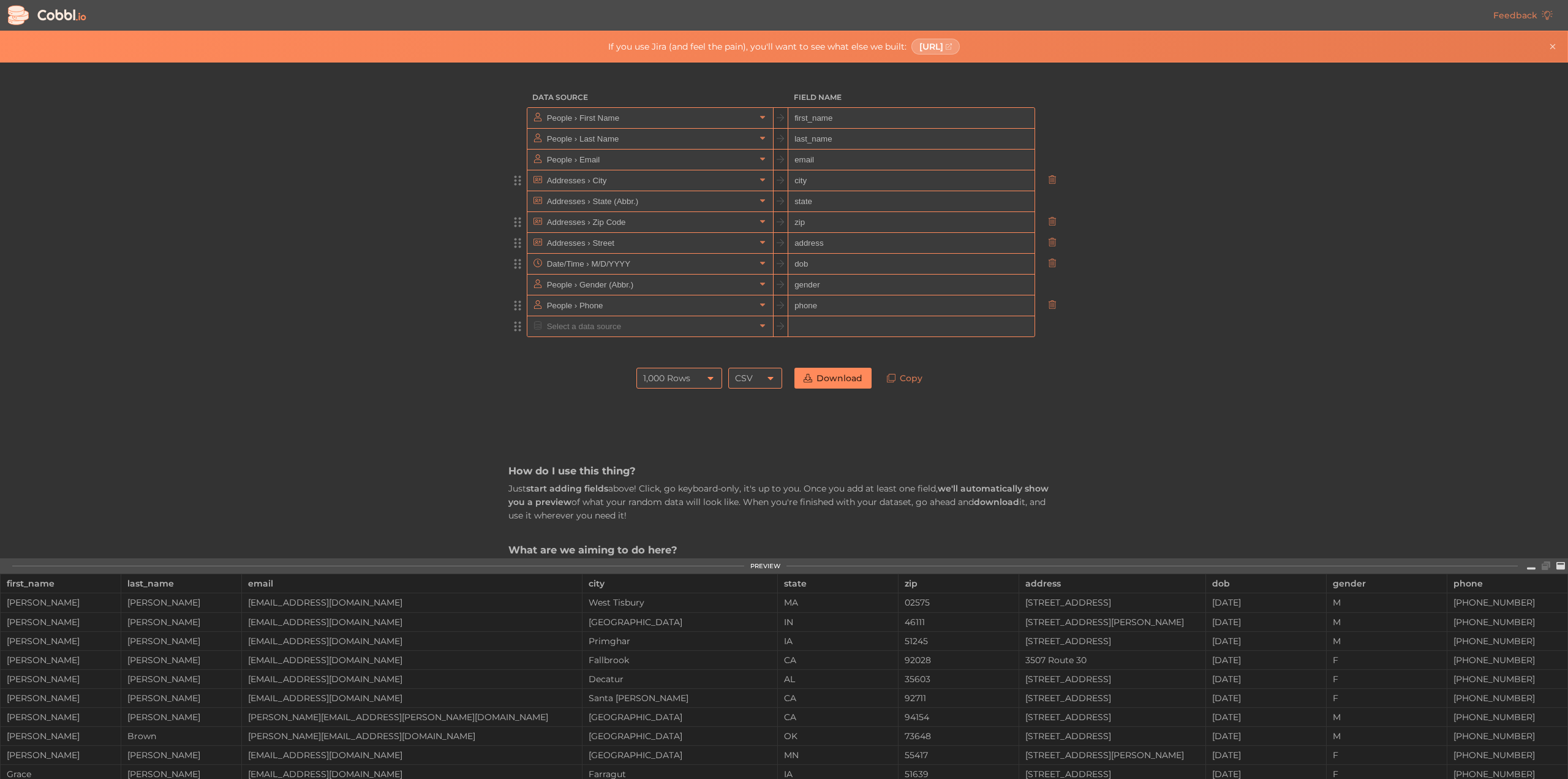
click at [666, 334] on input "text" at bounding box center [650, 326] width 211 height 20
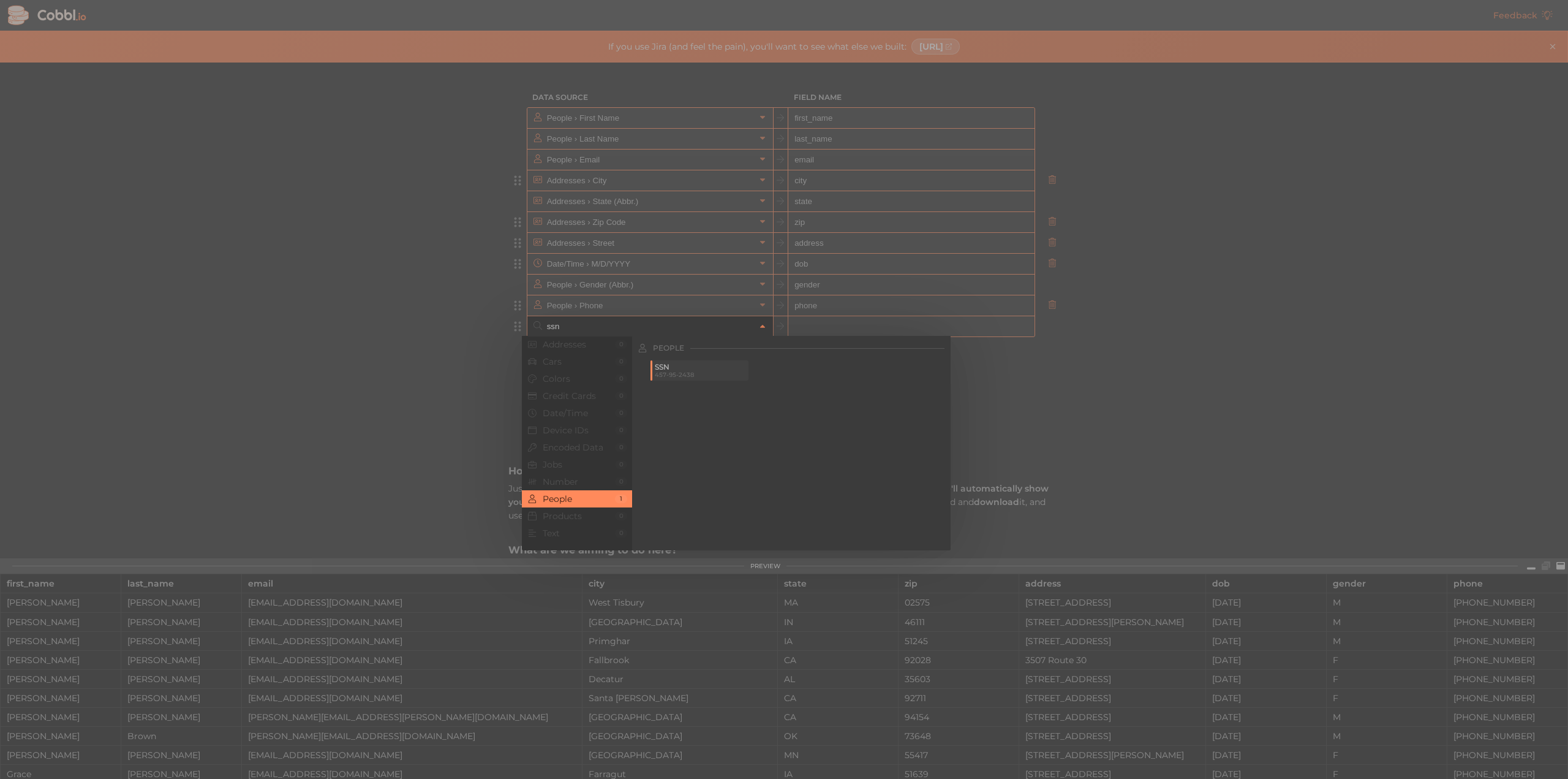
click at [716, 372] on span "457-95-2438" at bounding box center [700, 374] width 91 height 6
type input "People › SSN"
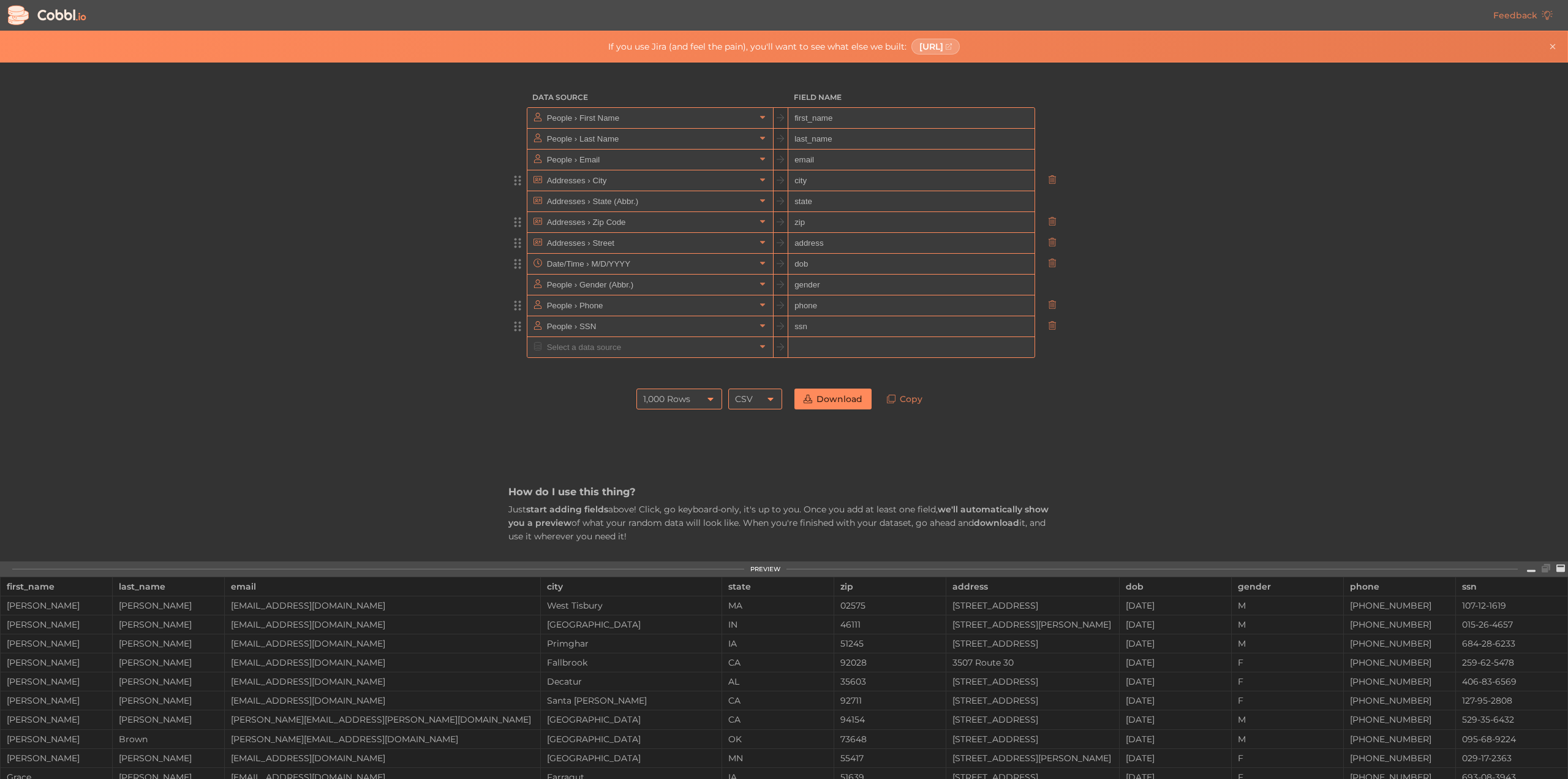
click at [830, 329] on input "ssn" at bounding box center [911, 326] width 245 height 21
type input "s"
type input "idnumber"
click at [699, 399] on div "1,000 Rows" at bounding box center [679, 398] width 86 height 21
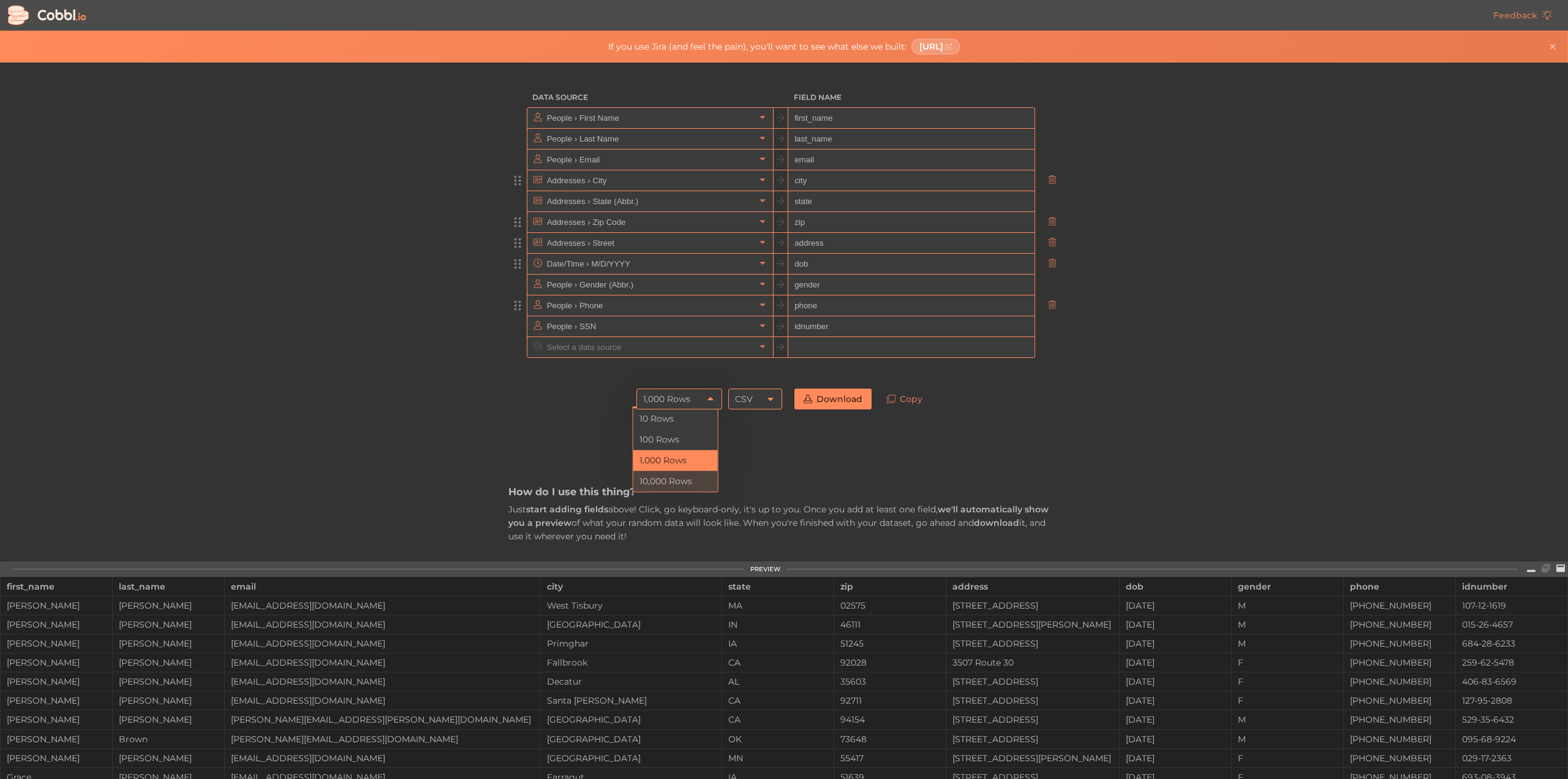
click at [679, 475] on li "10,000 Rows" at bounding box center [675, 480] width 84 height 21
click at [835, 395] on link "Download" at bounding box center [833, 398] width 77 height 21
click at [855, 16] on icon at bounding box center [855, 15] width 6 height 6
click at [1553, 47] on icon "Close banner" at bounding box center [1552, 47] width 9 height 9
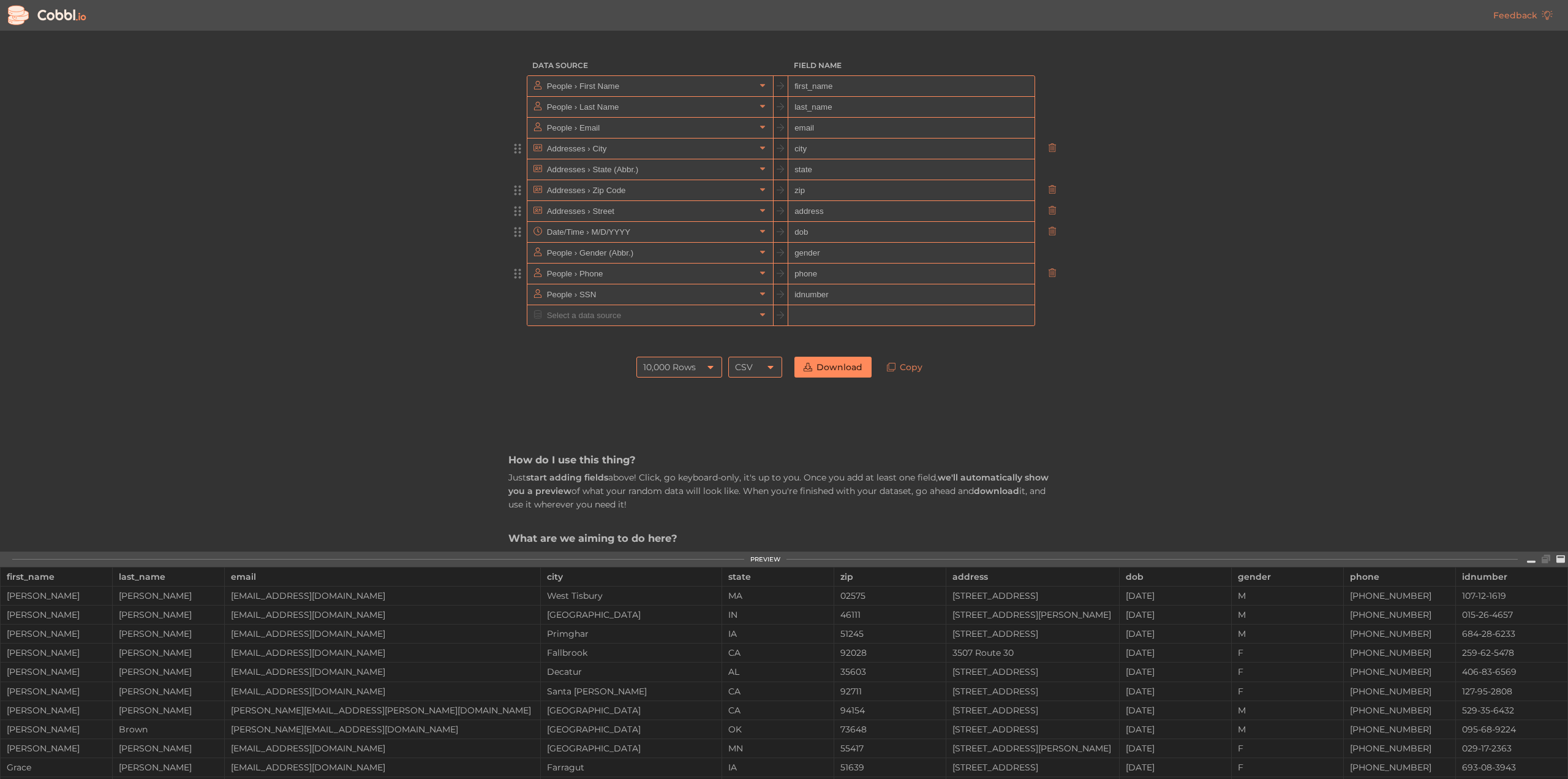
click at [1385, 193] on div "Data Source Field Name People › First Name first_name People › Last Name last_n…" at bounding box center [784, 291] width 1567 height 521
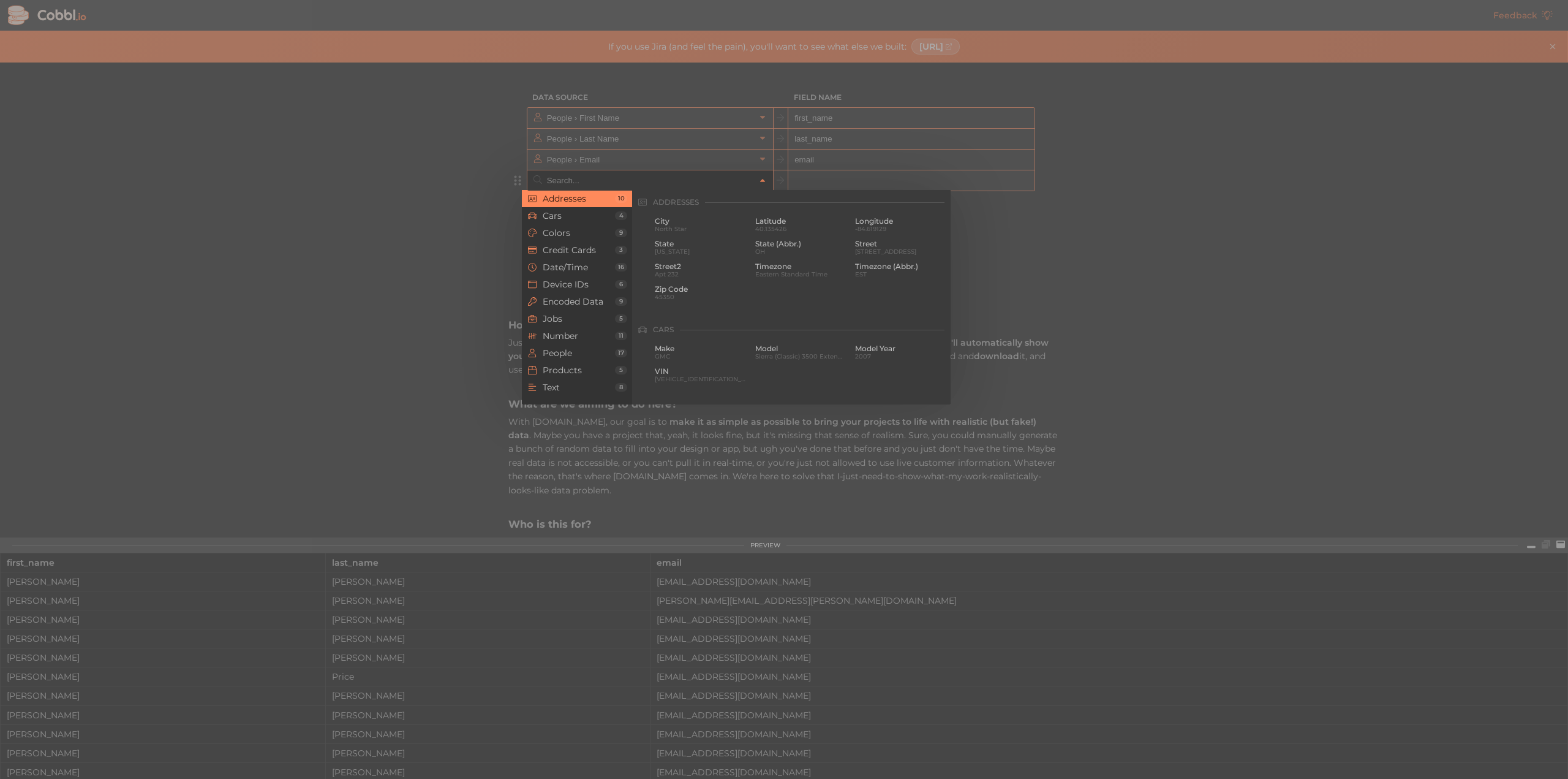
click at [642, 187] on input "text" at bounding box center [650, 180] width 211 height 20
type input "Addresses › City"
type input "city"
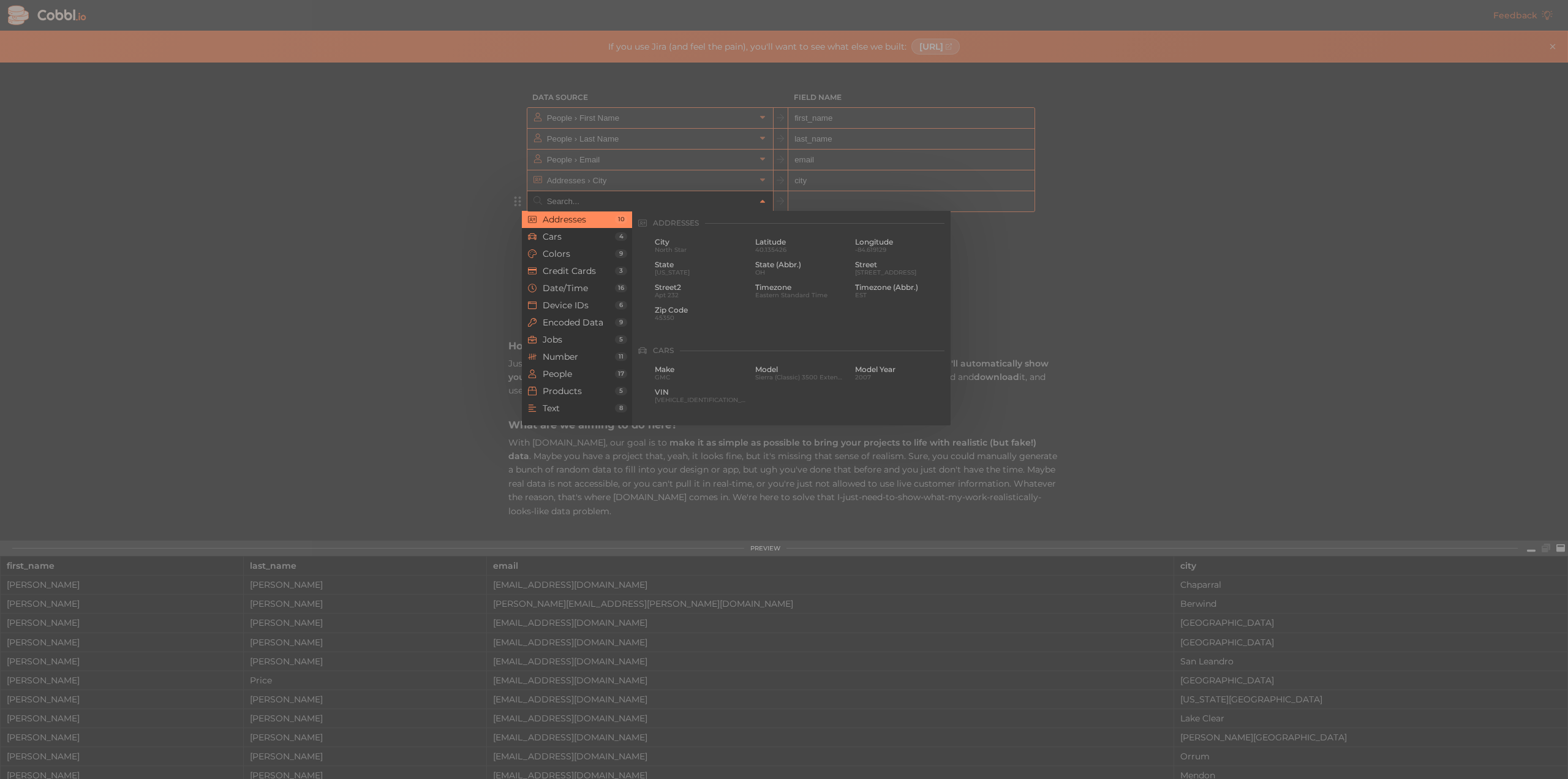
click at [667, 204] on input "text" at bounding box center [650, 201] width 211 height 20
click at [799, 246] on span "OH" at bounding box center [801, 249] width 91 height 6
type input "Addresses › State (Abbr.)"
type input "state_abbr"
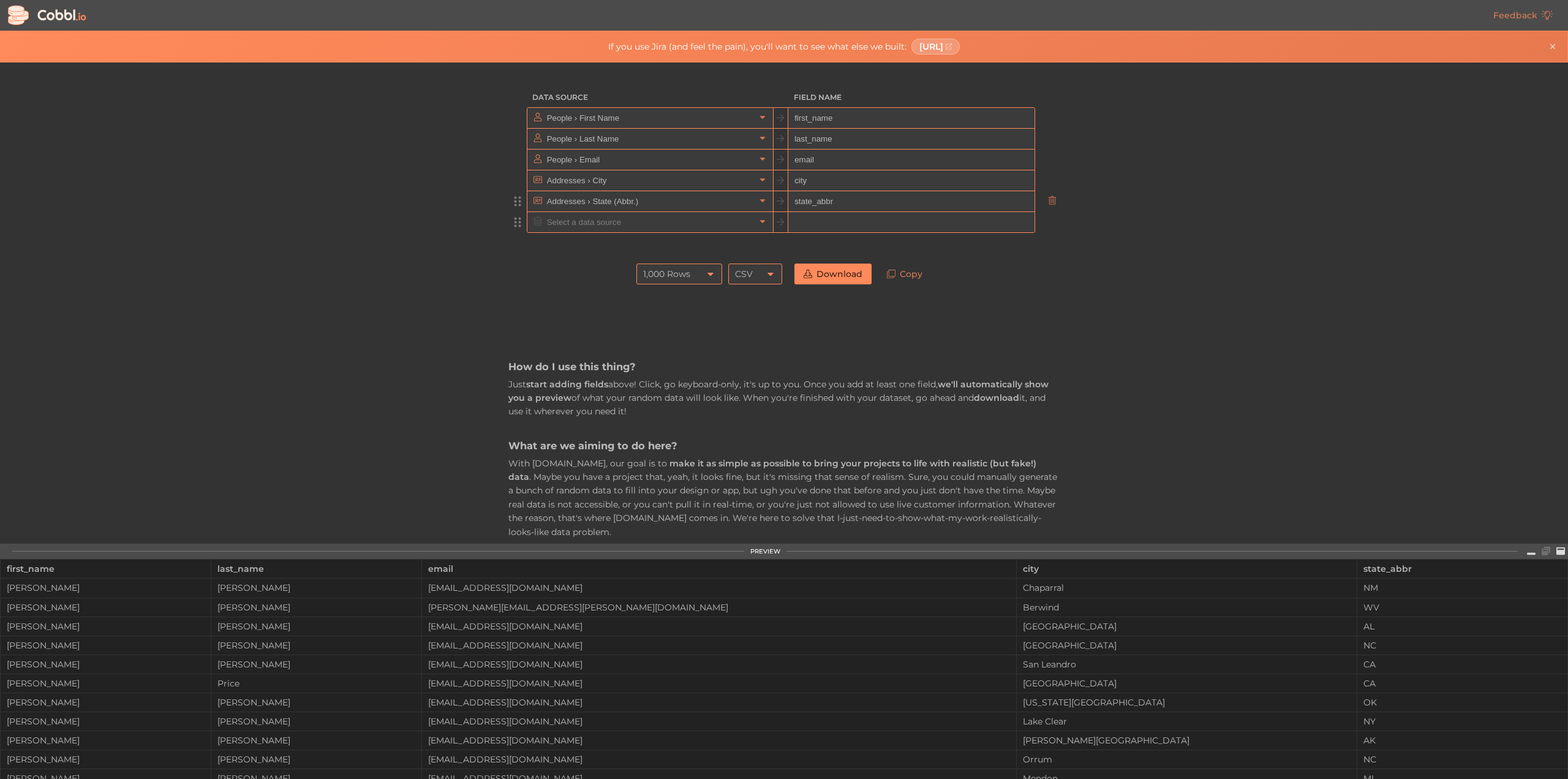
click at [676, 223] on input "text" at bounding box center [650, 222] width 211 height 20
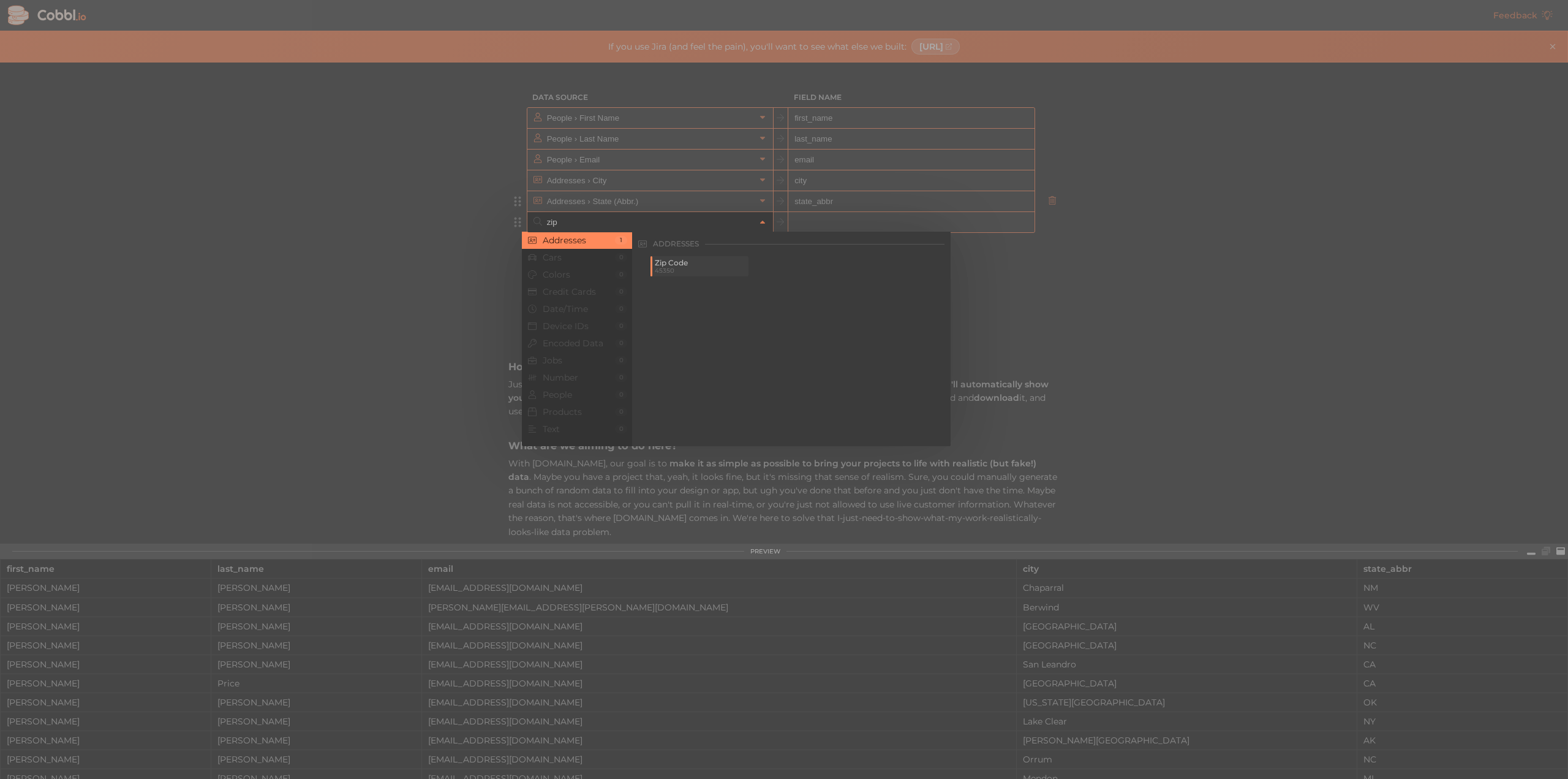
click at [682, 264] on span "Zip Code" at bounding box center [700, 263] width 91 height 9
type input "Addresses › Zip Code"
type input "zip"
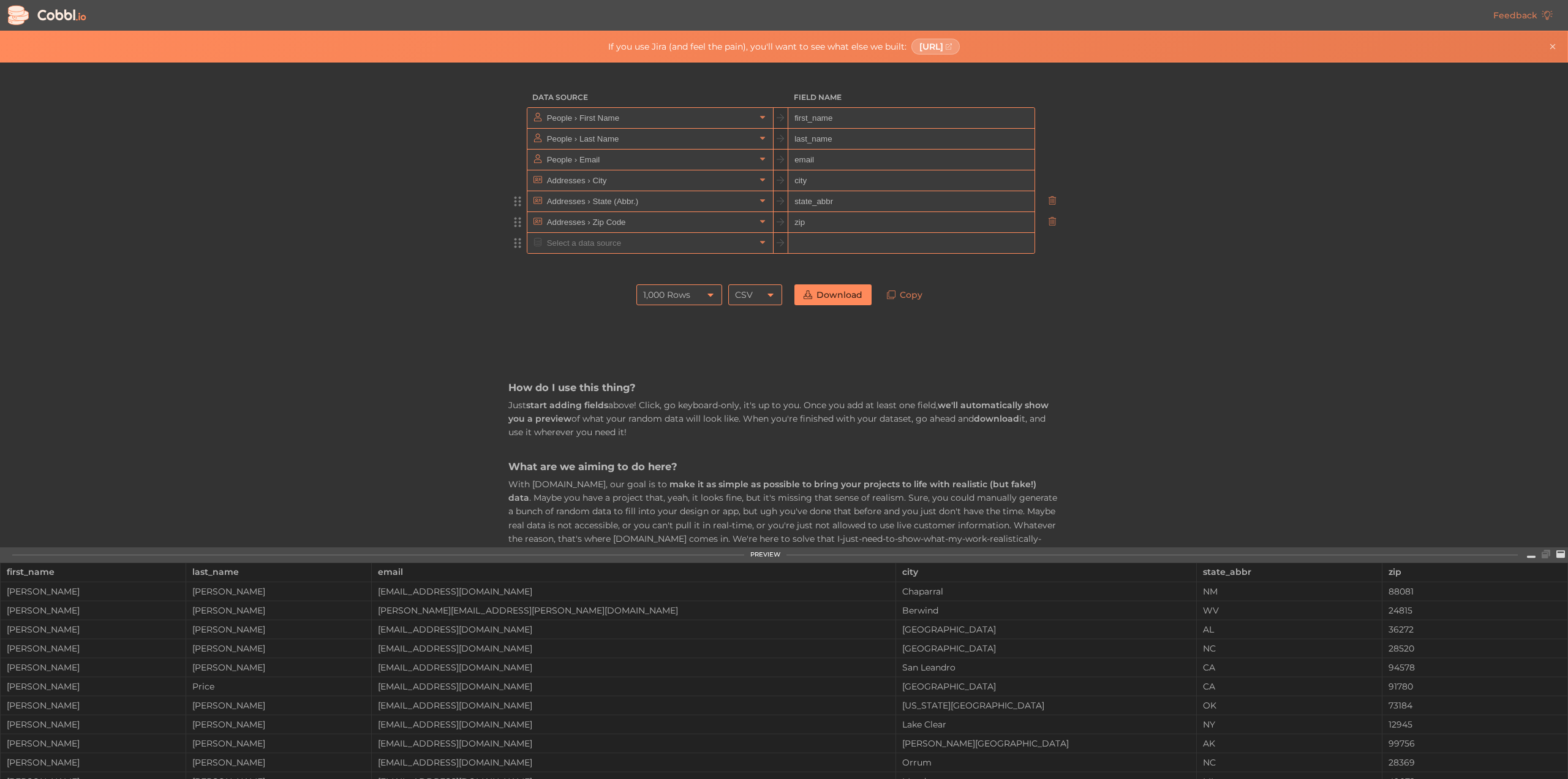
click at [667, 246] on input "text" at bounding box center [650, 243] width 211 height 20
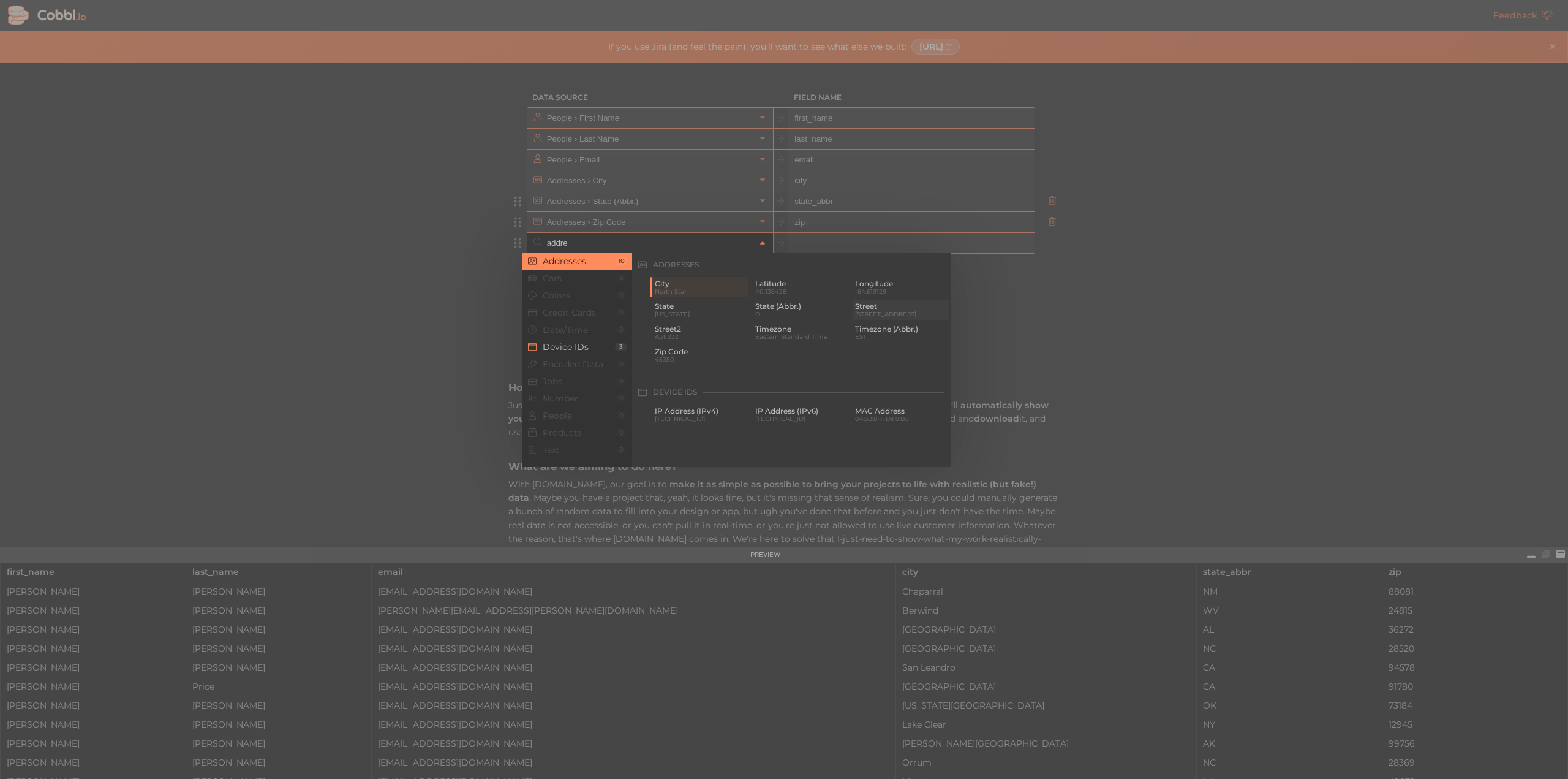
click at [889, 311] on span "[STREET_ADDRESS]" at bounding box center [900, 314] width 91 height 6
type input "Addresses › Street"
type input "street"
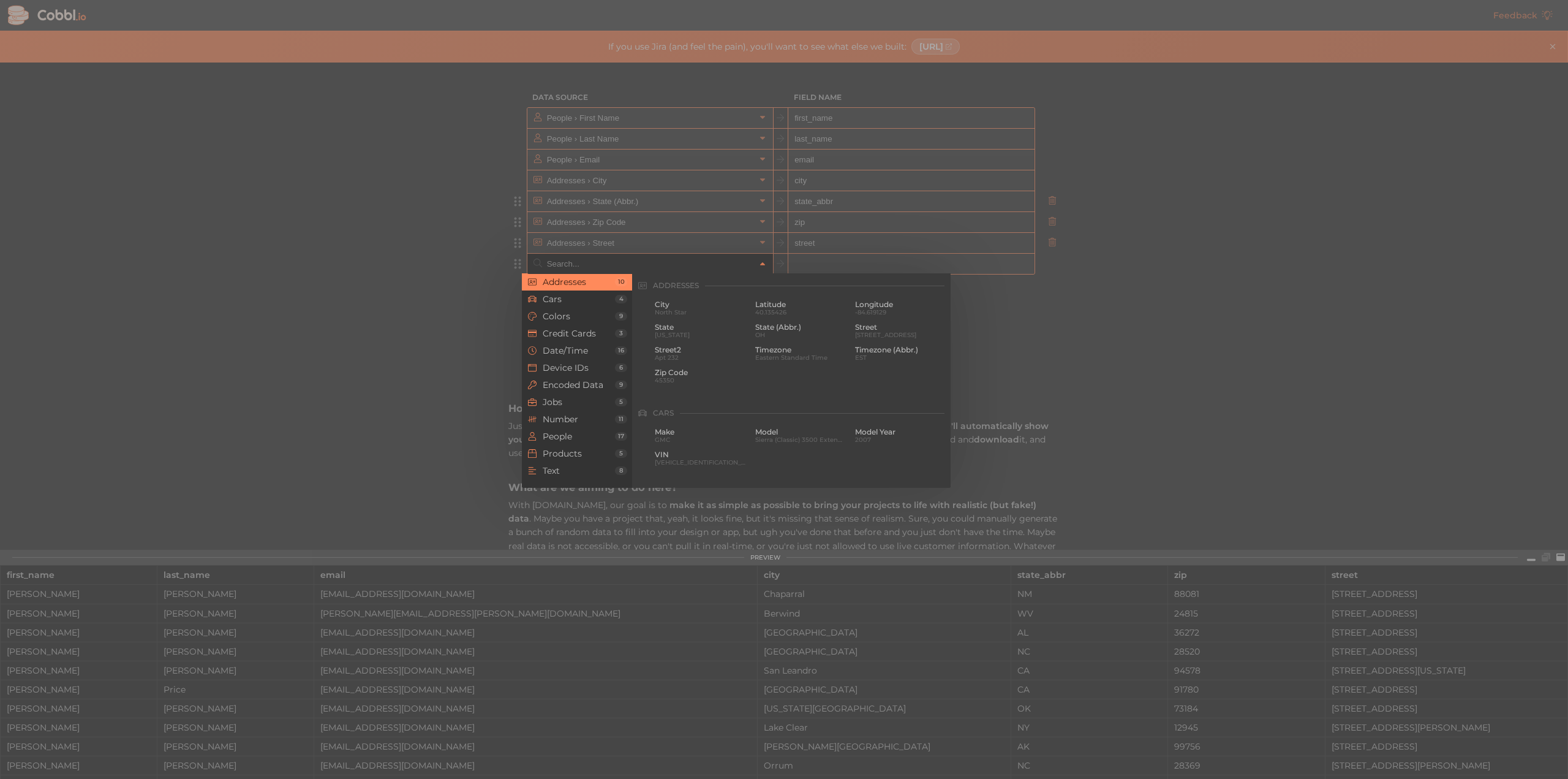
click at [647, 258] on input "text" at bounding box center [650, 264] width 211 height 20
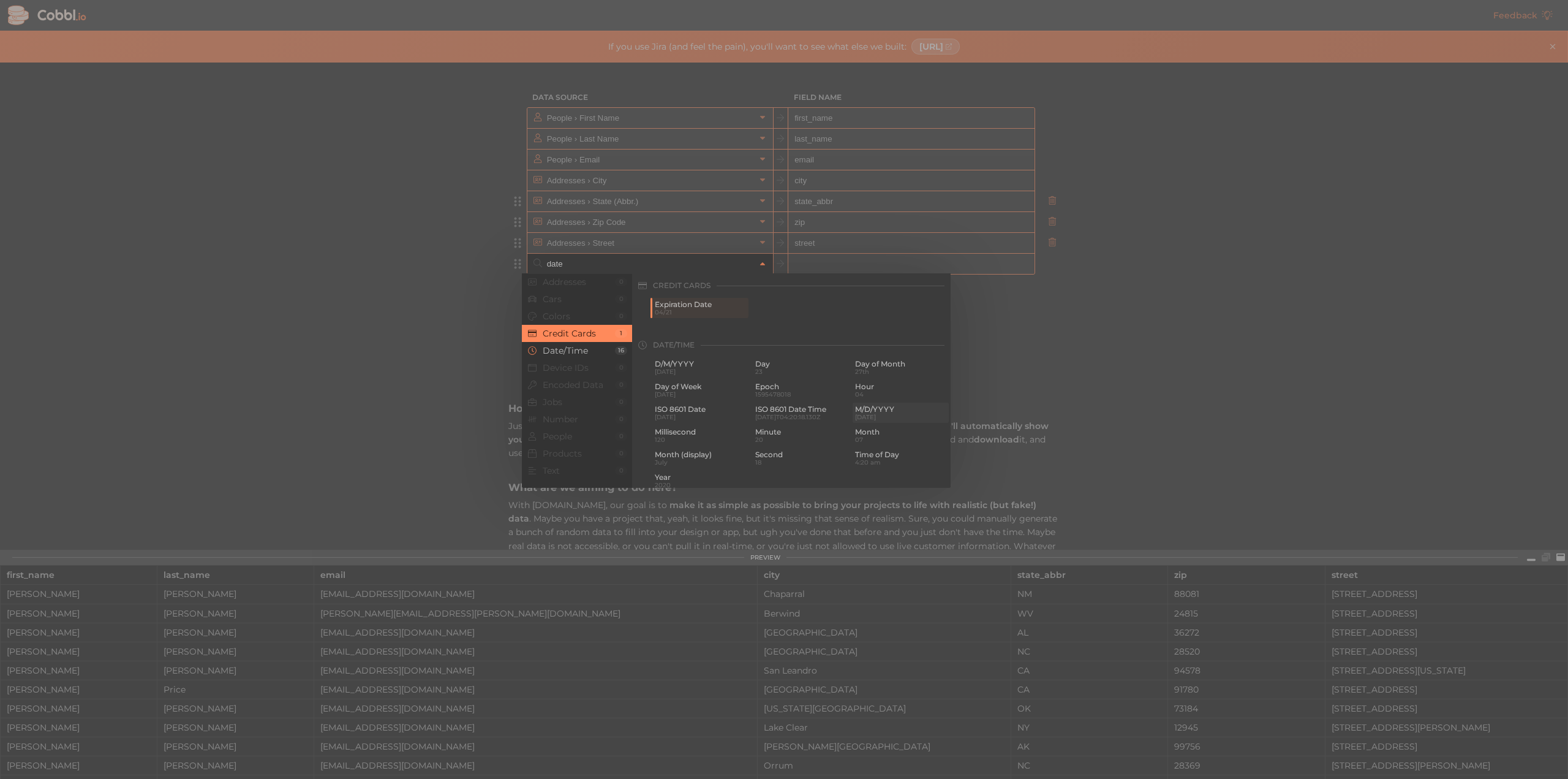
click at [871, 408] on span "M/D/YYYY" at bounding box center [900, 409] width 91 height 9
type input "Date/Time › M/D/YYYY"
type input "m/d/yyyy"
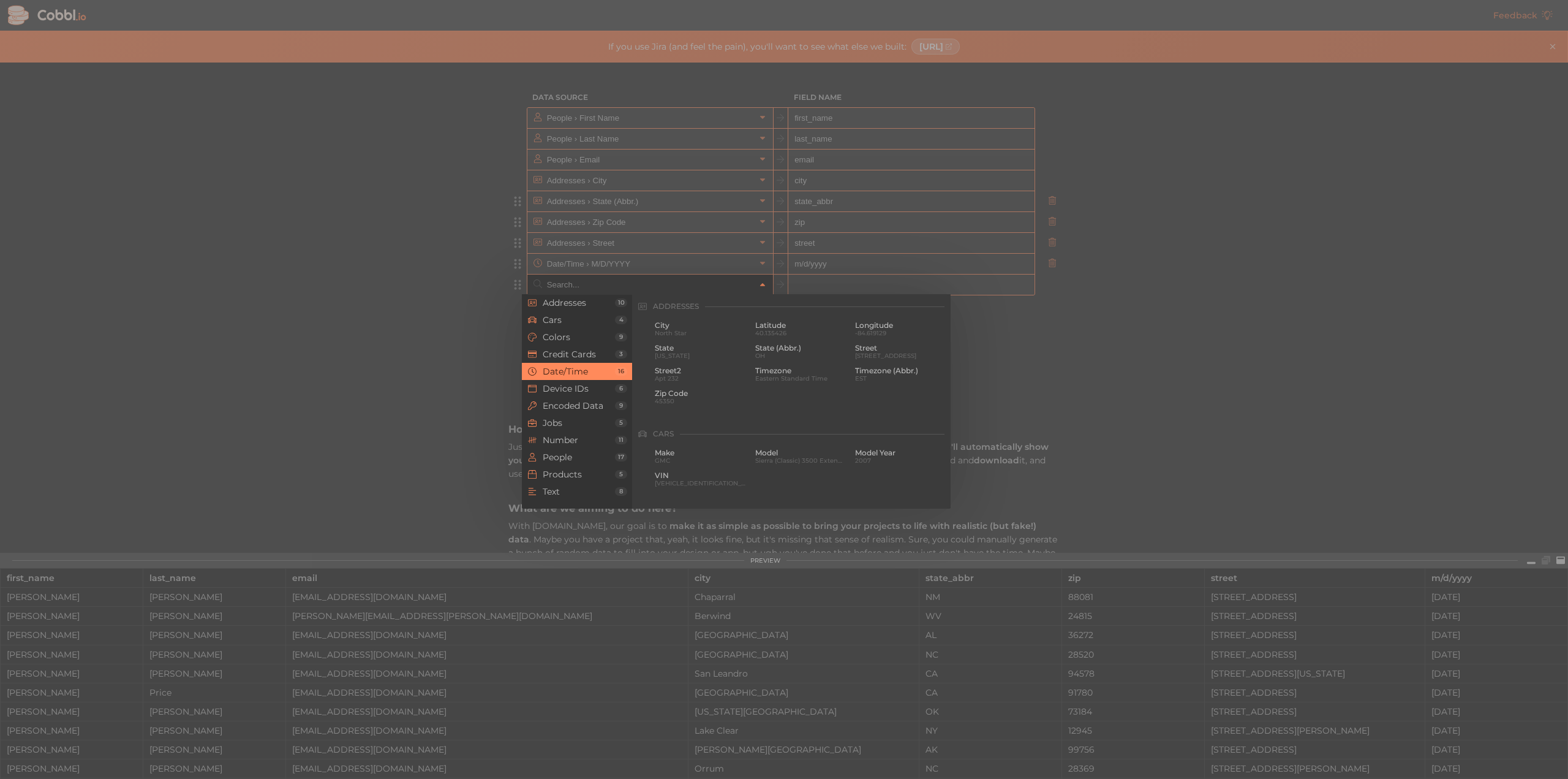
click at [684, 286] on input "text" at bounding box center [650, 284] width 211 height 20
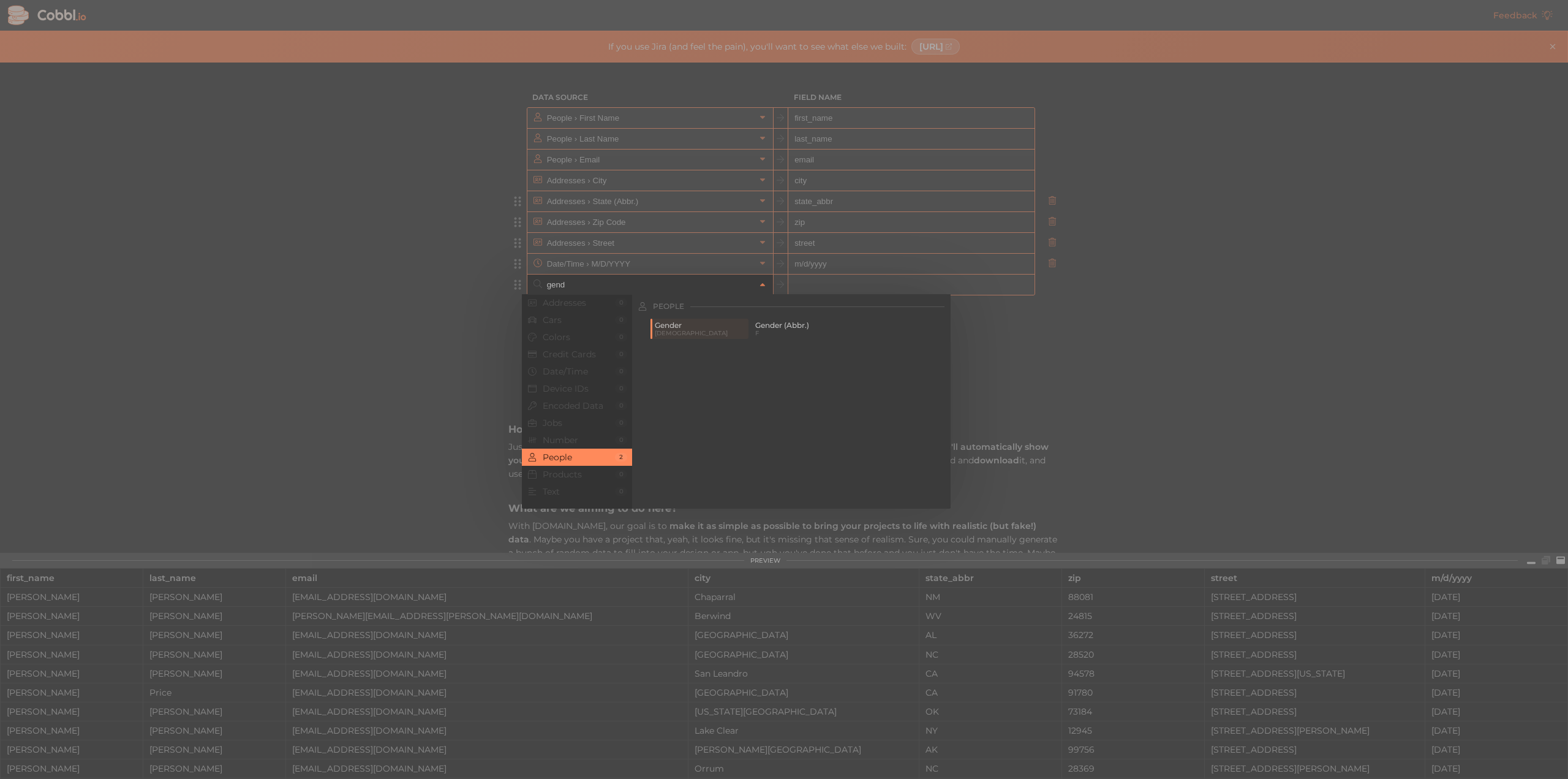
drag, startPoint x: 783, startPoint y: 350, endPoint x: 782, endPoint y: 341, distance: 9.1
click at [783, 345] on div "People Gender Female Gender (Abbr.) F" at bounding box center [791, 404] width 318 height 222
click at [774, 330] on span "F" at bounding box center [801, 333] width 91 height 6
type input "People › Gender (Abbr.)"
type input "gender_abbr"
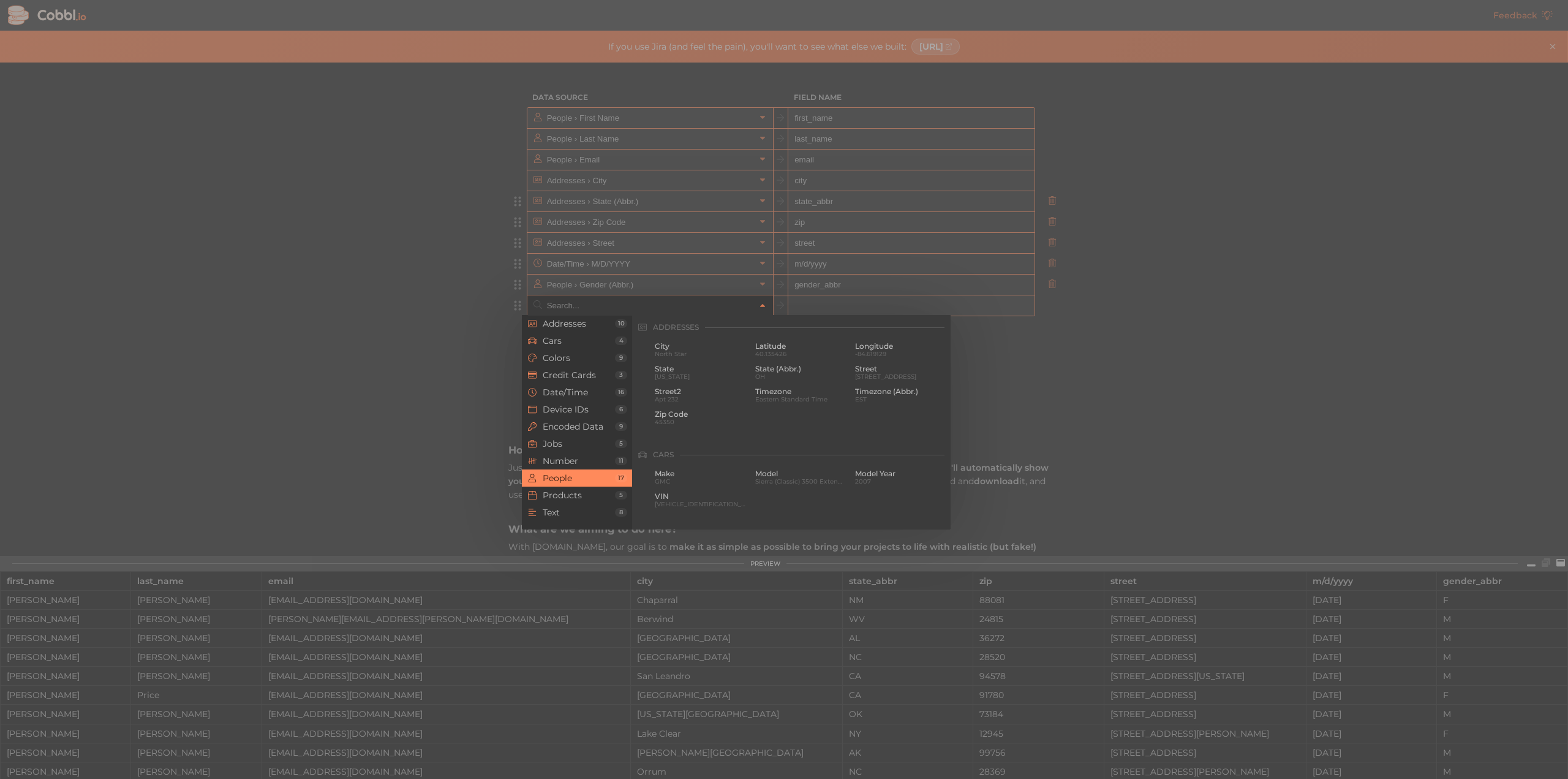
click at [673, 310] on input "text" at bounding box center [650, 305] width 211 height 20
click at [684, 349] on span "SSN" at bounding box center [700, 346] width 91 height 9
type input "People › SSN"
type input "ssn"
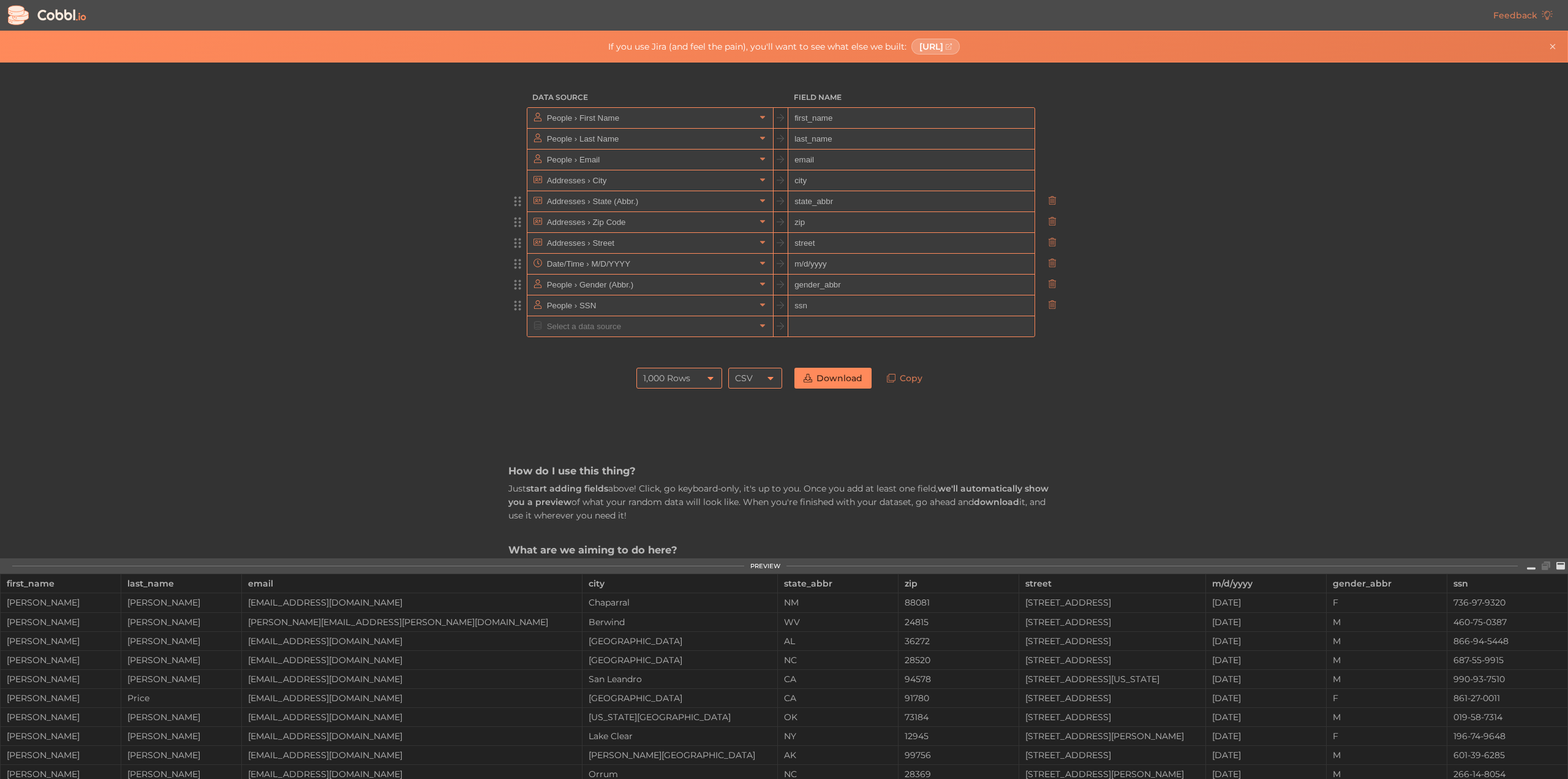
click at [806, 308] on input "ssn" at bounding box center [911, 305] width 245 height 21
type input "idnumber"
click at [843, 282] on input "gender_abbr" at bounding box center [911, 284] width 245 height 21
type input "gender"
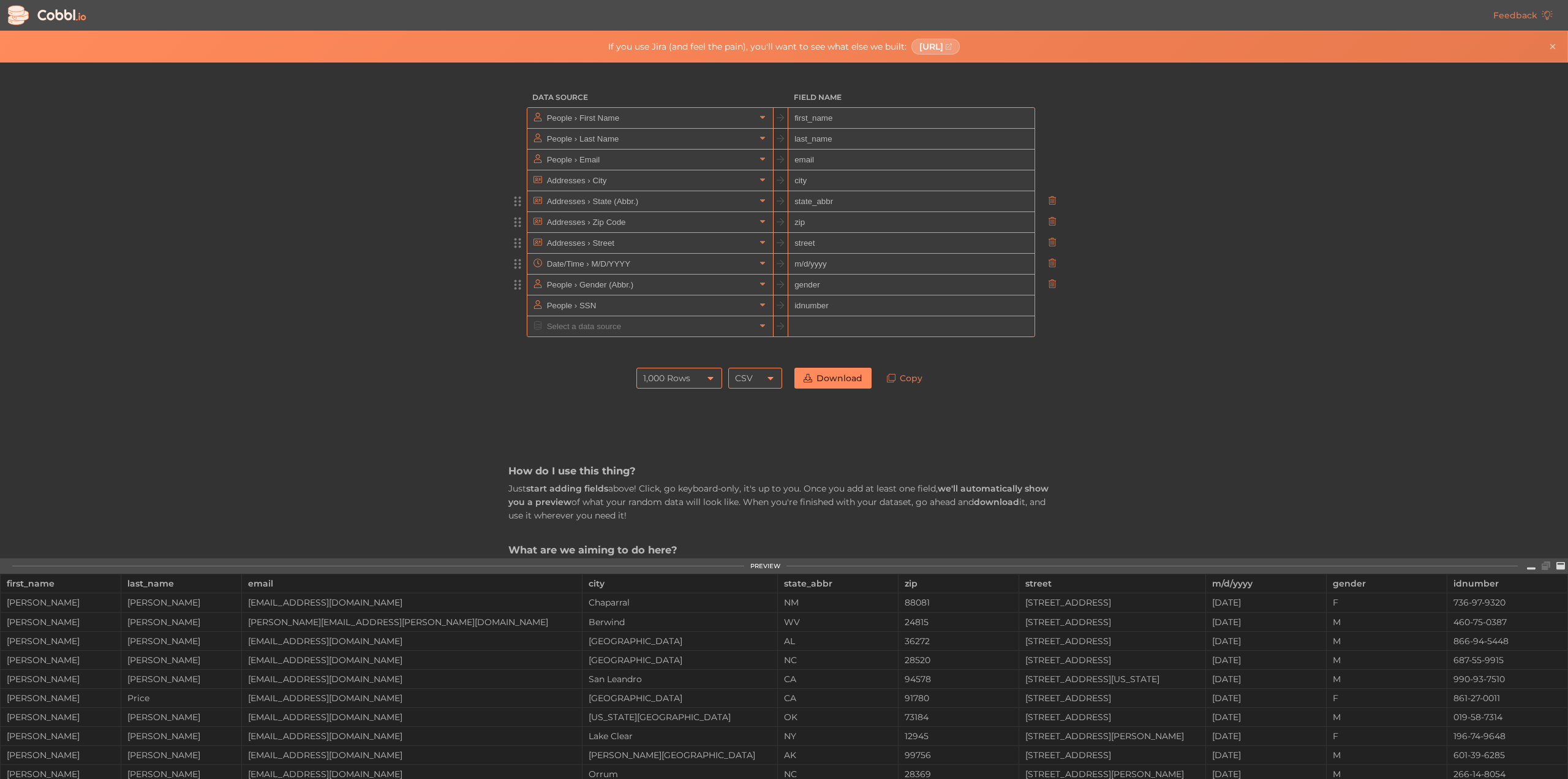
click at [829, 270] on input "m/d/yyyy" at bounding box center [911, 264] width 245 height 21
type input "m"
type input "dob"
click at [816, 245] on input "street" at bounding box center [911, 243] width 245 height 21
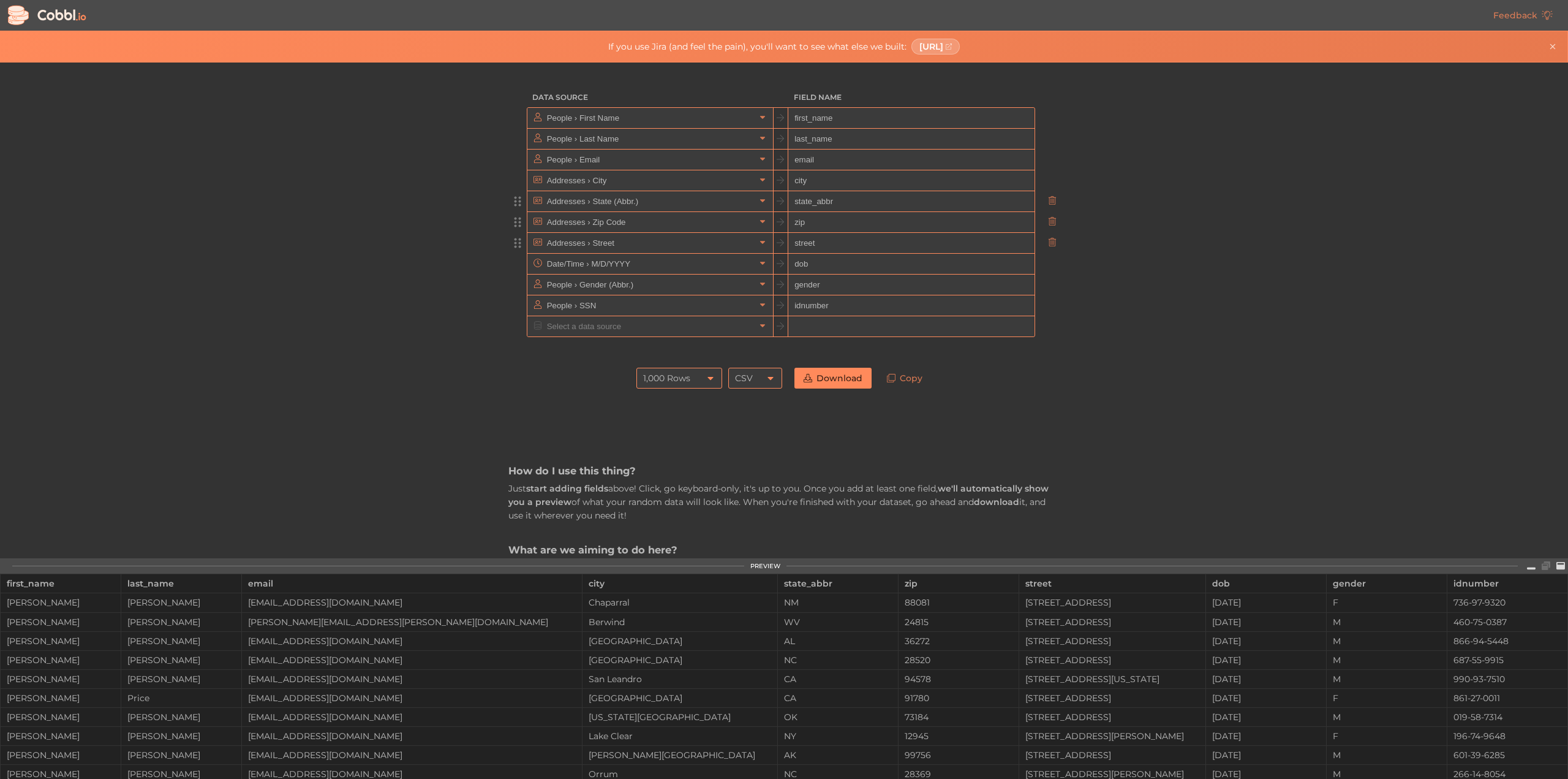
click at [816, 245] on input "street" at bounding box center [911, 243] width 245 height 21
type input "address"
click at [850, 201] on input "state_abbr" at bounding box center [911, 201] width 245 height 21
type input "state"
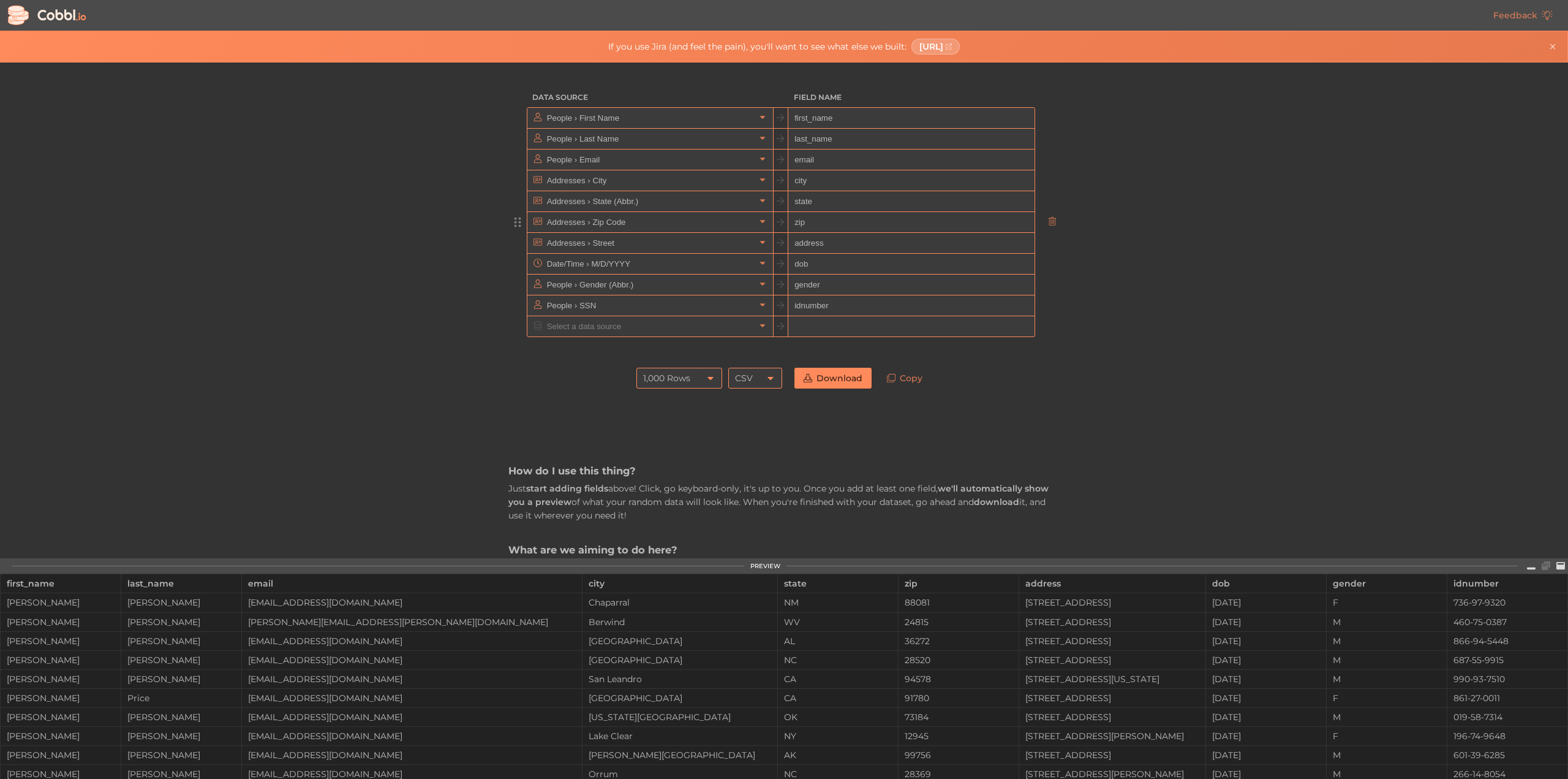
click at [706, 378] on icon at bounding box center [711, 378] width 10 height 10
click at [668, 460] on li "10,000 Rows" at bounding box center [675, 460] width 84 height 21
click at [838, 378] on link "Download" at bounding box center [833, 377] width 77 height 21
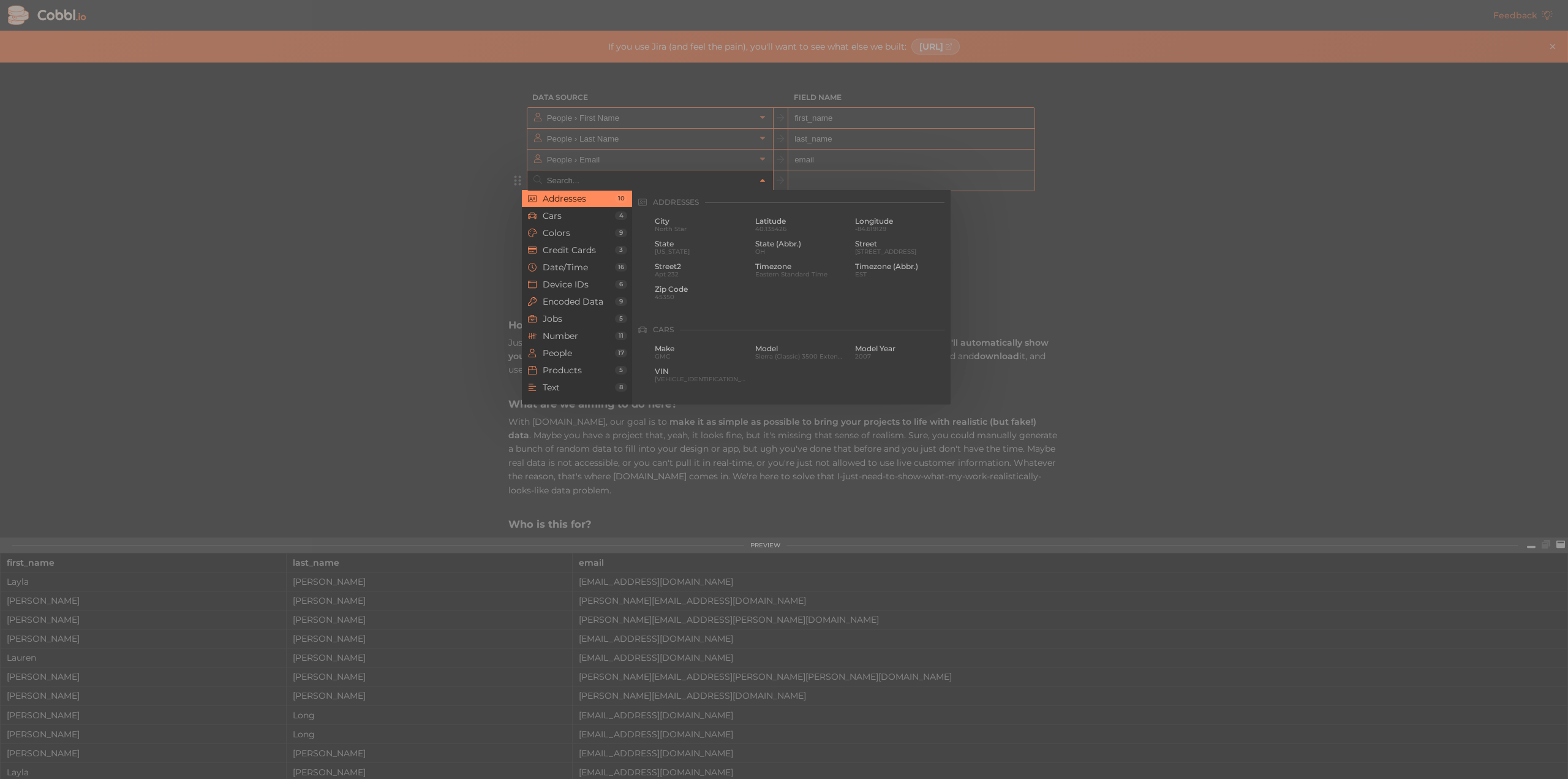
click at [616, 187] on input "text" at bounding box center [650, 180] width 211 height 20
type input "Addresses › City"
type input "city"
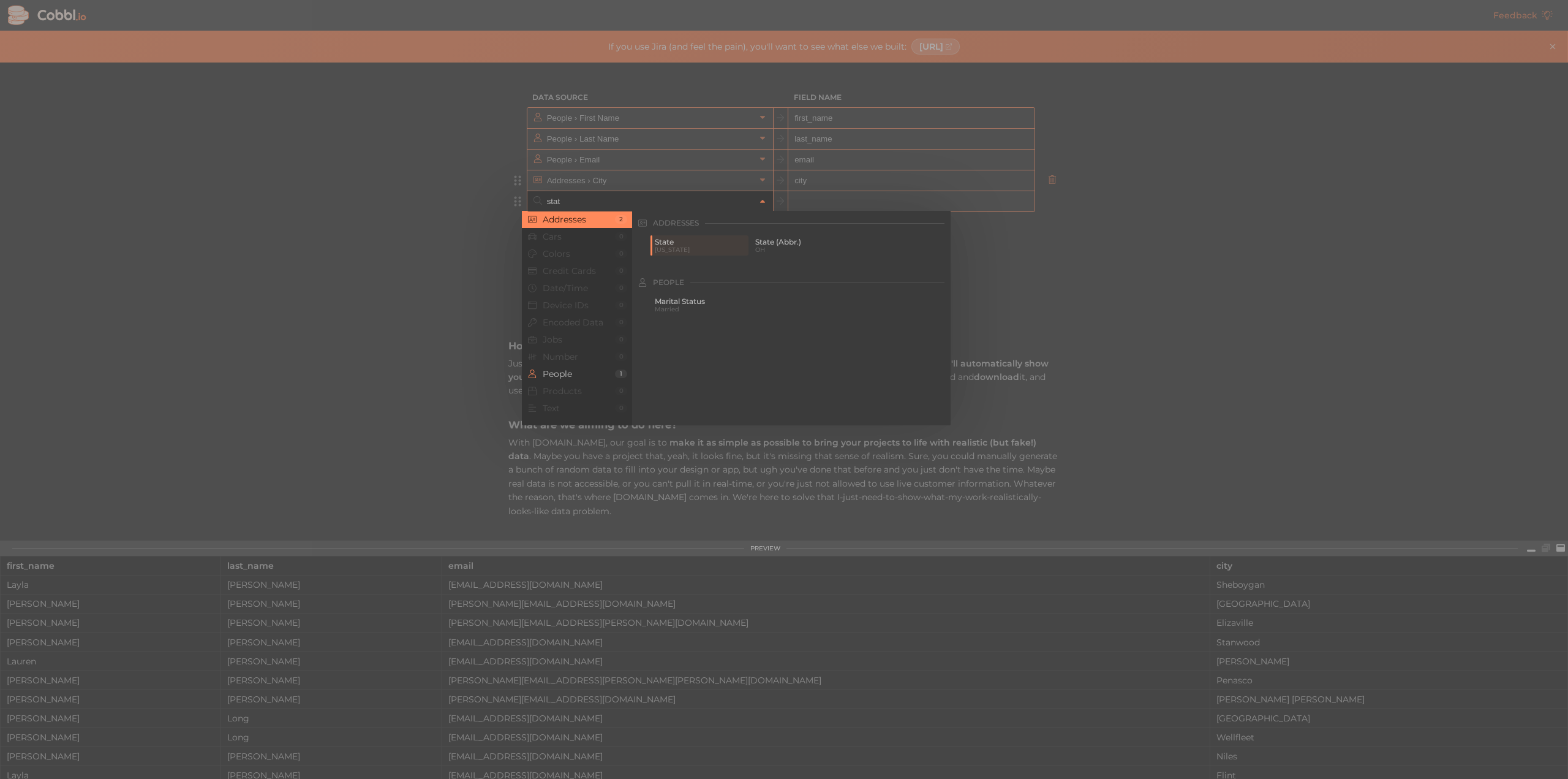
type input "stat"
click at [778, 250] on span "OH" at bounding box center [801, 249] width 91 height 6
type input "Addresses › State (Abbr.)"
type input "state_abbr"
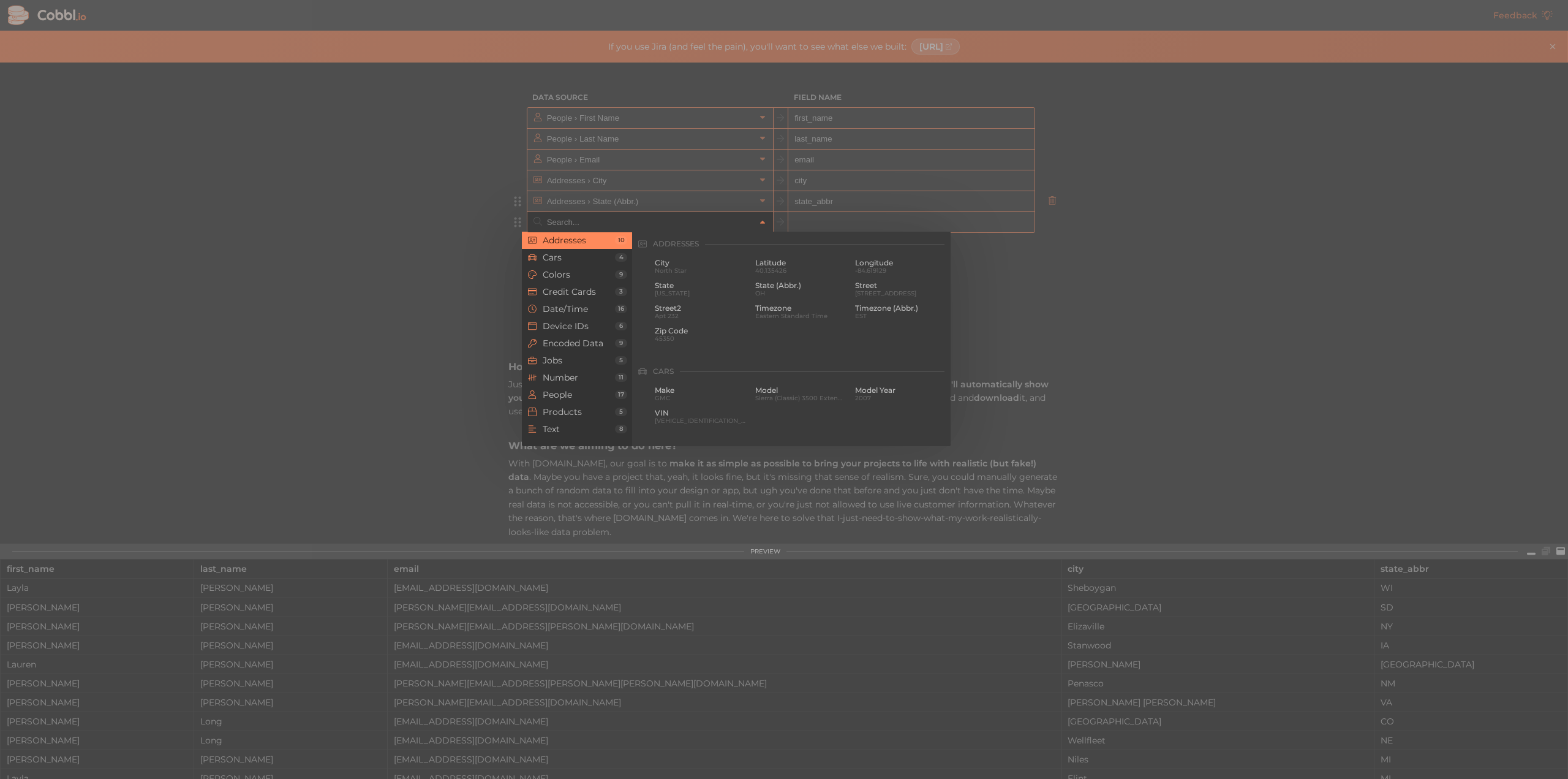
click at [652, 225] on input "text" at bounding box center [650, 222] width 211 height 20
click at [658, 258] on div "Zip Code 45350" at bounding box center [701, 266] width 96 height 20
type input "Addresses › Zip Code"
type input "zip"
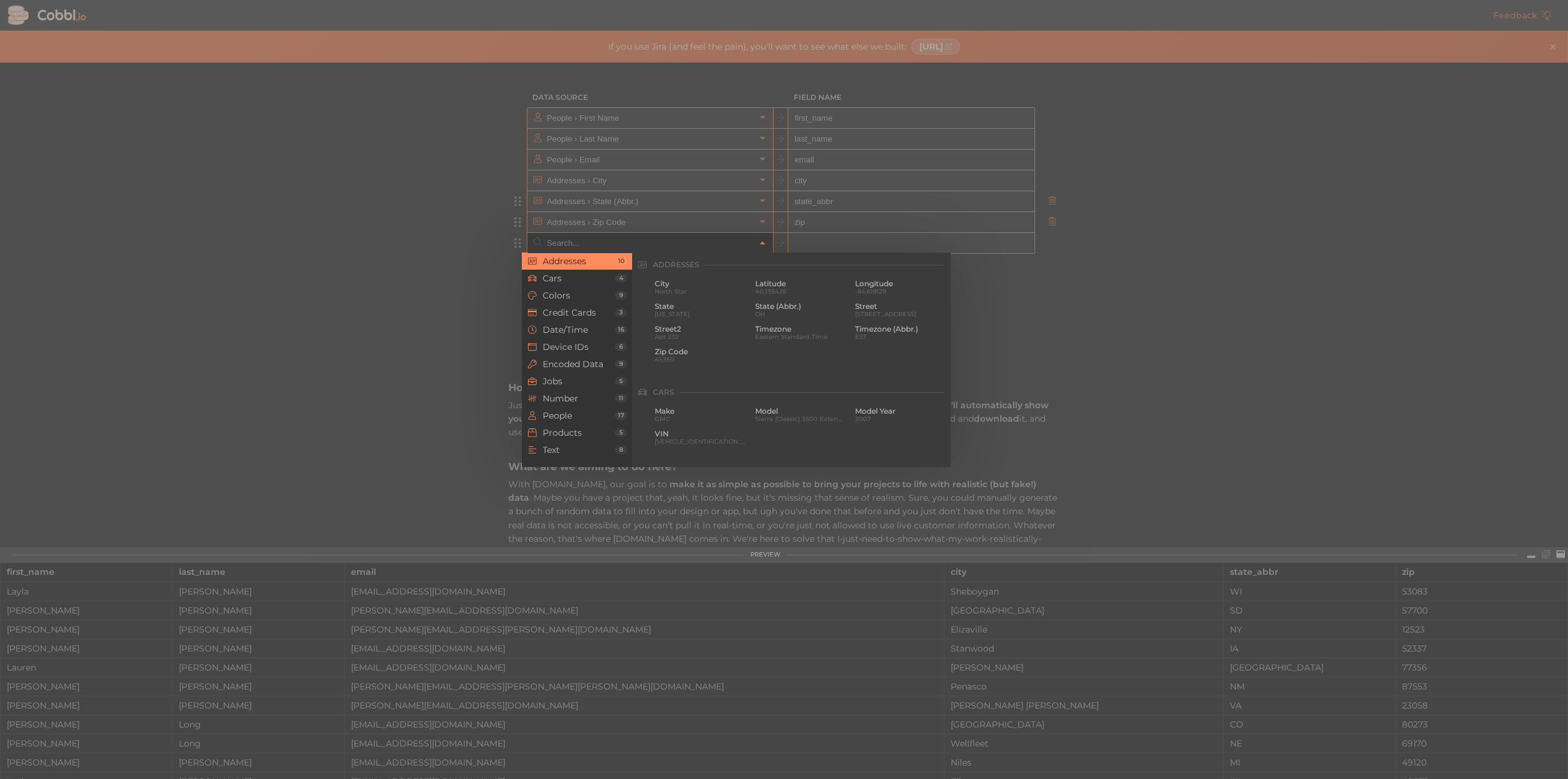
click at [632, 241] on input "text" at bounding box center [650, 243] width 211 height 20
click at [873, 314] on span "[STREET_ADDRESS]" at bounding box center [900, 314] width 91 height 6
type input "Addresses › Street"
type input "street"
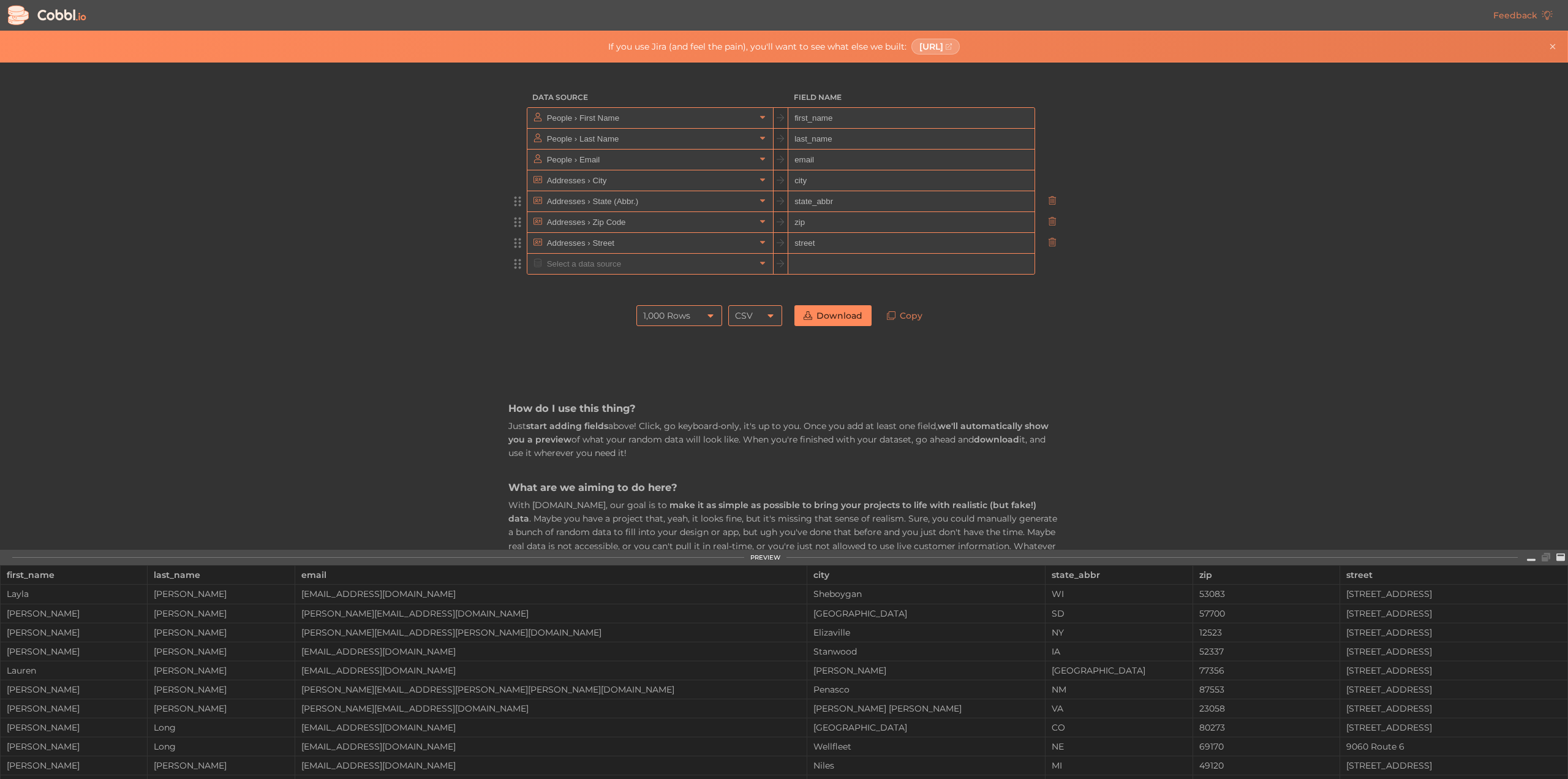
click at [638, 267] on input "text" at bounding box center [650, 264] width 211 height 20
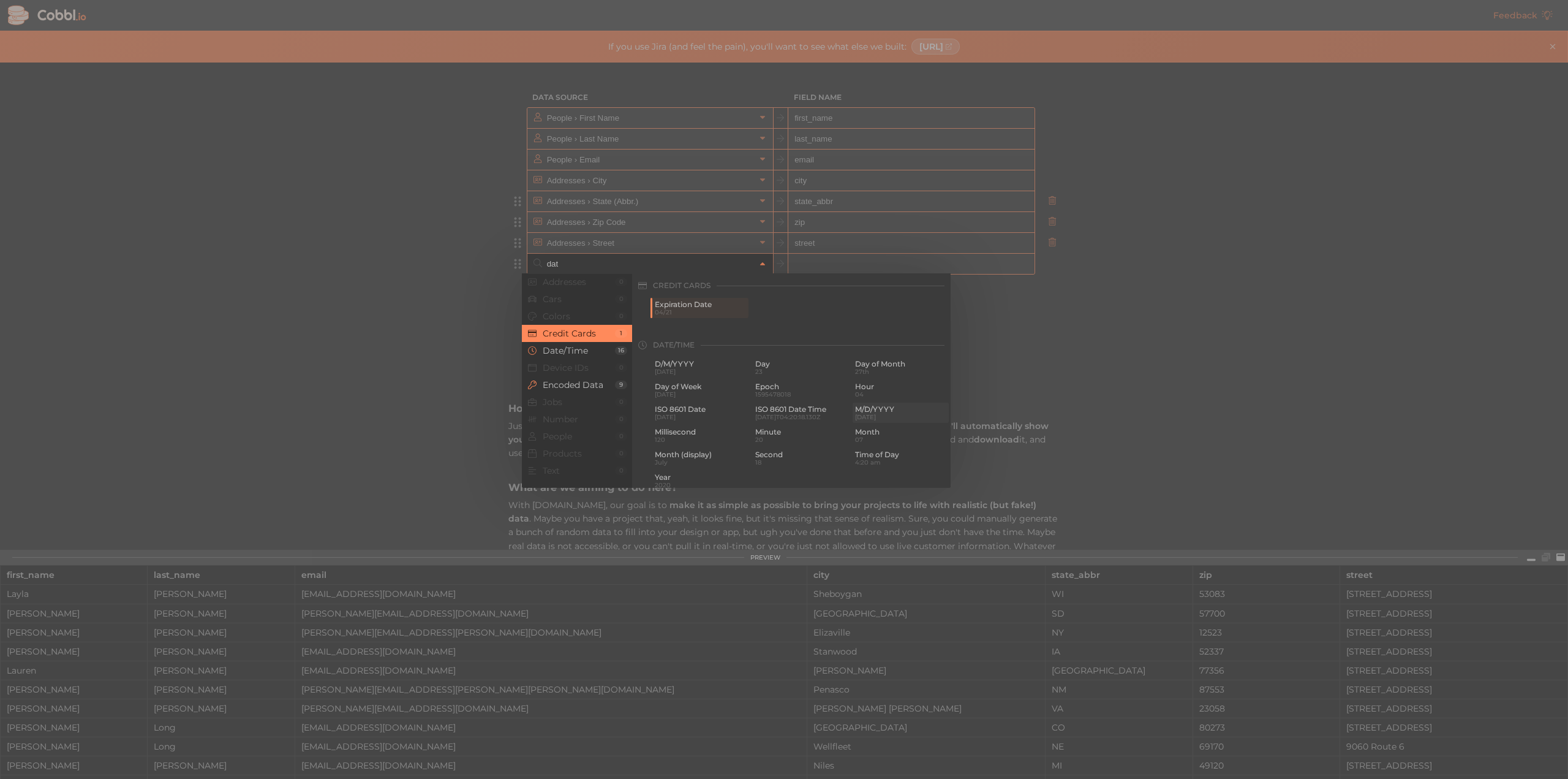
click at [872, 415] on span "[DATE]" at bounding box center [900, 416] width 91 height 6
type input "Date/Time › M/D/YYYY"
type input "m/d/yyyy"
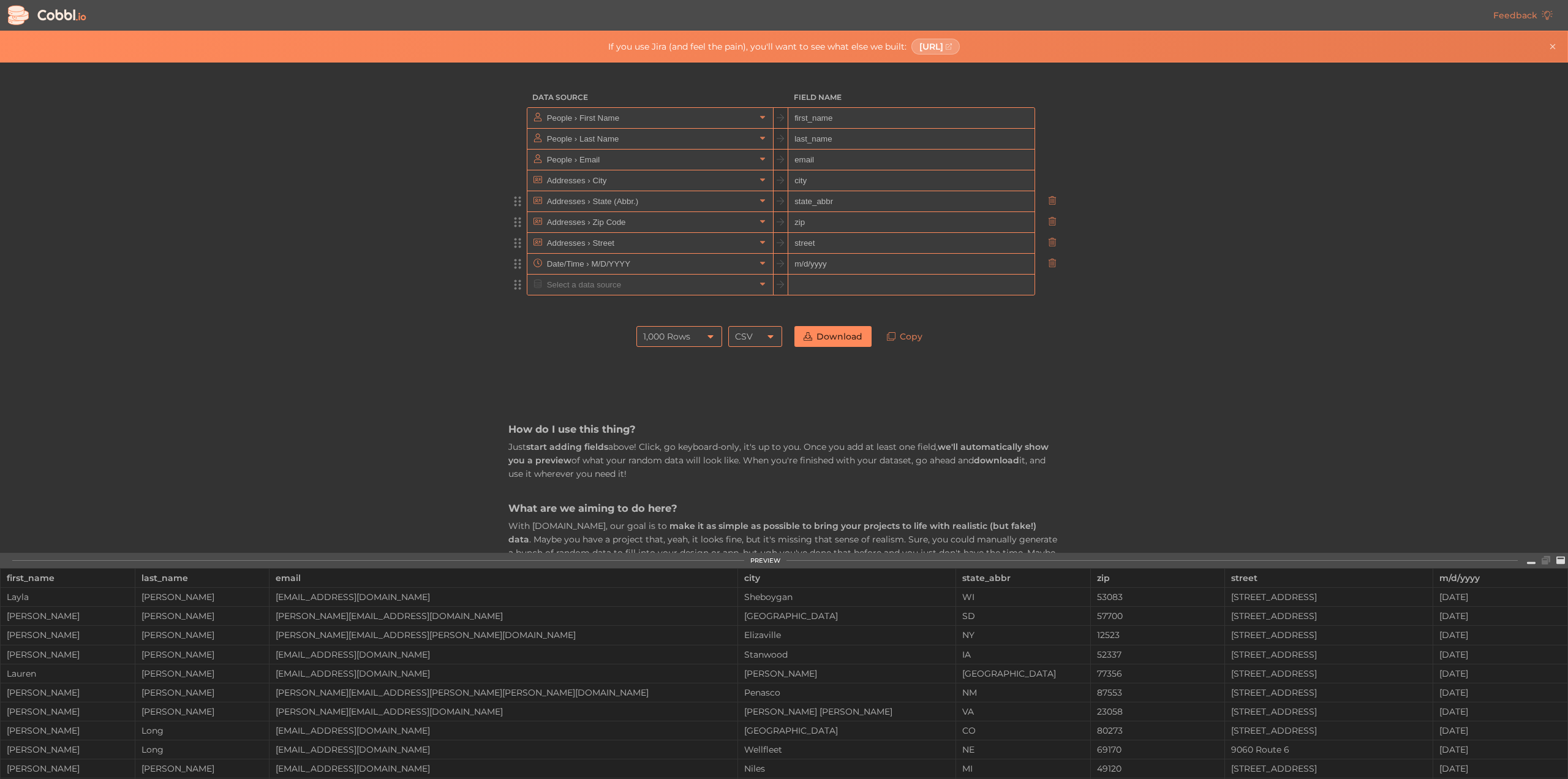
click at [643, 281] on input "text" at bounding box center [650, 284] width 211 height 20
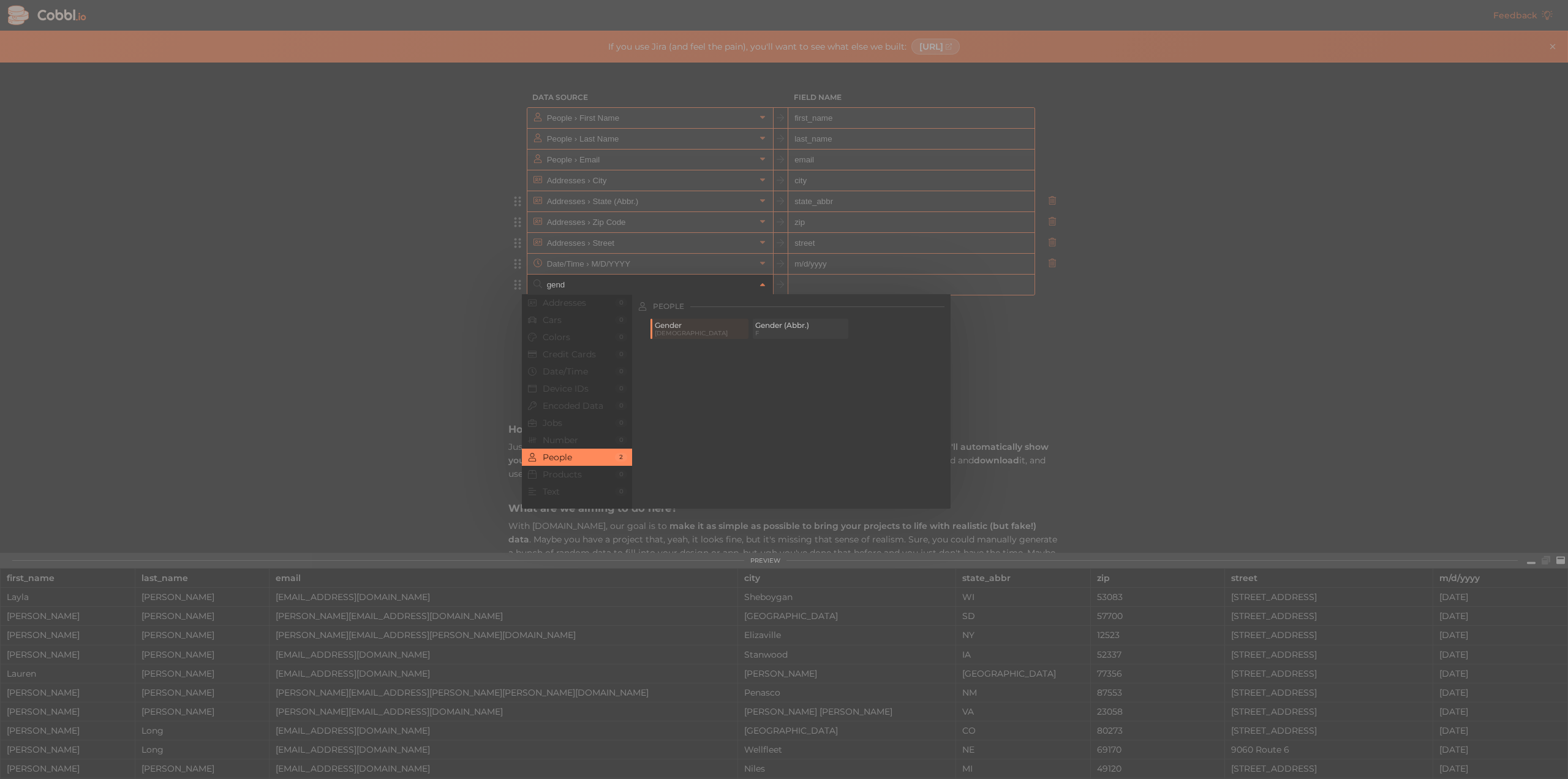
click at [761, 330] on span "F" at bounding box center [801, 333] width 91 height 6
type input "People › Gender (Abbr.)"
type input "gender_abbr"
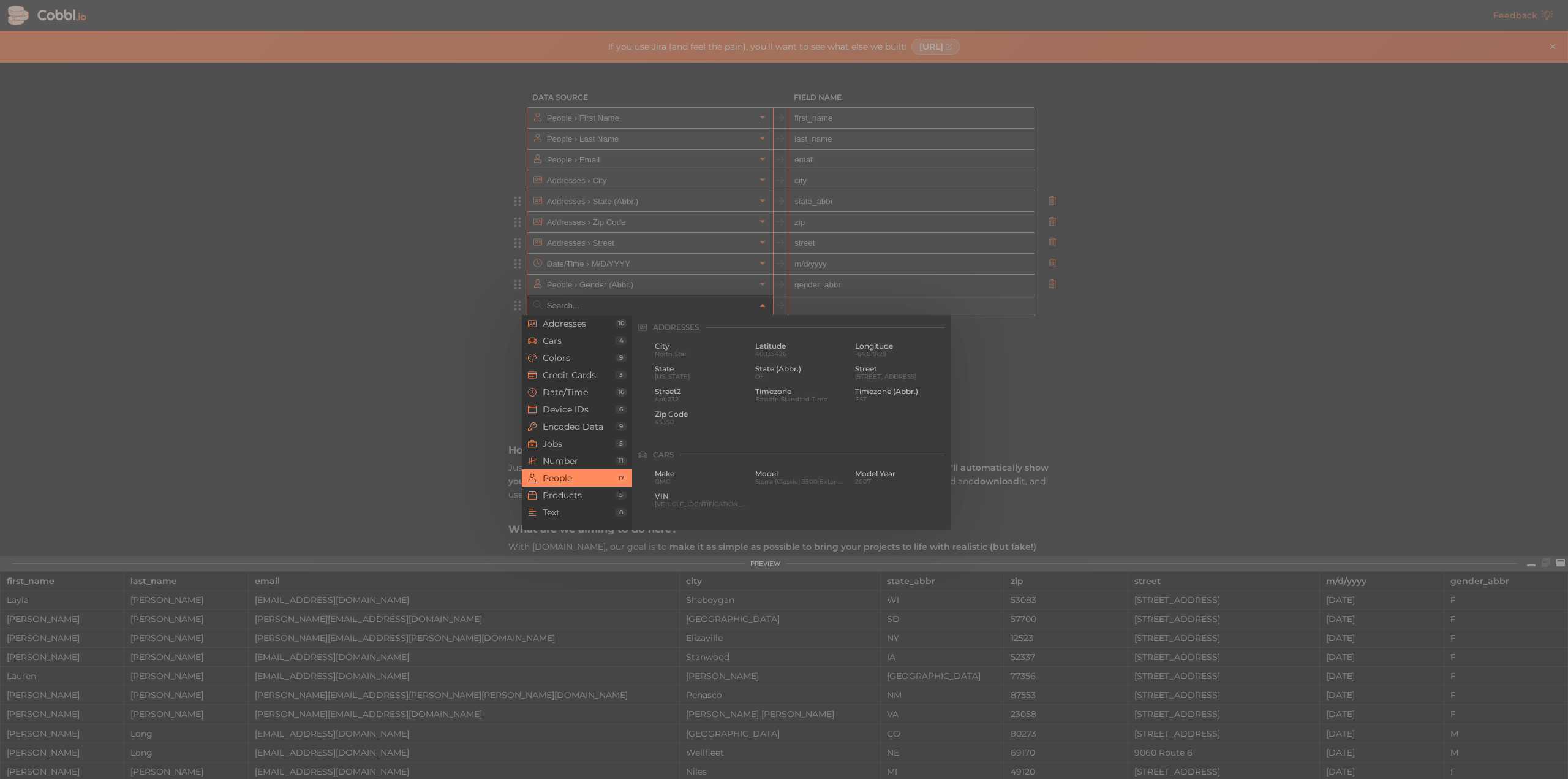
click at [601, 304] on input "text" at bounding box center [650, 305] width 211 height 20
click at [672, 345] on span "Phone" at bounding box center [700, 346] width 91 height 9
type input "People › Phone"
type input "phone"
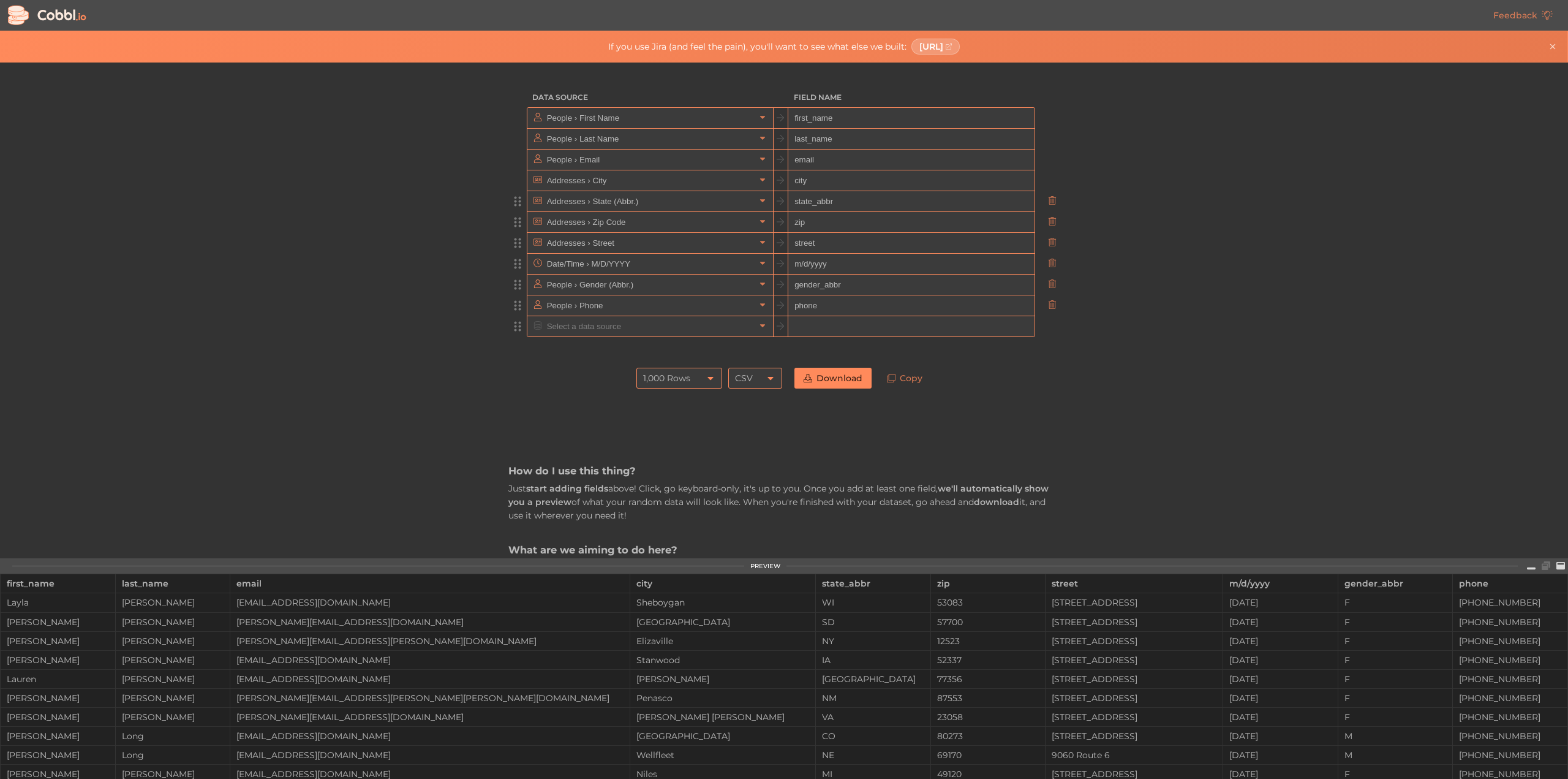
click at [660, 335] on div at bounding box center [650, 326] width 245 height 20
click at [660, 331] on input "text" at bounding box center [650, 326] width 211 height 20
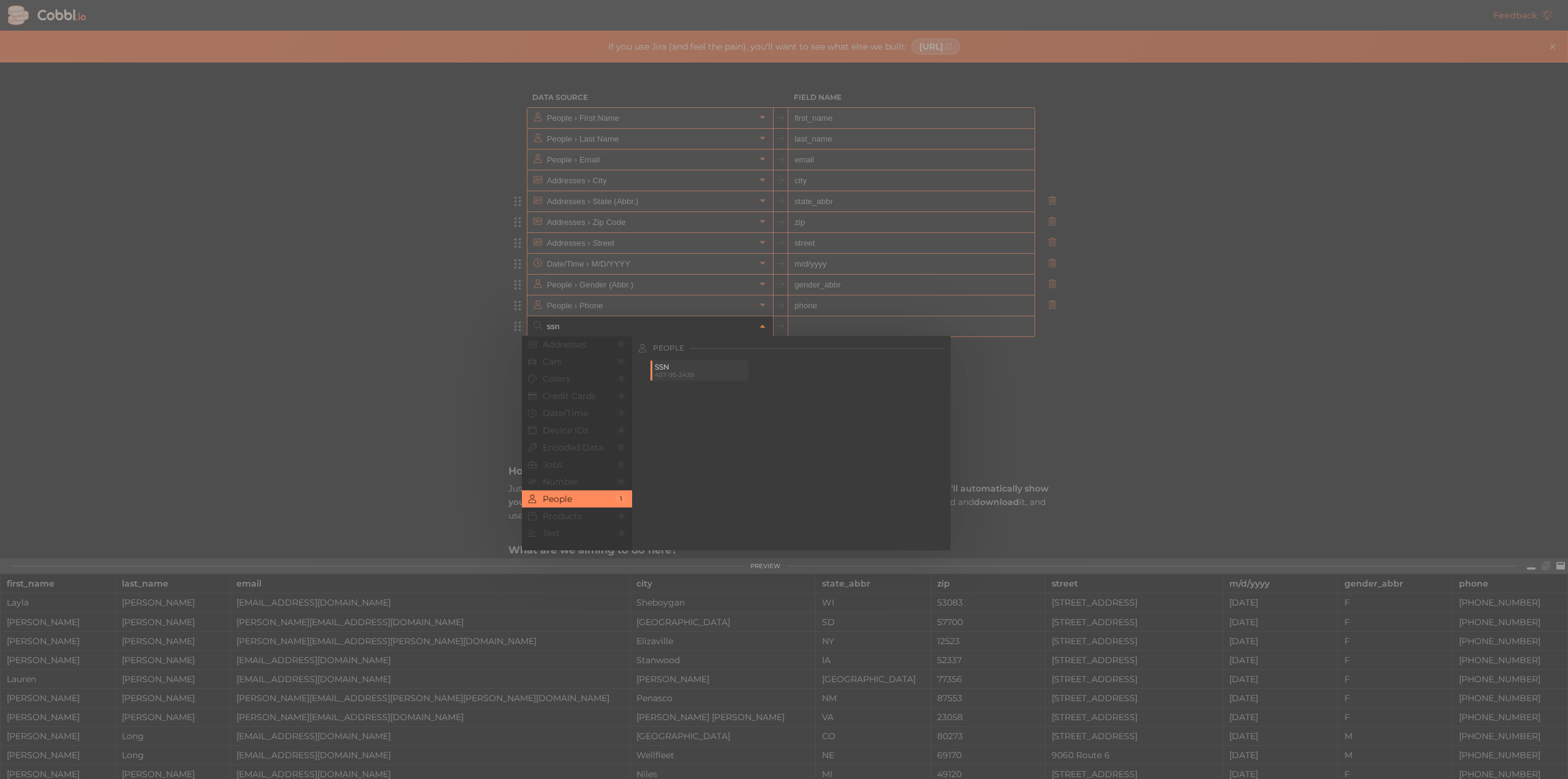
click at [677, 369] on span "SSN" at bounding box center [700, 367] width 91 height 9
type input "People › SSN"
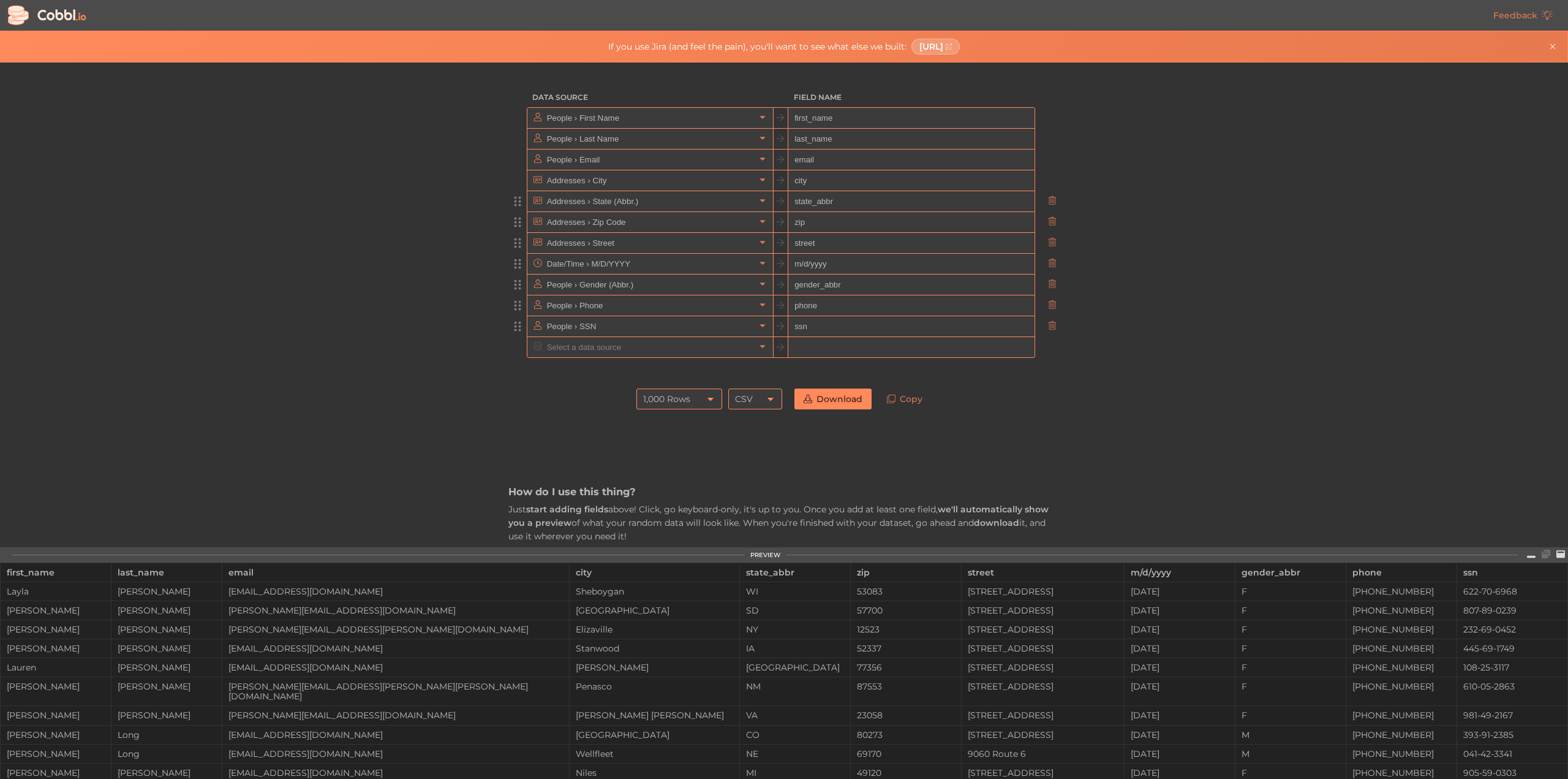
click at [808, 326] on input "ssn" at bounding box center [911, 326] width 245 height 21
type input "idnumber"
click at [819, 289] on input "gender_abbr" at bounding box center [911, 284] width 245 height 21
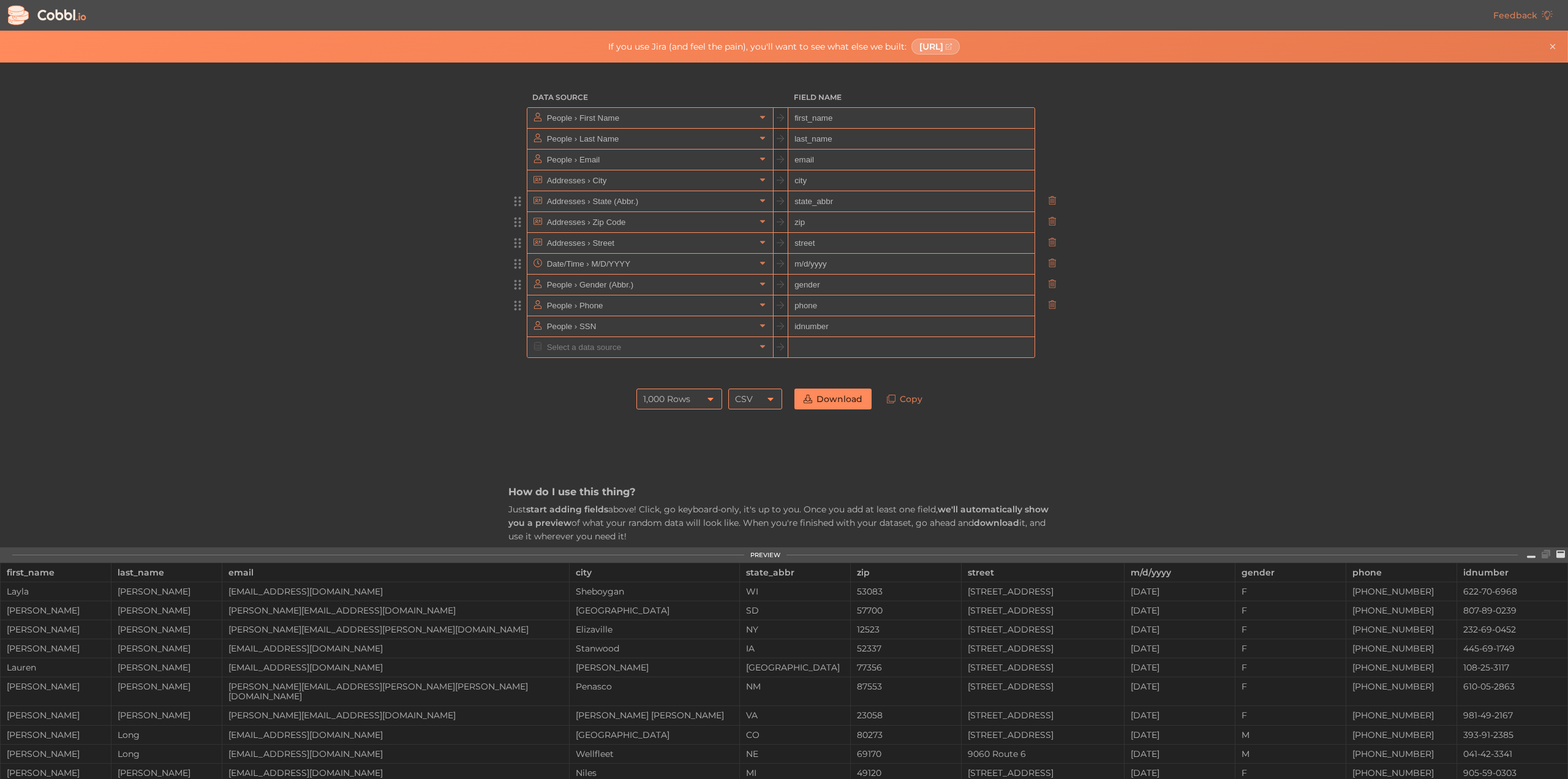
type input "gender"
click at [822, 267] on input "m/d/yyyy" at bounding box center [911, 264] width 245 height 21
type input "m"
type input "dob"
click at [819, 238] on input "street" at bounding box center [911, 243] width 245 height 21
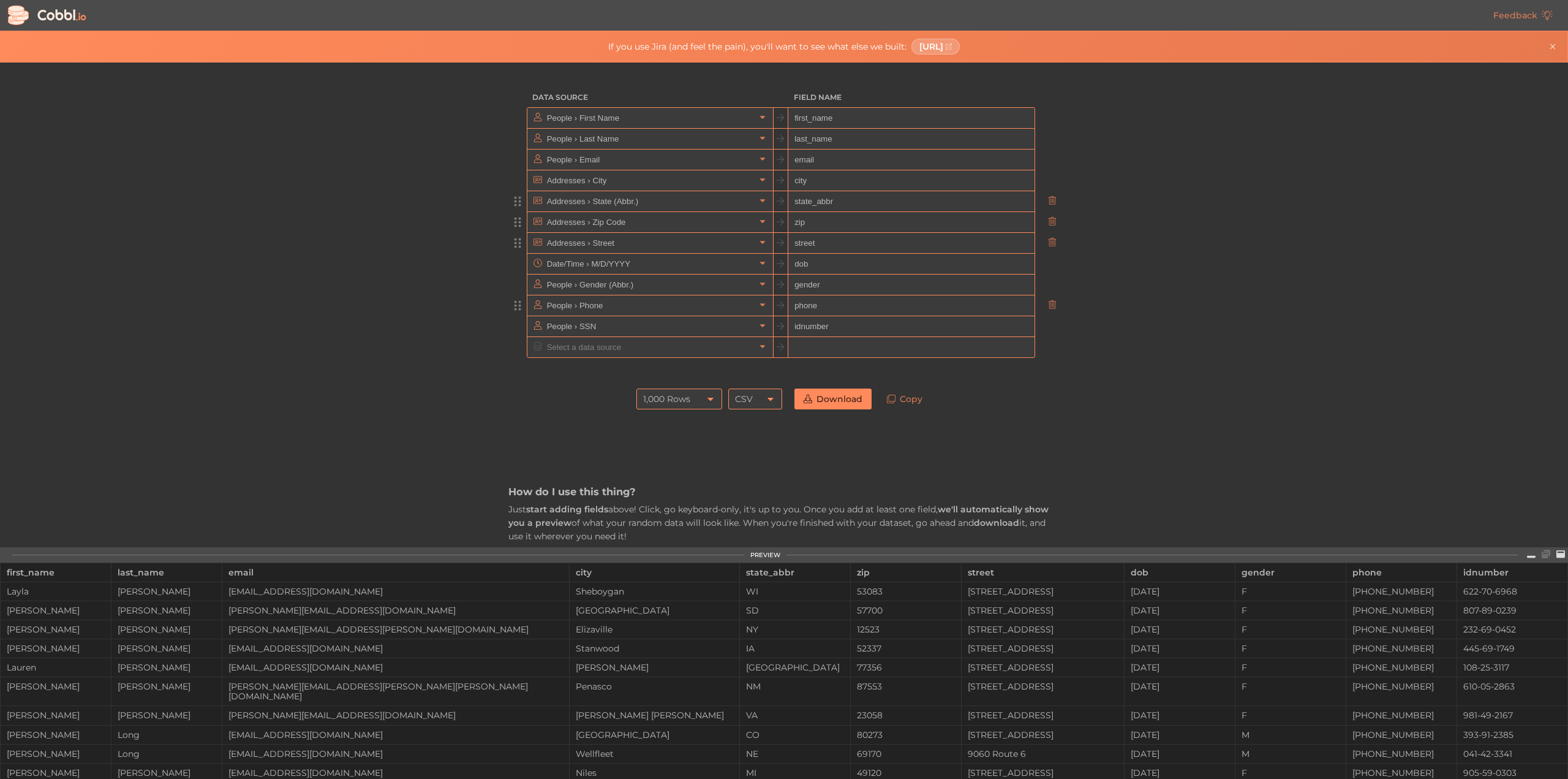
click at [819, 238] on input "street" at bounding box center [911, 243] width 245 height 21
type input "address"
click at [844, 204] on input "state_abbr" at bounding box center [911, 201] width 245 height 21
type input "state"
click at [665, 397] on div "1,000 Rows" at bounding box center [667, 398] width 47 height 21
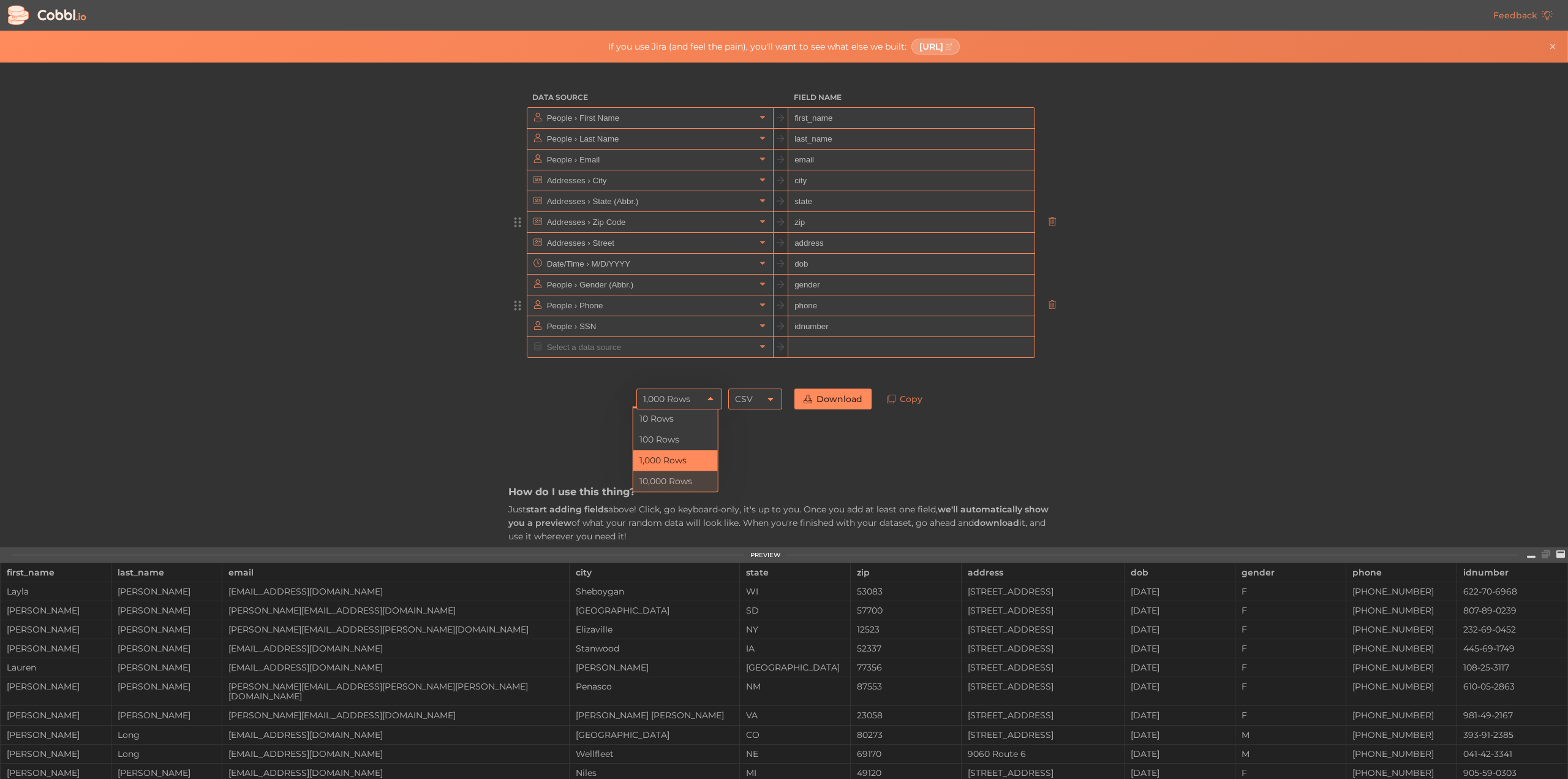
click at [660, 474] on li "10,000 Rows" at bounding box center [675, 480] width 84 height 21
click at [819, 402] on link "Download" at bounding box center [833, 398] width 77 height 21
click at [834, 397] on link "Download" at bounding box center [833, 398] width 77 height 21
click at [1128, 438] on div "Data Source Field Name People › First Name first_name People › Last Name last_n…" at bounding box center [784, 304] width 1567 height 485
